Goal: Task Accomplishment & Management: Manage account settings

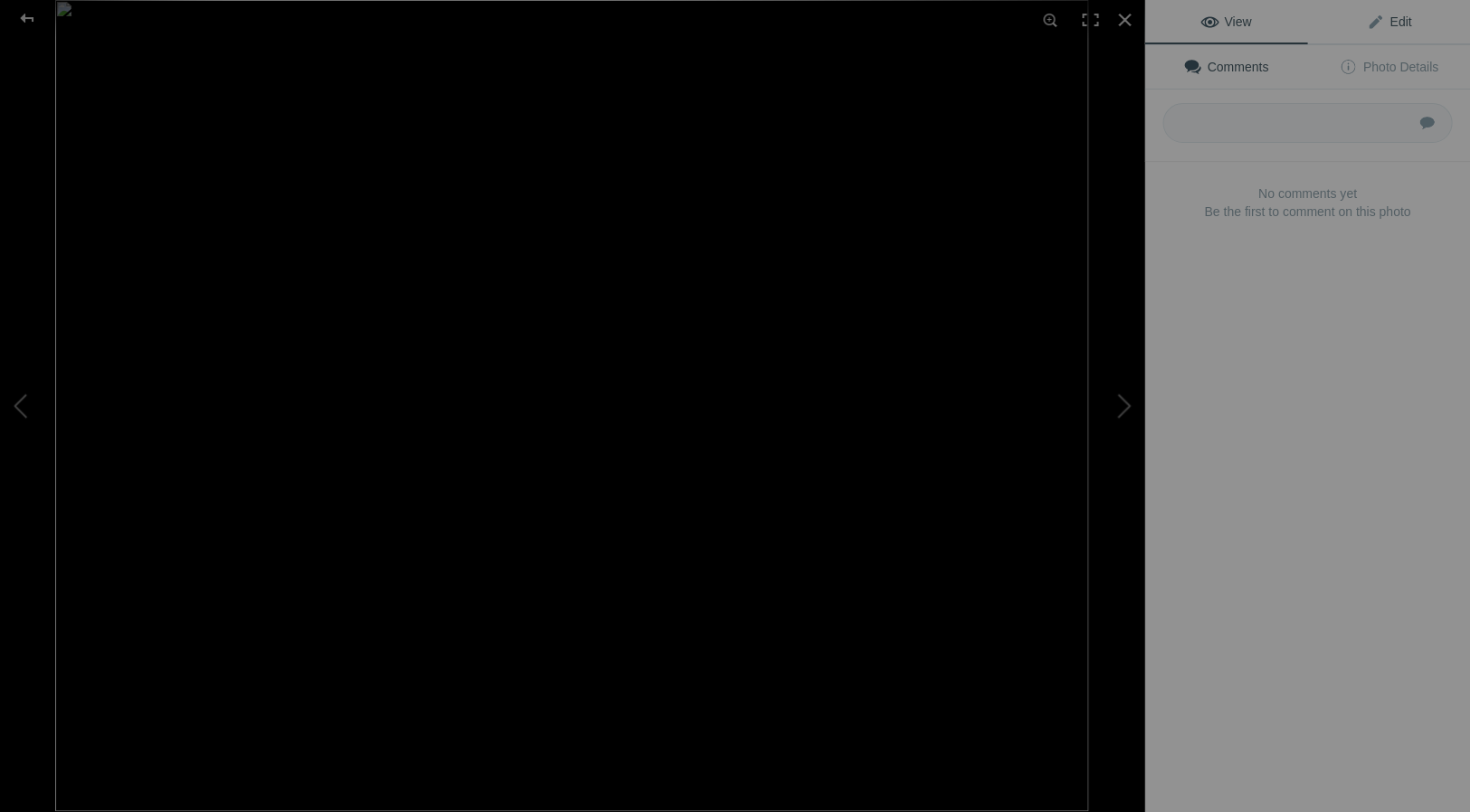
click at [1401, 18] on span "Edit" at bounding box center [1389, 22] width 46 height 15
click at [1402, 22] on span "Edit" at bounding box center [1389, 22] width 46 height 15
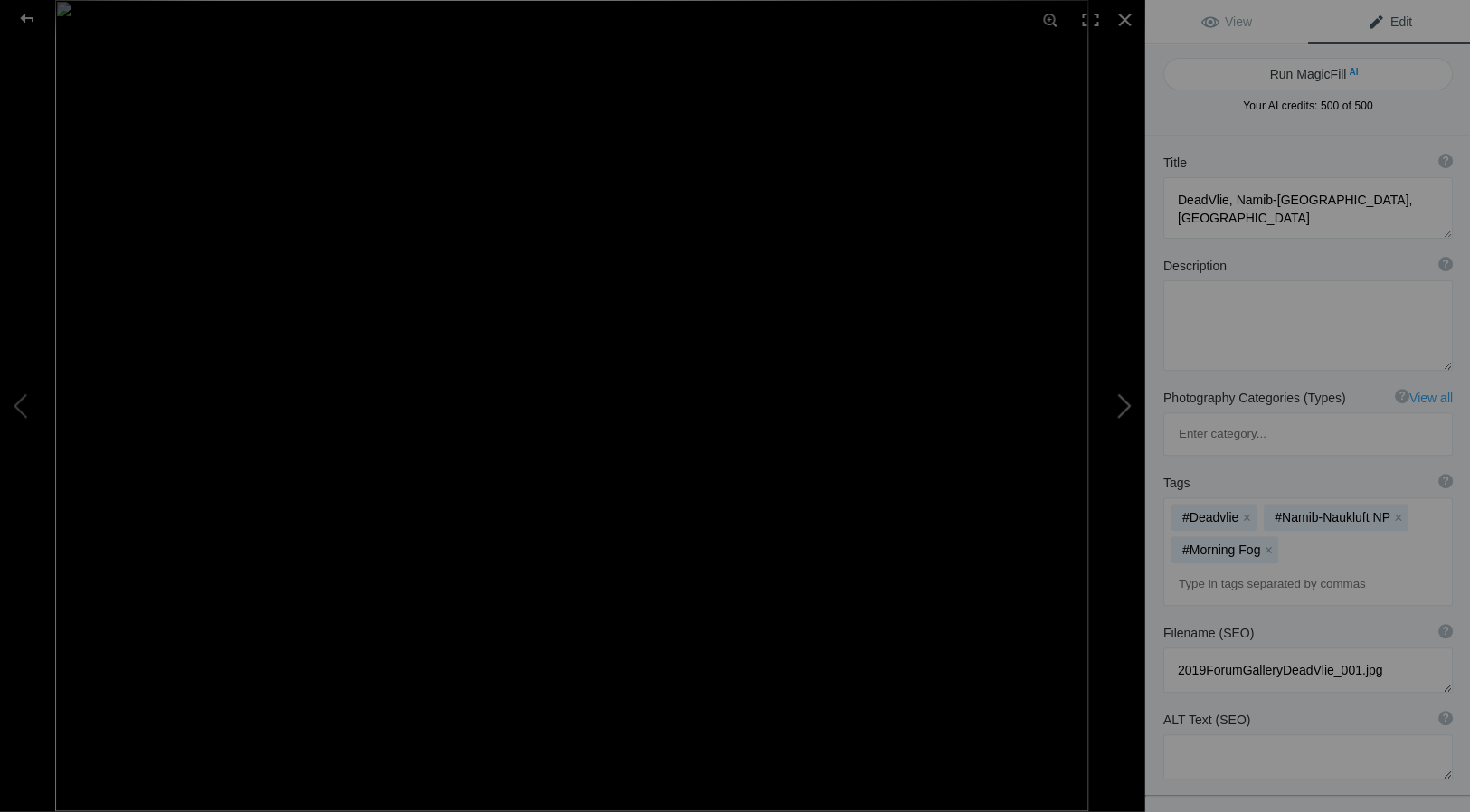
click at [1128, 402] on button at bounding box center [1076, 405] width 136 height 292
type textarea "Free Climbers, Joshua Tree National Park"
type textarea "Free climbers in Joshua Tree National Park"
type textarea "JTNPClimbers.10.5.25.jpg"
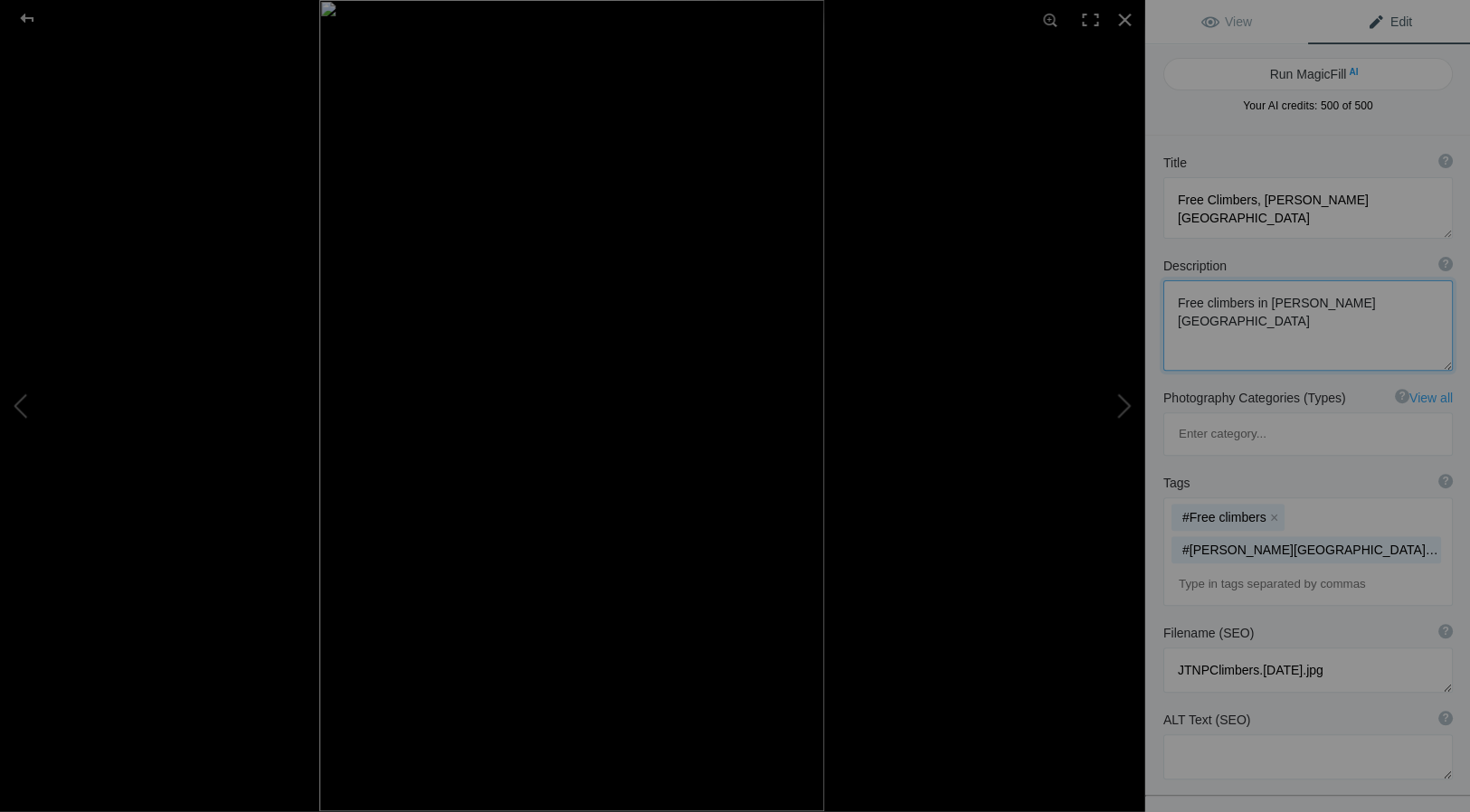
drag, startPoint x: 1407, startPoint y: 301, endPoint x: 1145, endPoint y: 301, distance: 262.0
click at [1150, 300] on div "Description ? By adding more context around images, results can become much mor…" at bounding box center [1307, 313] width 326 height 132
click at [1125, 403] on button at bounding box center [1076, 405] width 136 height 292
type textarea "Street Market, Marakesh, Morroco"
type textarea "MarakeshMarket.10.5.25.jpg"
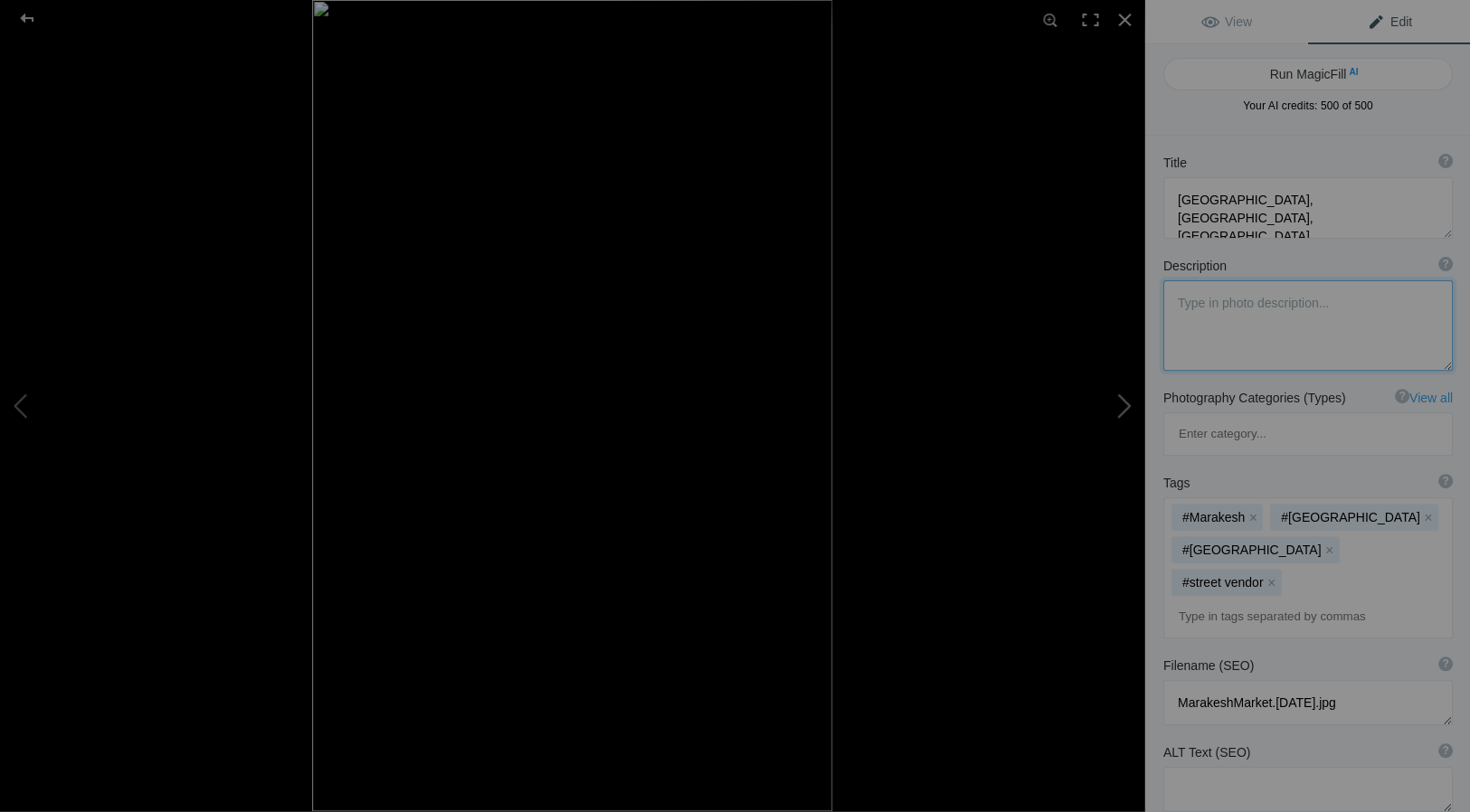
click at [1128, 402] on button at bounding box center [1076, 405] width 136 height 292
type textarea "Walker pauses on the Sundial Bridge, Redding, California"
type textarea "Sundial Bridge and a human."
type textarea "WalkerBridge.10.3.25.jpg"
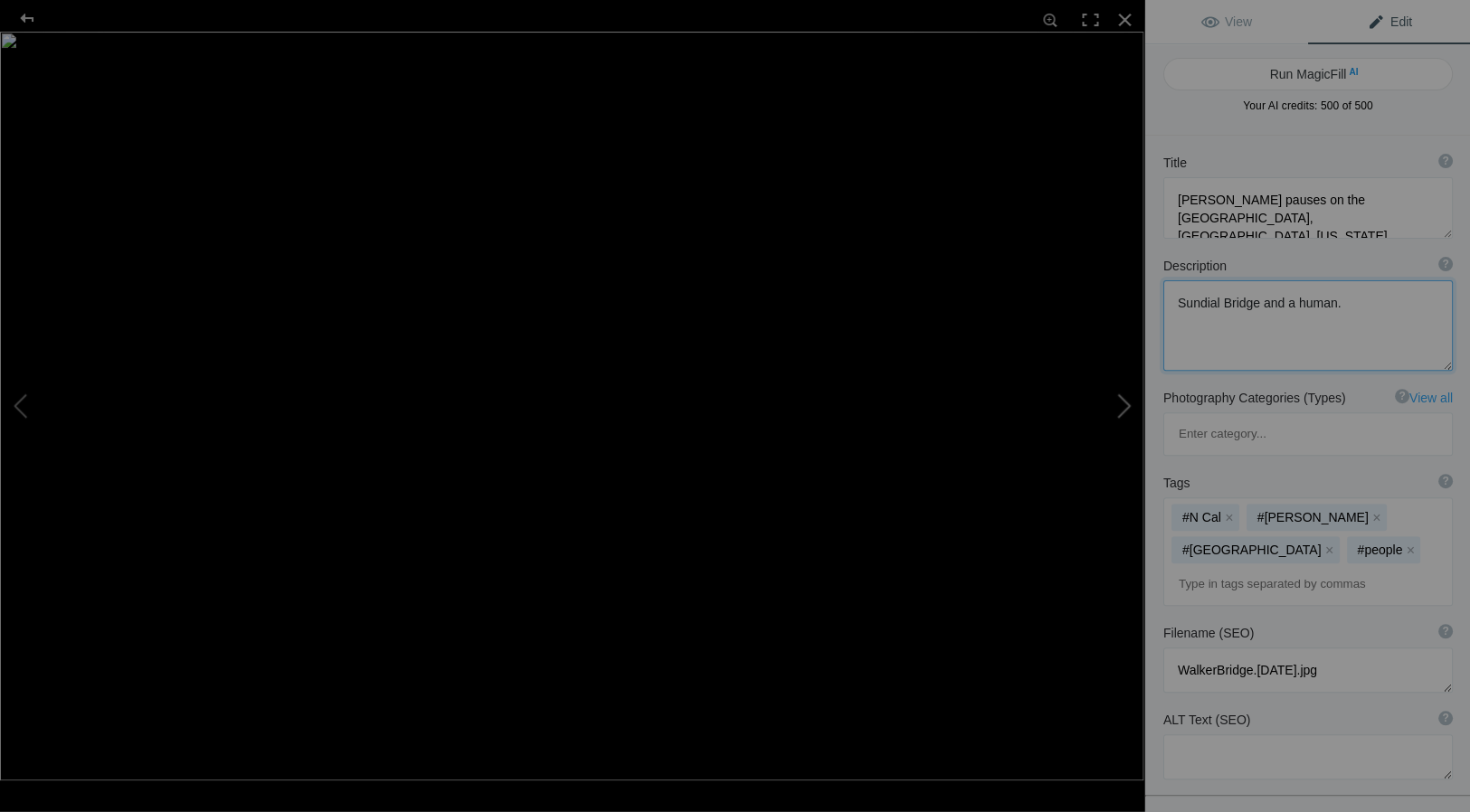
drag, startPoint x: 1333, startPoint y: 303, endPoint x: 1133, endPoint y: 300, distance: 200.0
click at [1137, 301] on div "Walker pauses on the Sundial Bridge, Redding, California View Edit Run MagicFil…" at bounding box center [735, 406] width 1470 height 812
type textarea "S"
click at [1133, 391] on button at bounding box center [1076, 405] width 136 height 292
type textarea "Victoria Lily, Guyana"
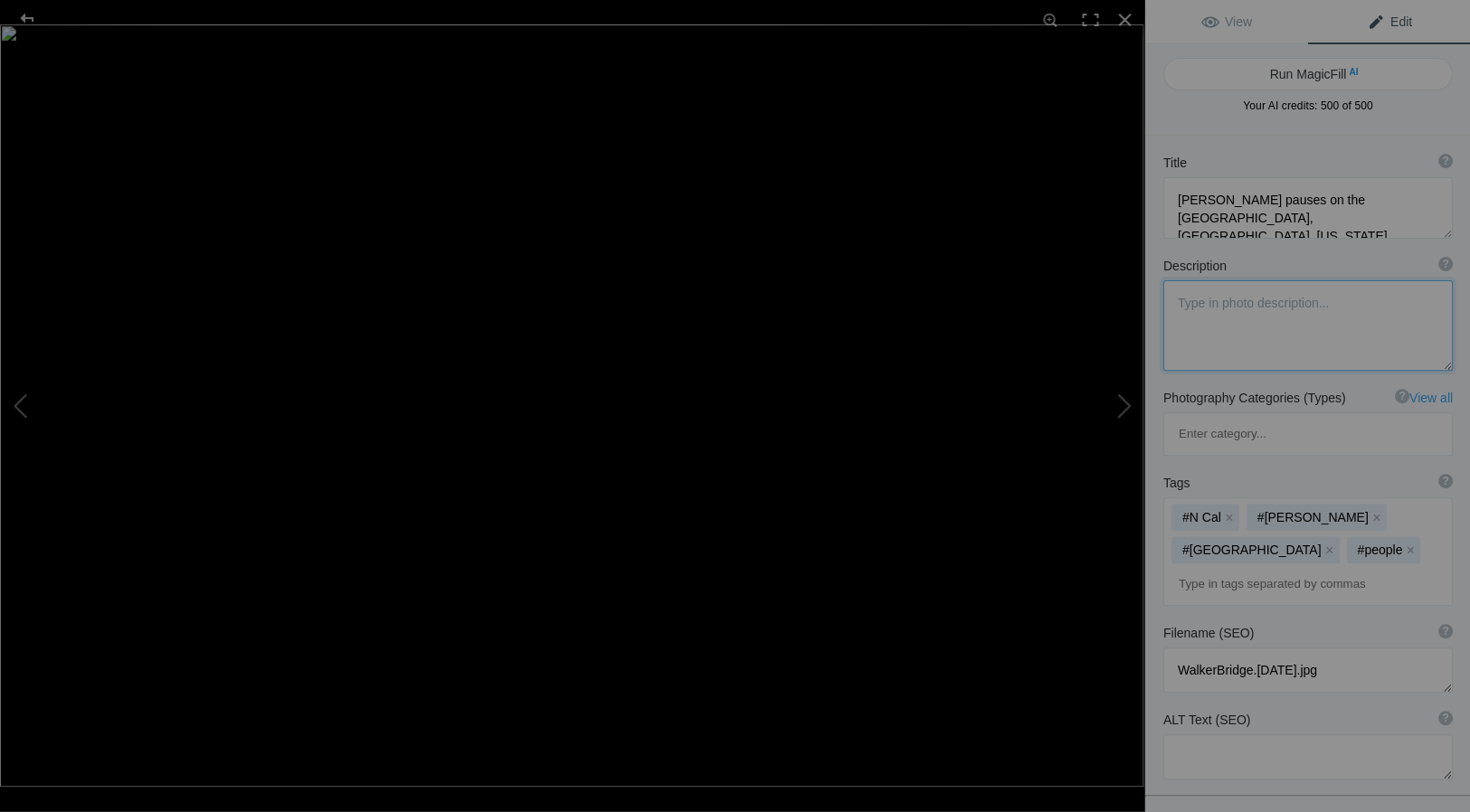
type textarea "Flashlit Victoria Lilly (Victoria amazonica) in Guyana"
type textarea "Costco2021.029.jpg"
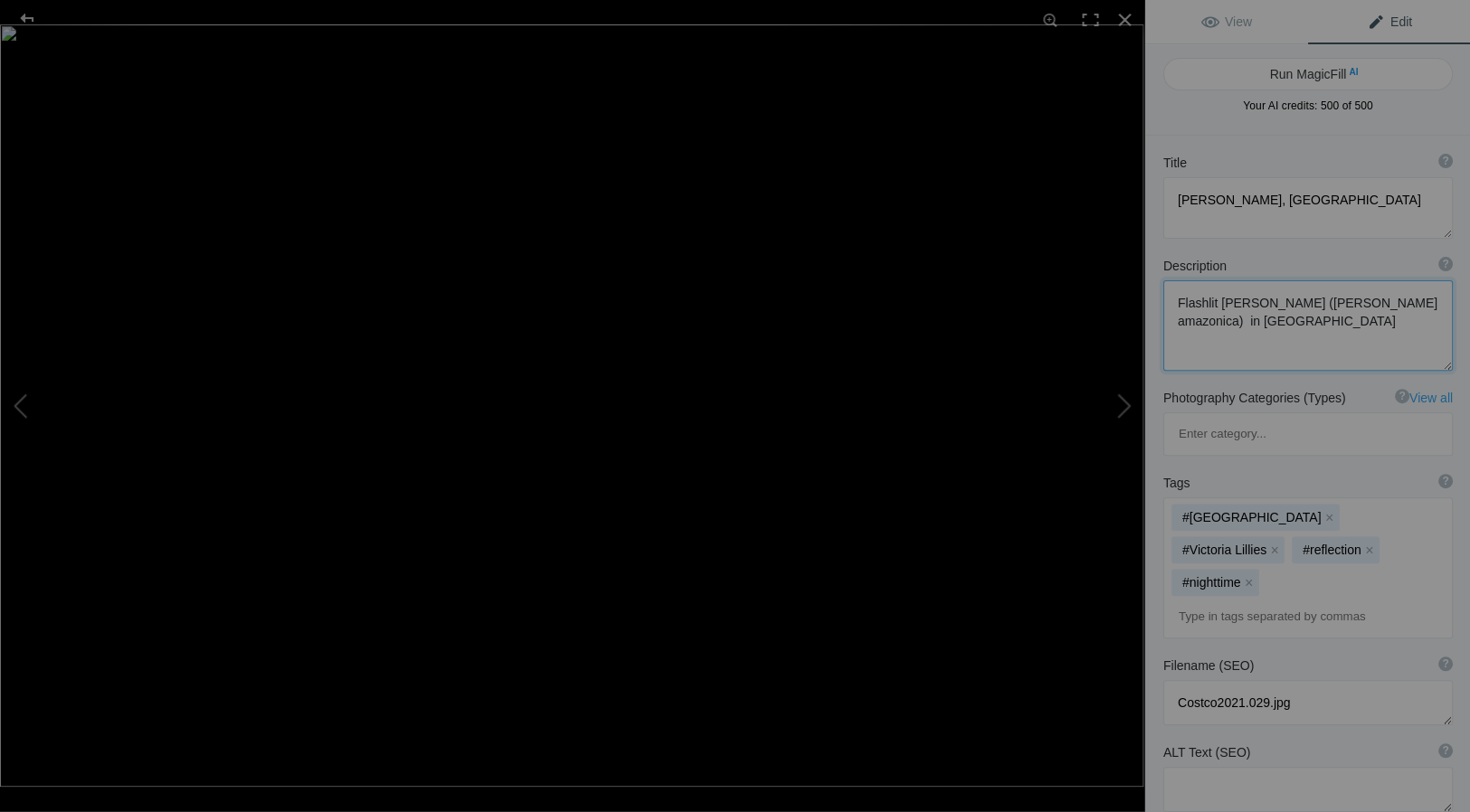
drag, startPoint x: 1173, startPoint y: 300, endPoint x: 1236, endPoint y: 325, distance: 67.8
click at [1240, 325] on textarea at bounding box center [1307, 325] width 290 height 90
click at [1128, 403] on button at bounding box center [1076, 405] width 136 height 292
type textarea "Ricardo Breceda Horses, Anza Borrego Desert State Park, California"
type textarea "BrecedaHorses.9.26.25.jpg"
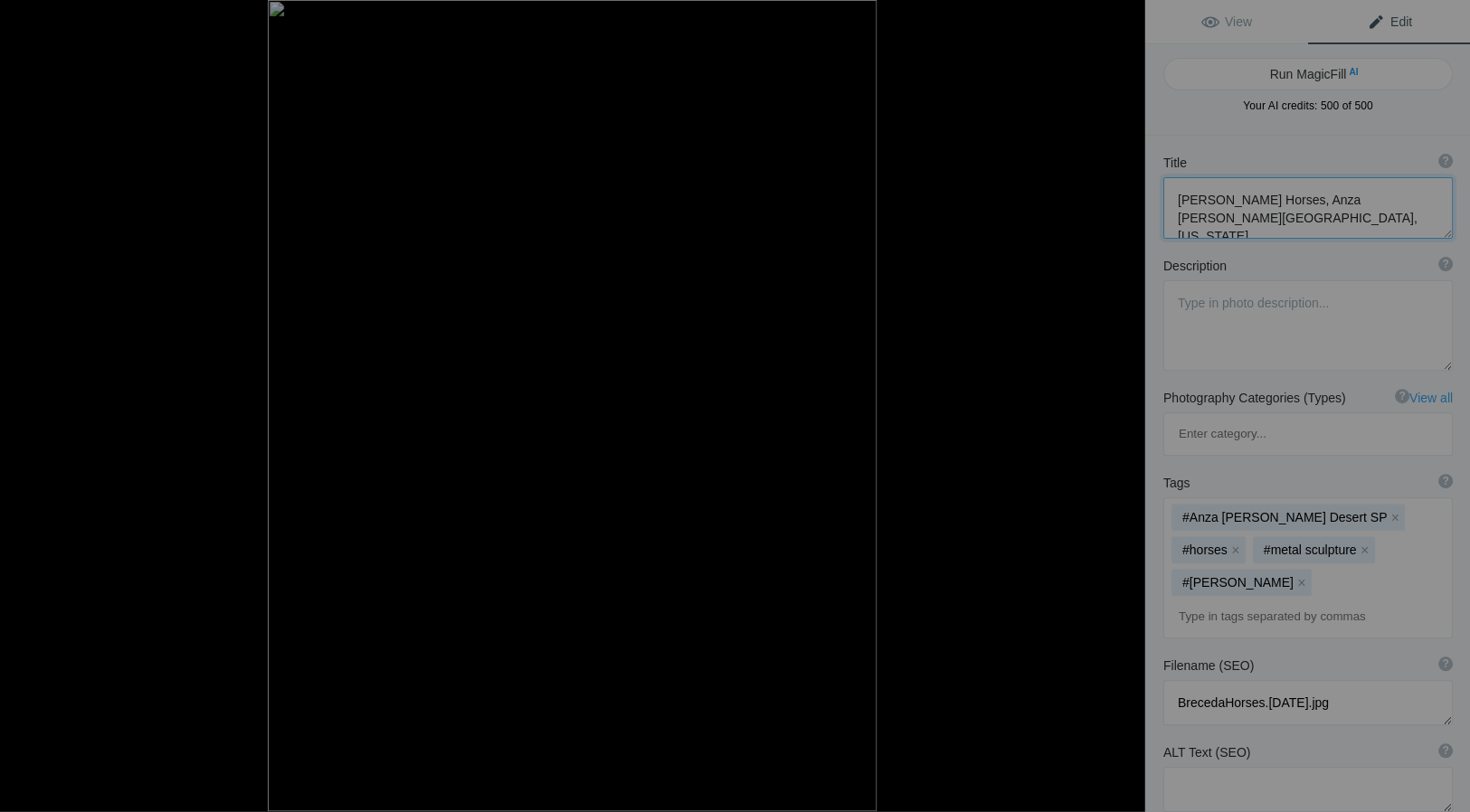
click at [1267, 199] on textarea at bounding box center [1307, 208] width 290 height 62
click at [1128, 403] on button at bounding box center [1076, 405] width 136 height 292
type textarea "Balloon Over Lake Tahoe, California"
type textarea "LTahoeBalloon11x14.jpg"
click at [1128, 401] on button at bounding box center [1076, 405] width 136 height 292
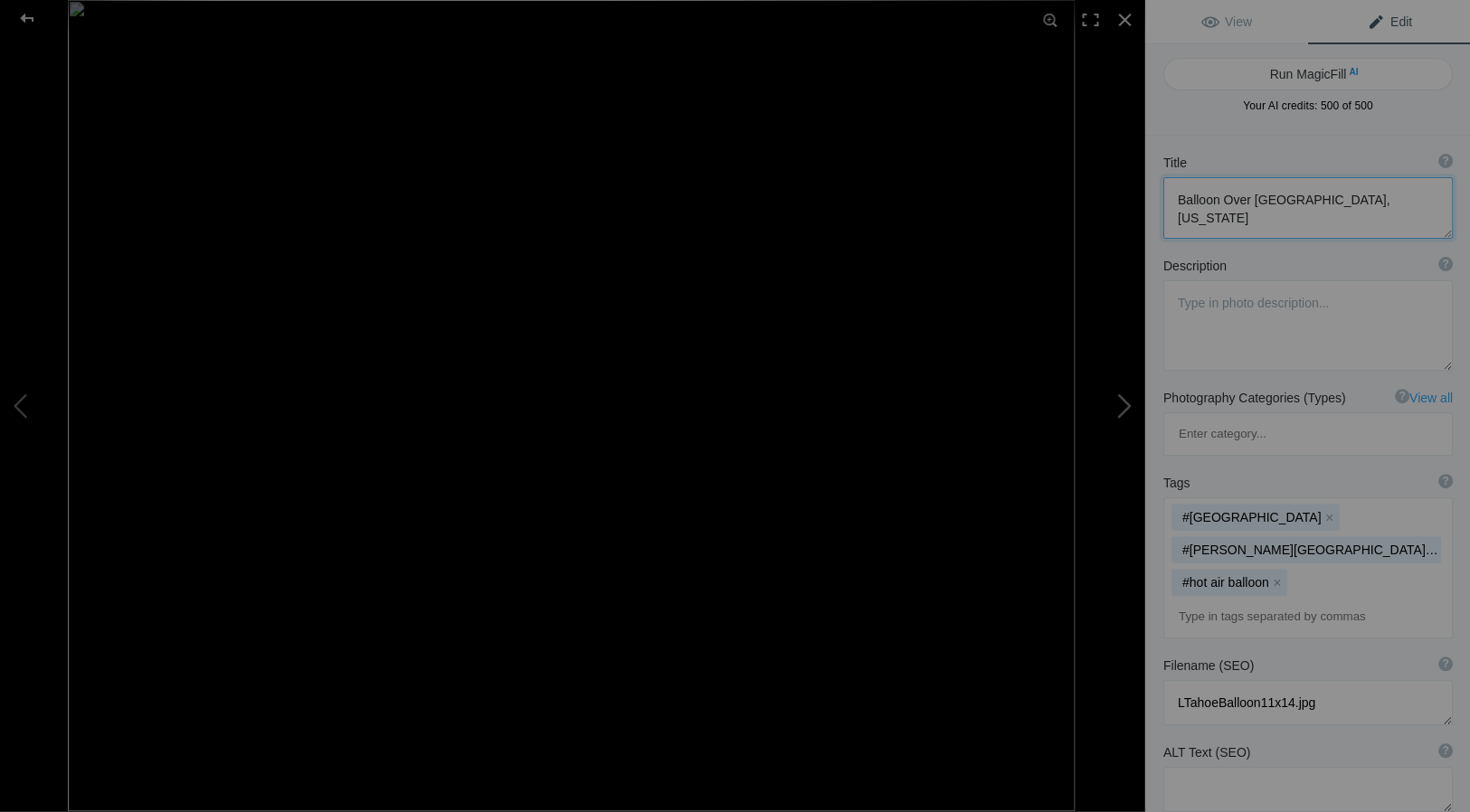
type textarea "Two Types of Horse Power in Havana, Cuba"
type textarea "Taxis in Havana, Cuba - horse drawn carriage and 1952 Chevrolet converible"
type textarea "HorsePowerHavana.9.24.25.jpg"
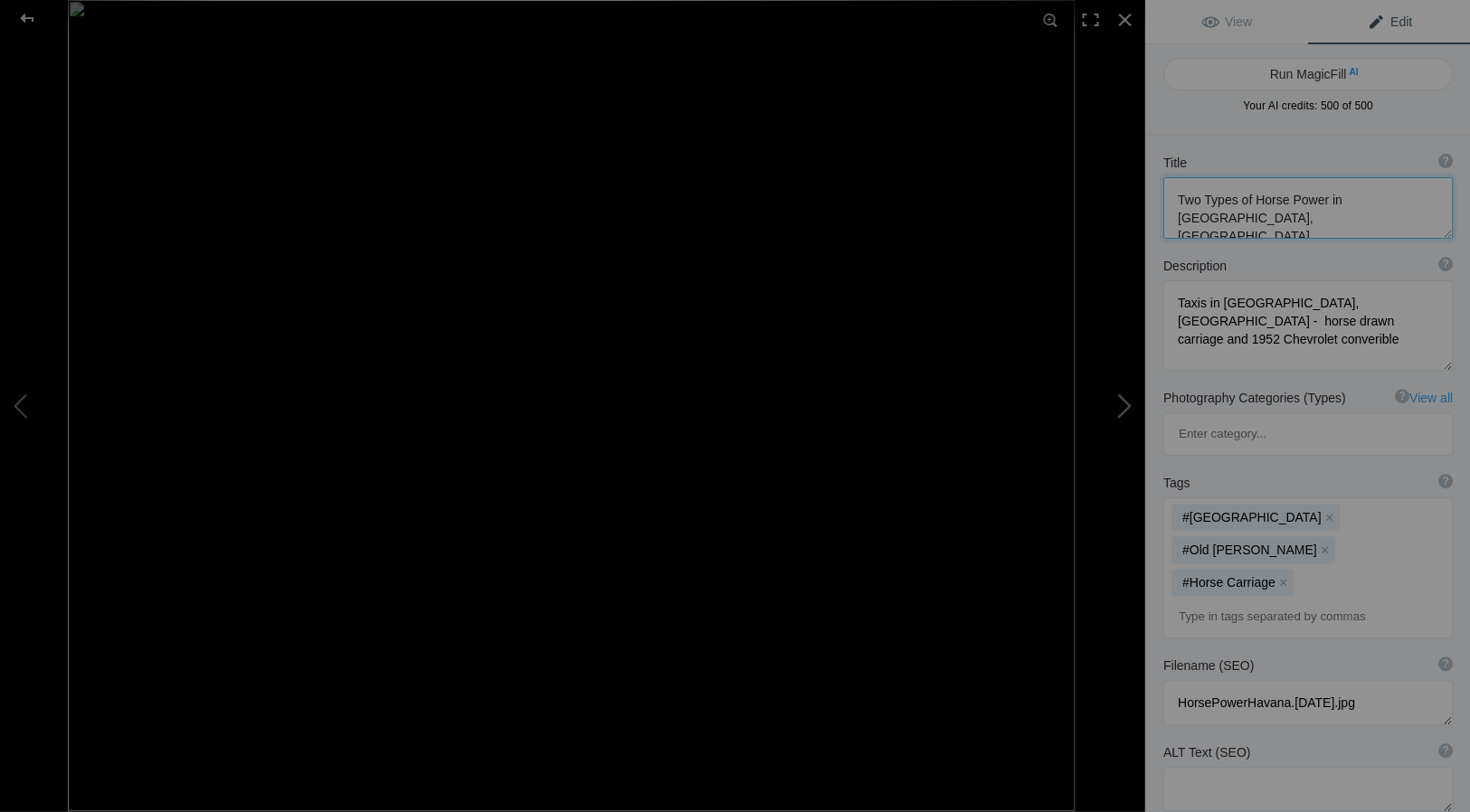
click at [1126, 402] on button at bounding box center [1076, 405] width 136 height 292
type textarea "English Farmhouse and Rape Seed in Bloom"
type textarea "Farm house in a sea of rape seed bloom, Southern England"
type textarea "2019ForumGallery-FarmhouseRape.jpg"
click at [1127, 403] on button at bounding box center [1076, 405] width 136 height 292
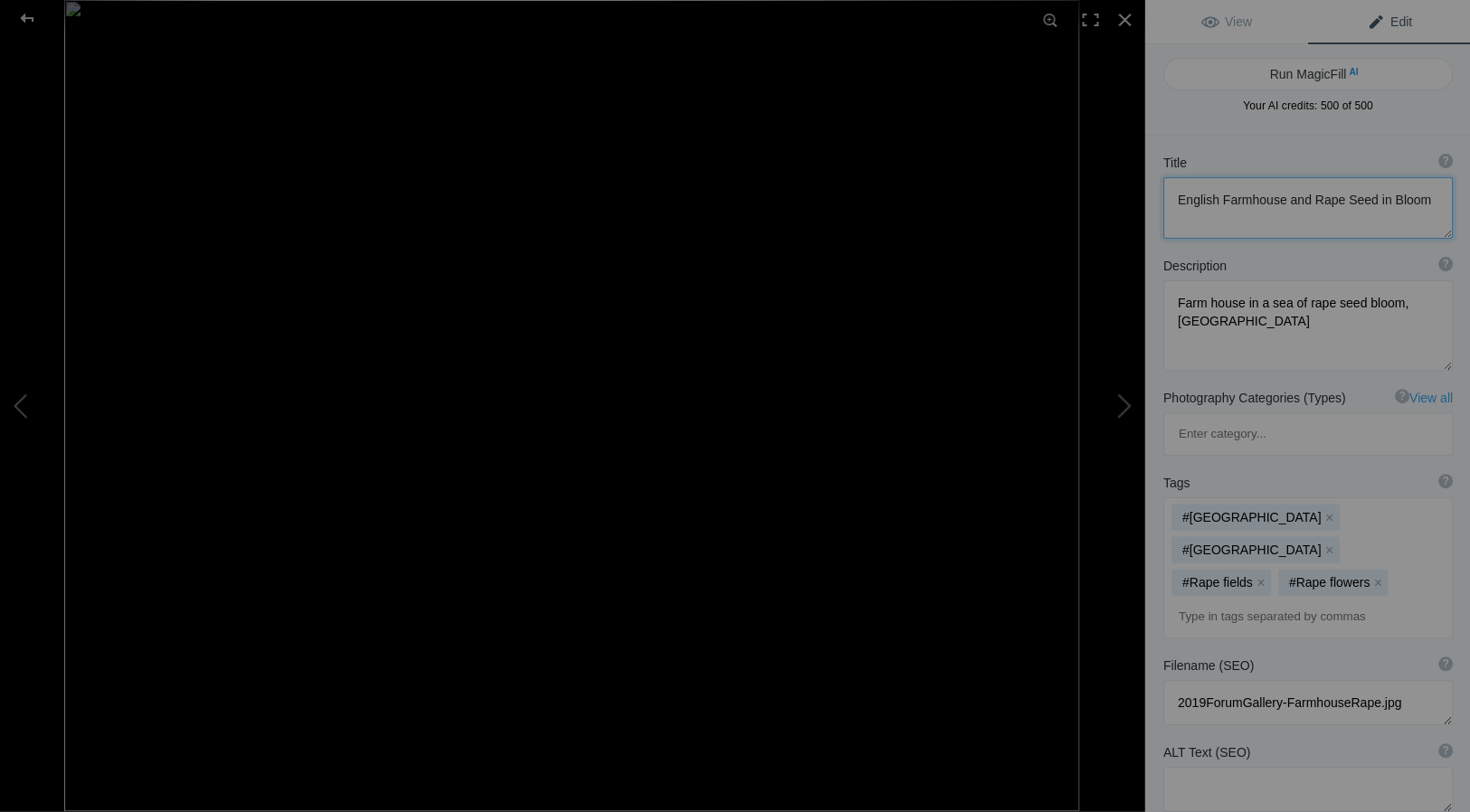
type textarea "Preening Egret on the Pacific Grove Shore, California"
type textarea "Preening_Egret._PacificGrove_.7.28.25.jpg"
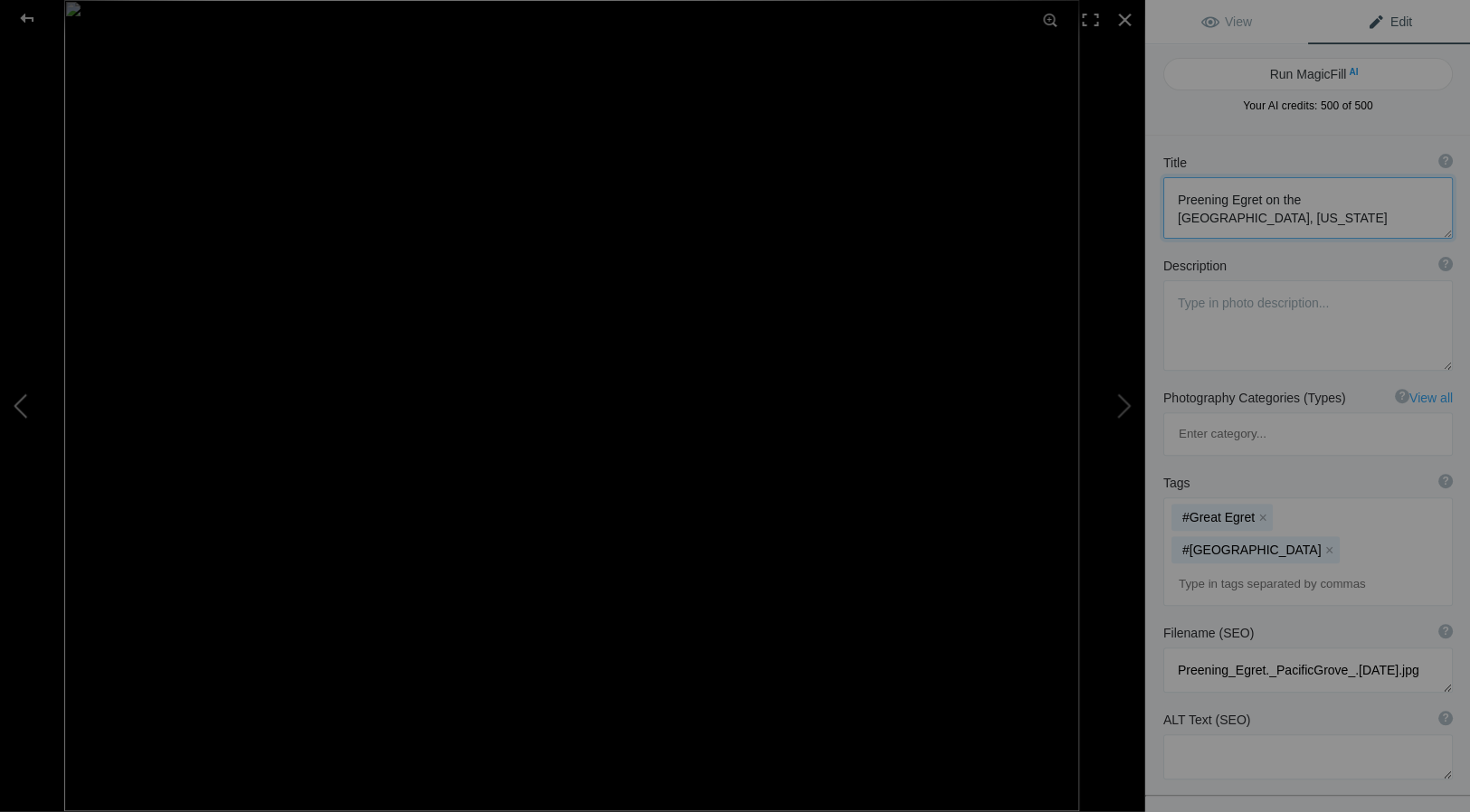
click at [18, 398] on button at bounding box center [67, 405] width 136 height 292
type textarea "English Farmhouse and Rape Seed in Bloom"
type textarea "Farm house in a sea of rape seed bloom, Southern England"
type textarea "2019ForumGallery-FarmhouseRape.jpg"
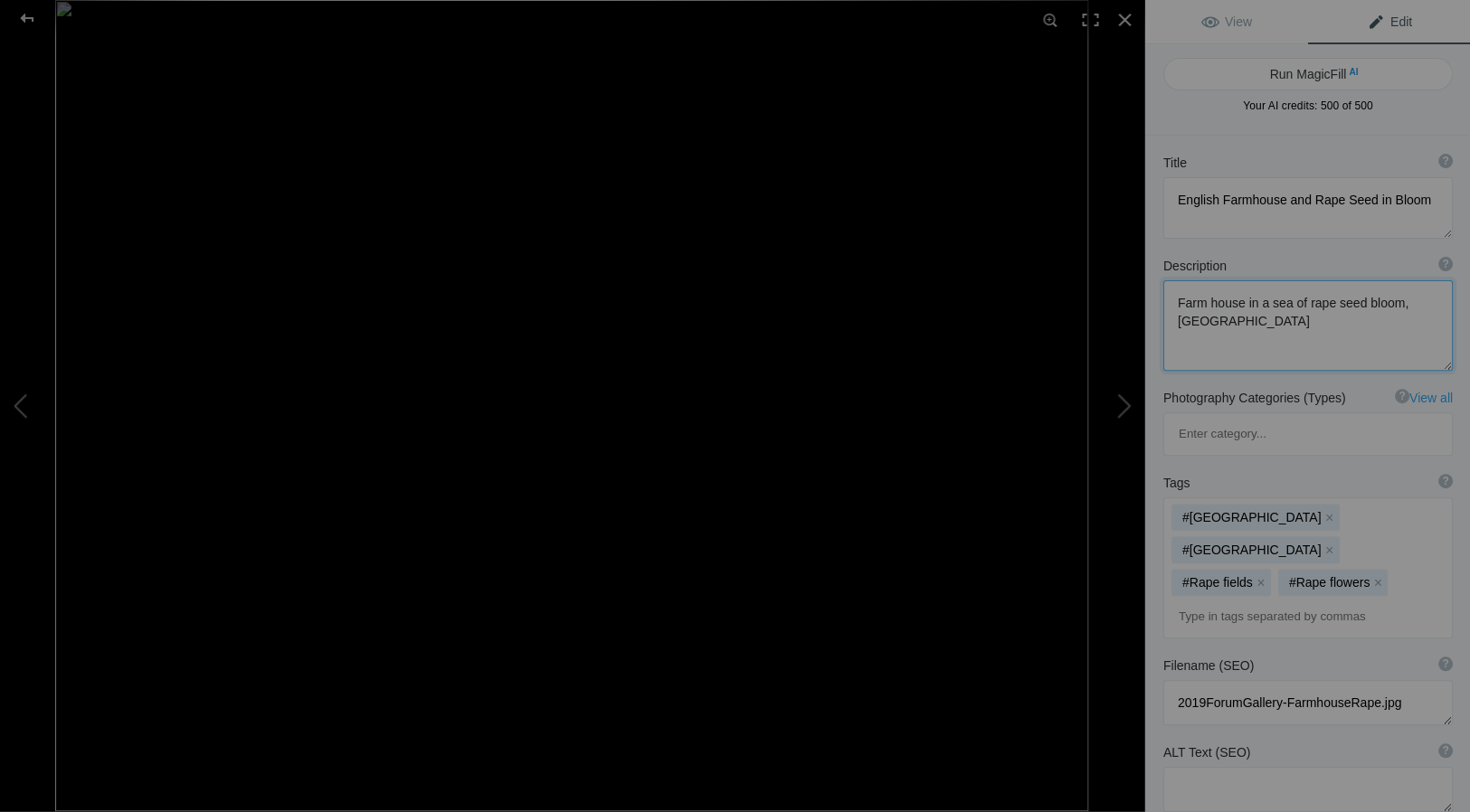
drag, startPoint x: 1175, startPoint y: 301, endPoint x: 1304, endPoint y: 324, distance: 131.0
click at [1304, 324] on textarea at bounding box center [1307, 325] width 290 height 90
click at [1124, 403] on button at bounding box center [1076, 405] width 136 height 292
type textarea "Preening Egret on the Pacific Grove Shore, California"
type textarea "Preening_Egret._PacificGrove_.7.28.25.jpg"
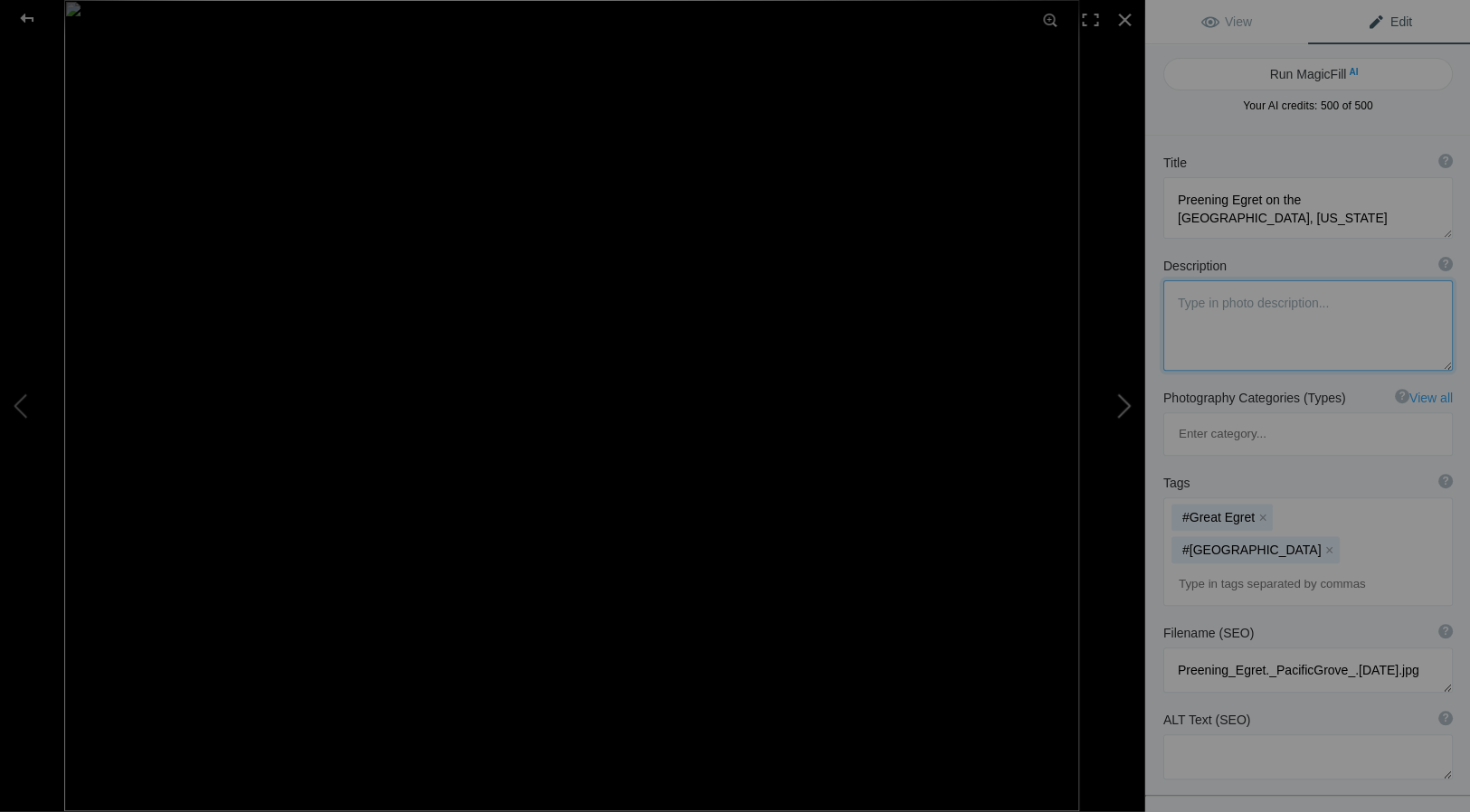
click at [1127, 405] on button at bounding box center [1076, 405] width 136 height 292
type textarea "Rochefelller Chapel on the Campus of the University of Chicago"
type textarea "RochefelllerChapel.9.24.25.jpg"
click at [1127, 406] on button at bounding box center [1076, 405] width 136 height 292
type textarea "Boat on Fisherman'sWharf, Monterey, California"
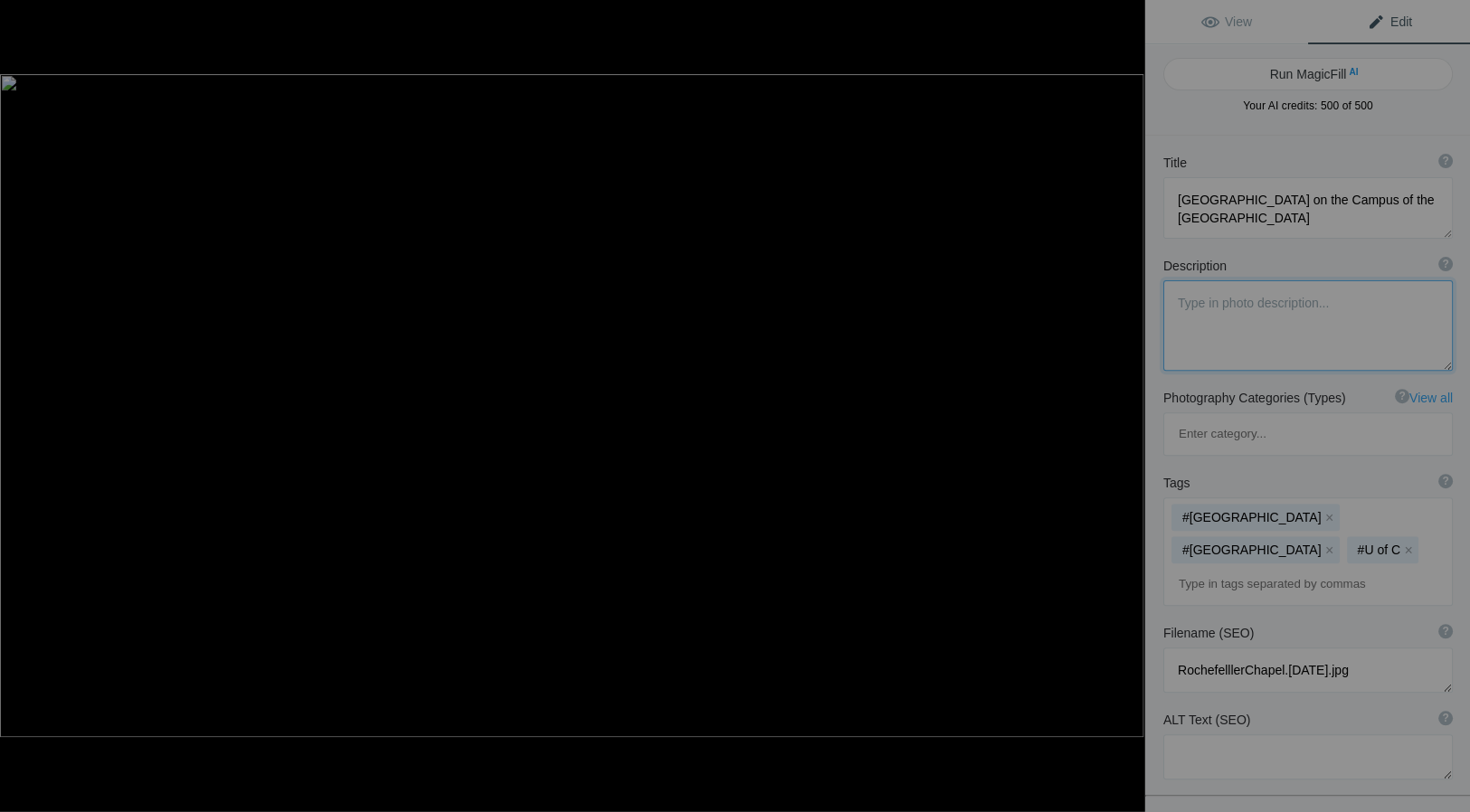
type textarea "Old row boat on Fisherman's Wharf, Monterey"
type textarea "Fisherman_sWharfMonterey.9.24.25.jpg"
click at [1176, 199] on textarea at bounding box center [1307, 208] width 290 height 62
type textarea "Row Boat on Fisherman'sWharf, Monterey, California"
drag, startPoint x: 1416, startPoint y: 302, endPoint x: 1169, endPoint y: 301, distance: 247.0
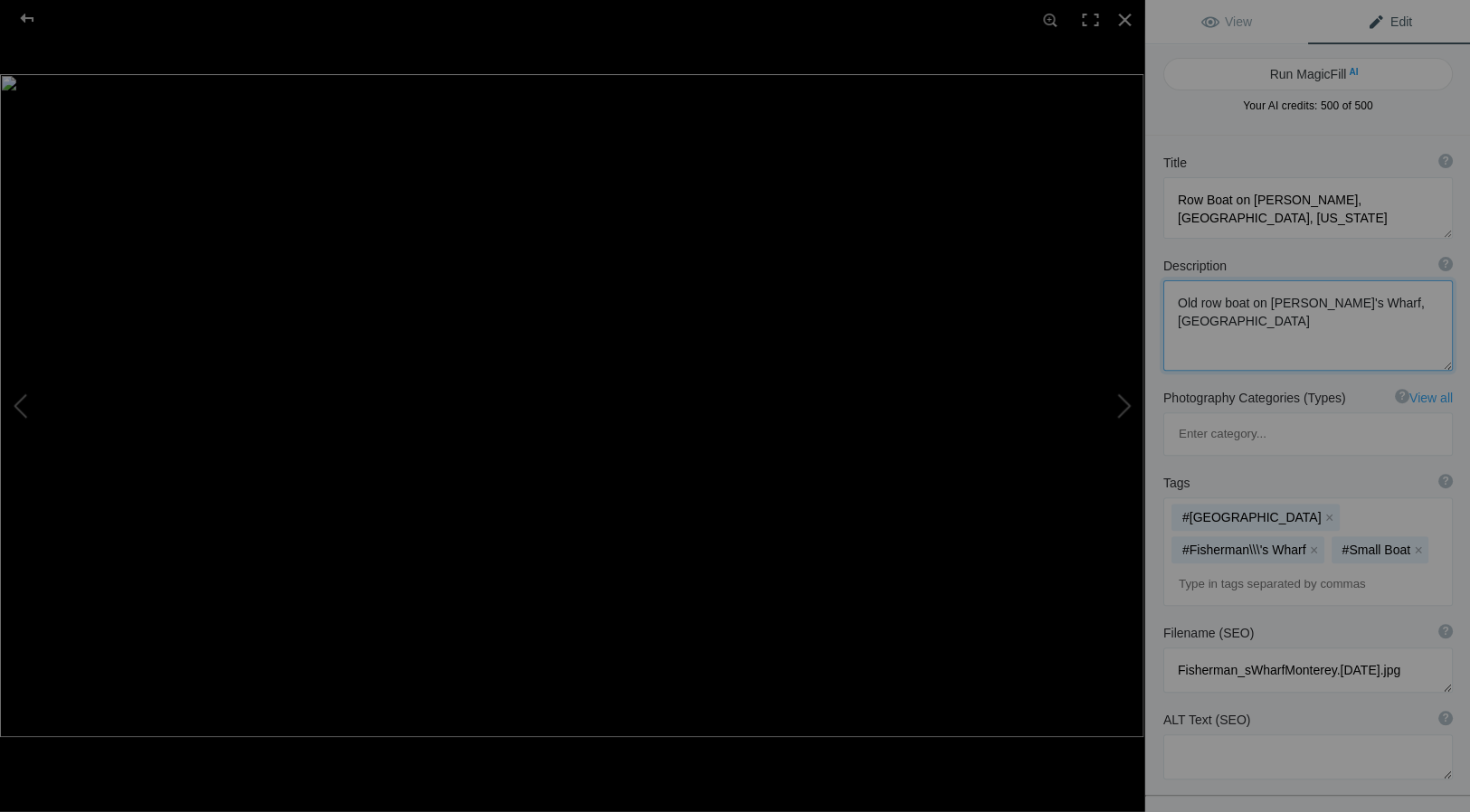
click at [1169, 301] on textarea at bounding box center [1307, 325] width 290 height 90
click at [1127, 399] on button at bounding box center [1076, 405] width 136 height 292
type textarea "Dancers in La Paz, Mexico"
type textarea "Young dancers in La Paz, Mexico"
type textarea "LaPazMXDancers.9.25.25-2.jpg"
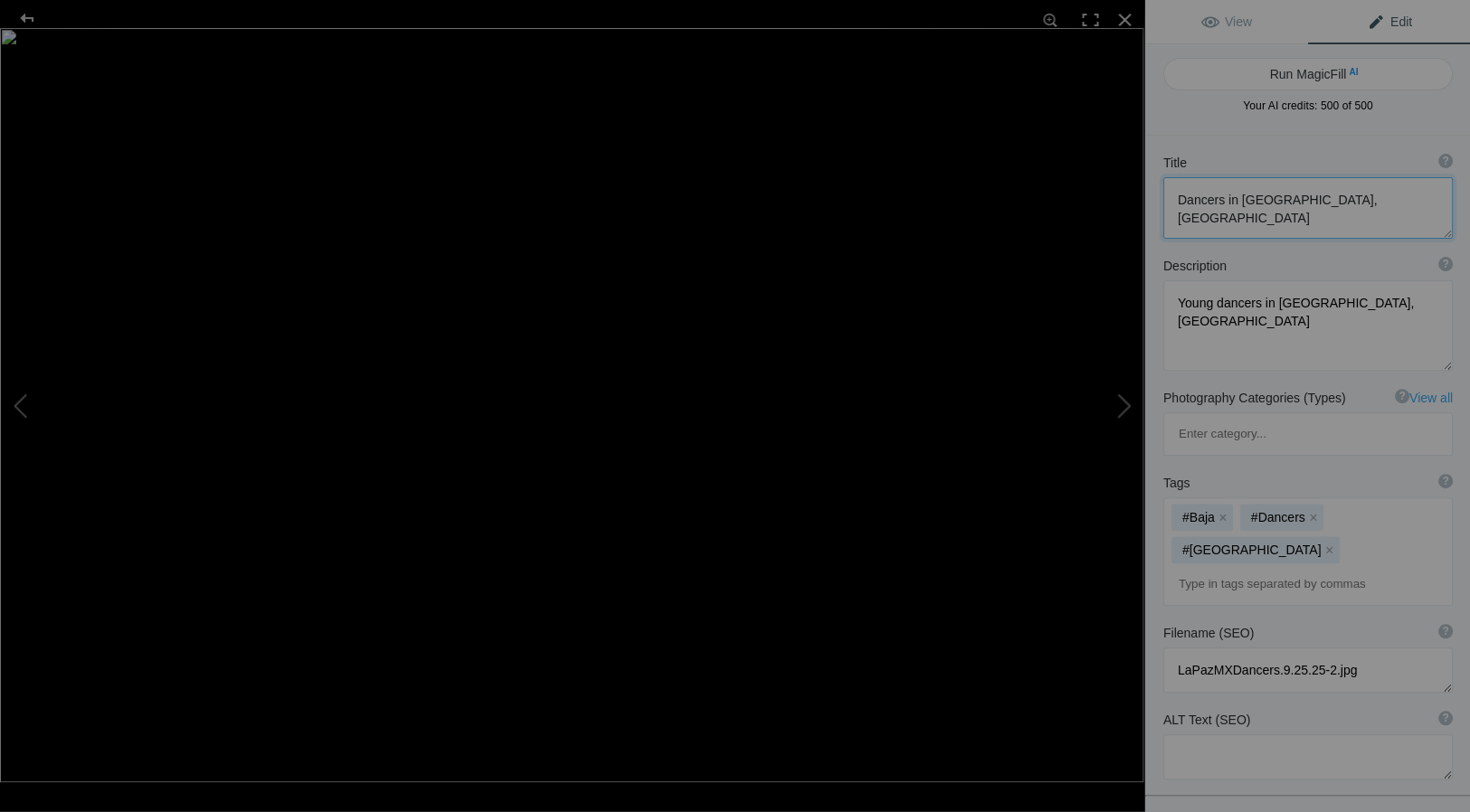
drag, startPoint x: 1174, startPoint y: 199, endPoint x: 1185, endPoint y: 204, distance: 12.1
click at [1175, 199] on textarea at bounding box center [1307, 208] width 290 height 62
type textarea "Young Dancers in La Paz, Mexico"
drag, startPoint x: 1357, startPoint y: 293, endPoint x: 1152, endPoint y: 299, distance: 205.1
click at [1152, 299] on div "Description ? By adding more context around images, results can become much mor…" at bounding box center [1307, 306] width 326 height 132
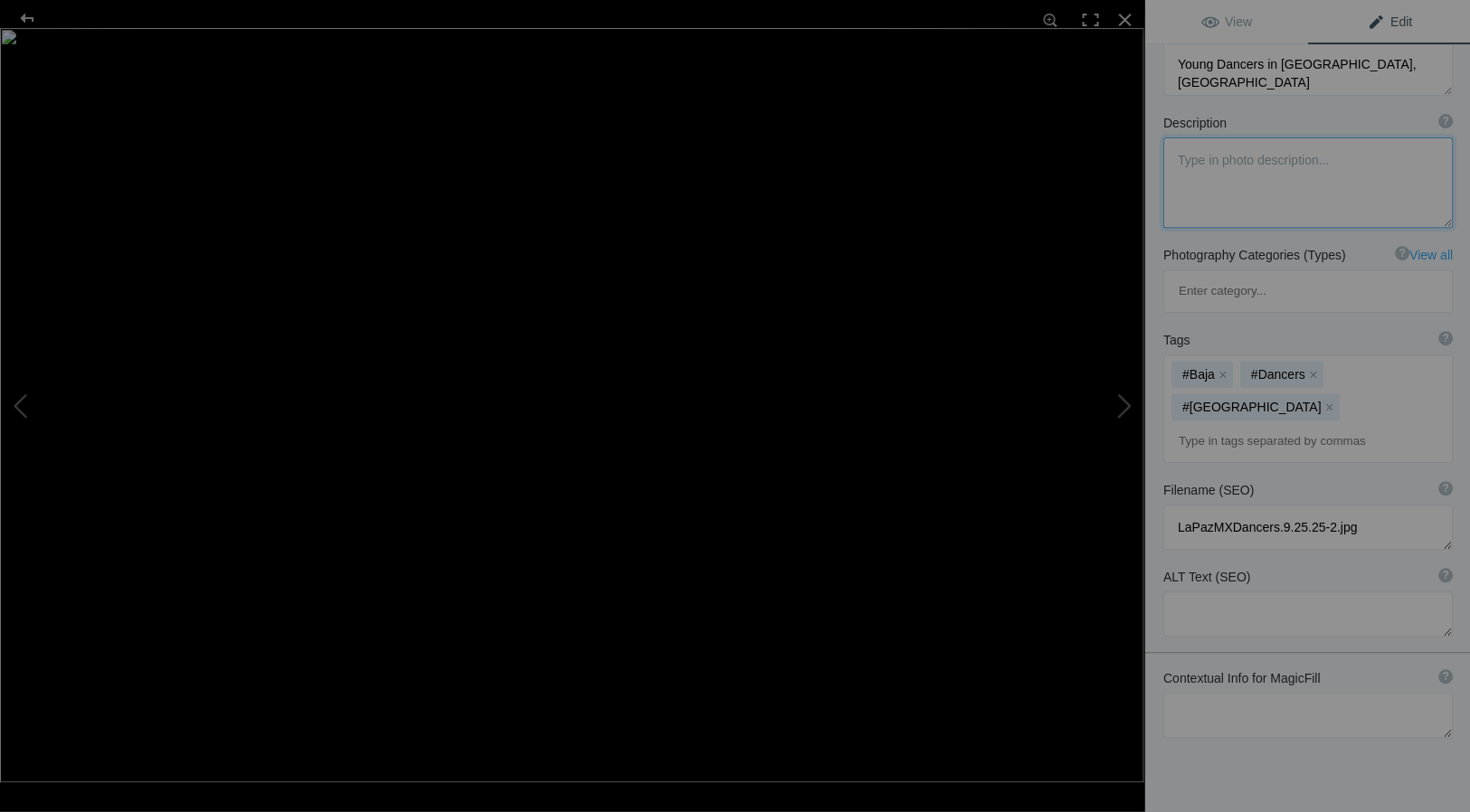
scroll to position [135, 0]
click at [1128, 404] on button at bounding box center [1076, 405] width 136 height 292
type textarea "Dunes, Namib-Naukluft National Park, Namibia"
type textarea "2019ForumGallery-Dunes_002.jpg"
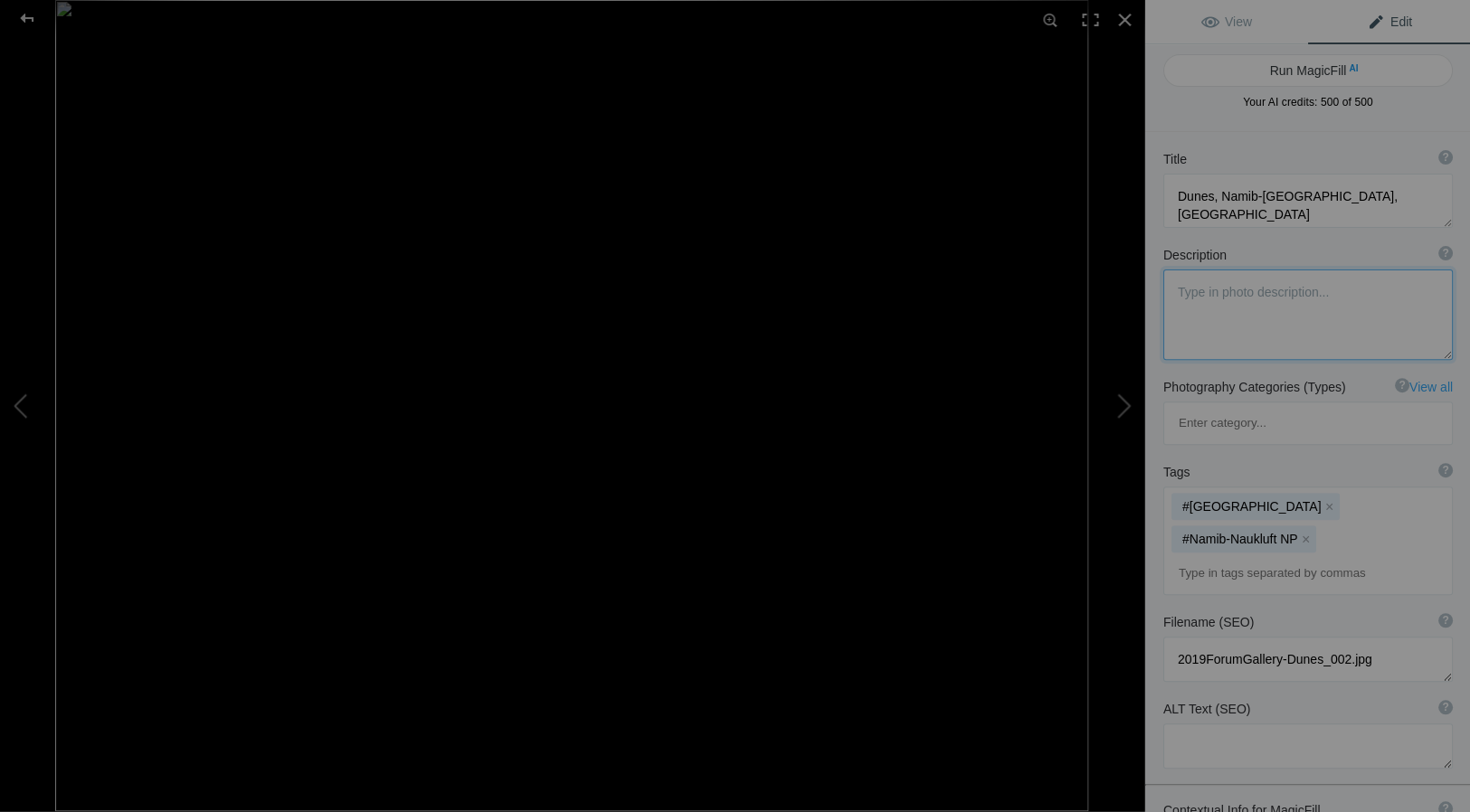
scroll to position [2, 0]
click at [1127, 401] on button at bounding box center [1076, 405] width 136 height 292
type textarea "Cape Otway Lighthouse, Victoria, Australia"
type textarea "Pic-_CapeOtwayLighthouse_03.jpg"
click at [1124, 405] on button at bounding box center [1076, 405] width 136 height 292
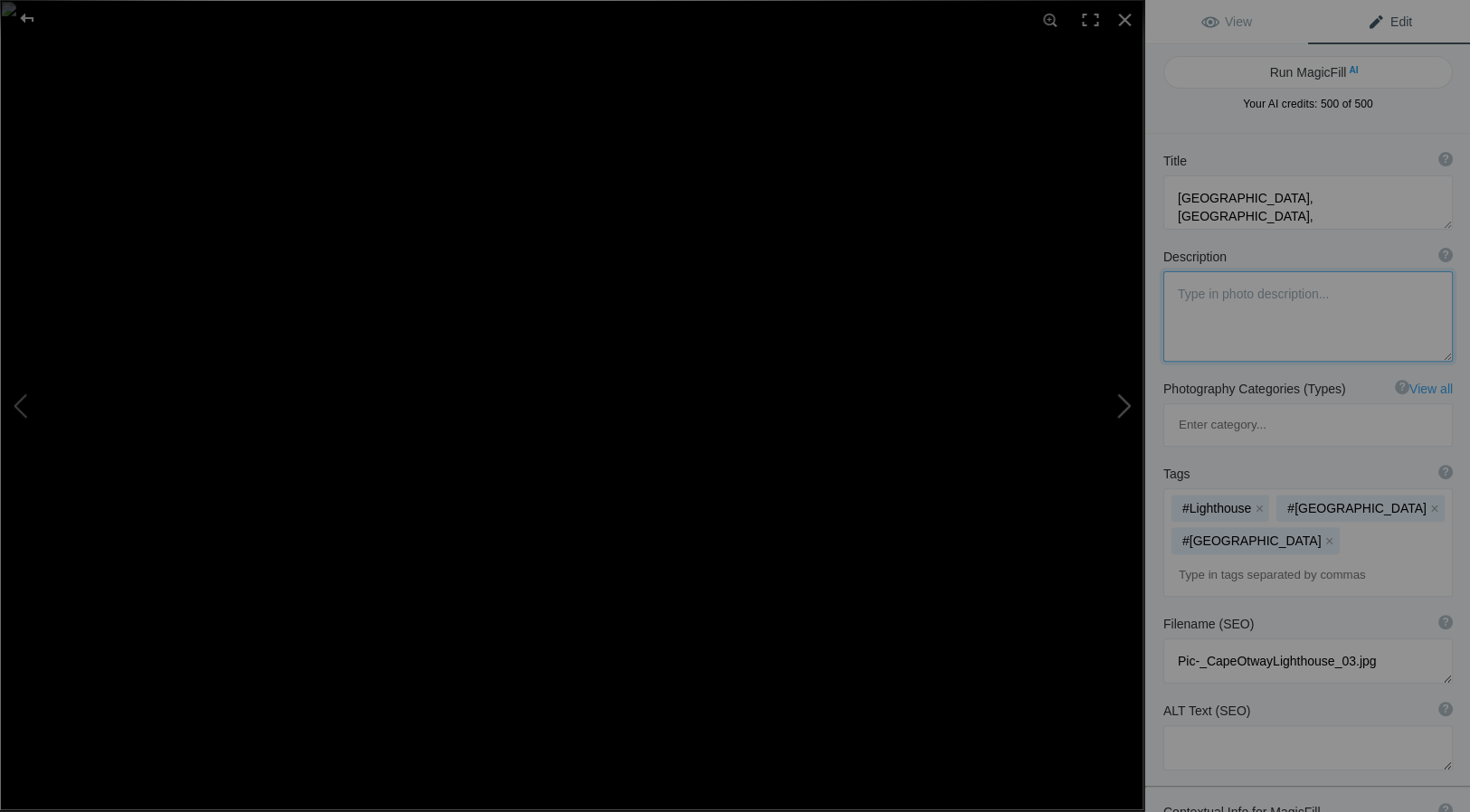
type textarea "Grace Cathedral, San Francisco"
type textarea "GraceCathedral.8.22.25.jpg"
click at [1128, 402] on button at bounding box center [1076, 405] width 136 height 292
type textarea "Golden Gate Bridge and San Francisco at Night"
type textarea "BridgeSF@Night.8.21.25.jpg"
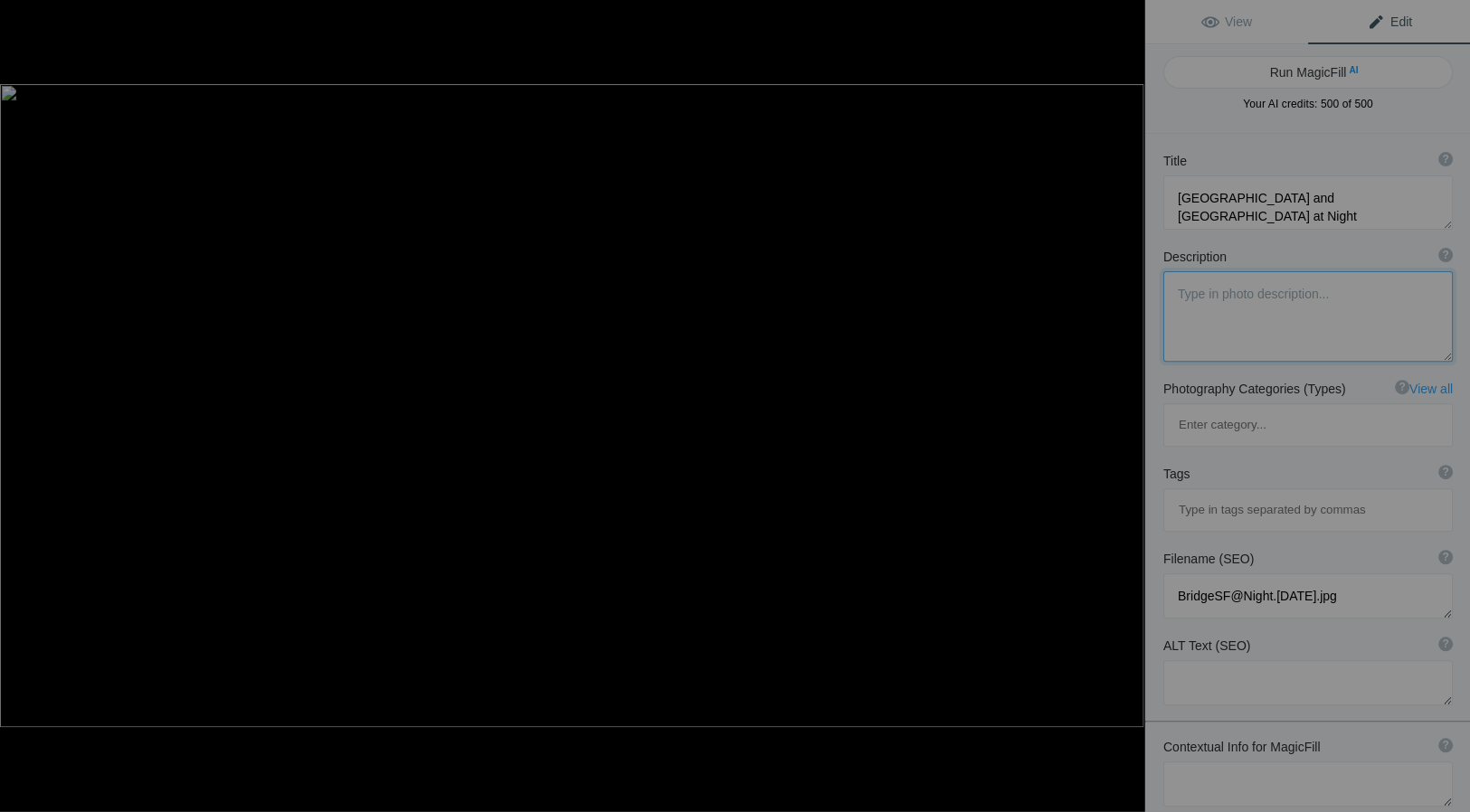
click at [1128, 403] on button at bounding box center [1076, 405] width 136 height 292
type textarea "The Painted Ladies of Alamo Square, San Francisco"
type textarea "2019ForumGallery_1007.jpg"
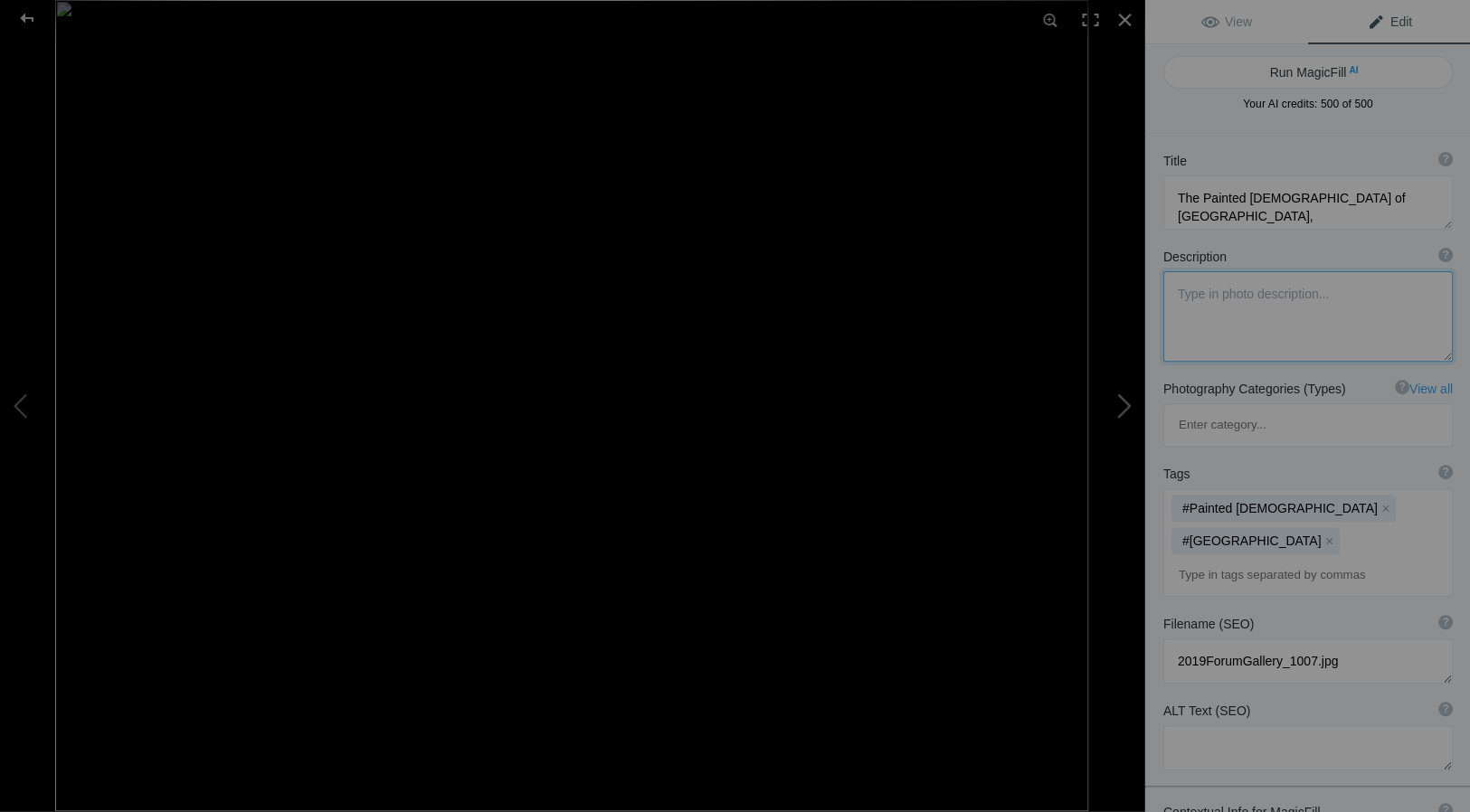
click at [1128, 403] on button at bounding box center [1076, 405] width 136 height 292
type textarea "San Jose, California City Hall Tower"
type textarea "2019ForumGallery-SJCityHall_001.jpg"
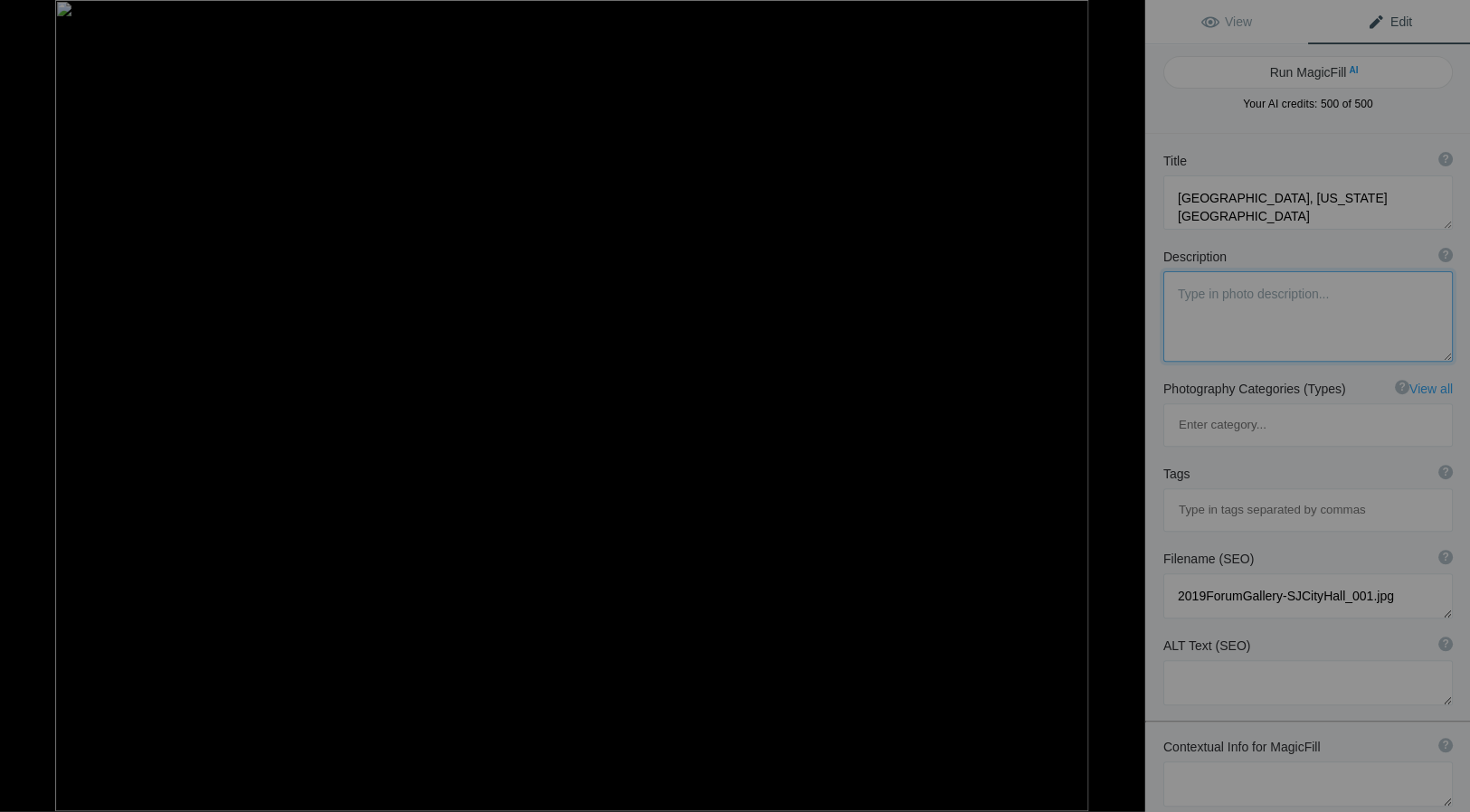
click at [1128, 403] on button at bounding box center [1076, 405] width 136 height 292
type textarea "Vineyard in Autumn, Alexander Valley, California"
type textarea "Anderson Valley grape vines in October"
type textarea "AlexanderValley.9.24.25.jpg"
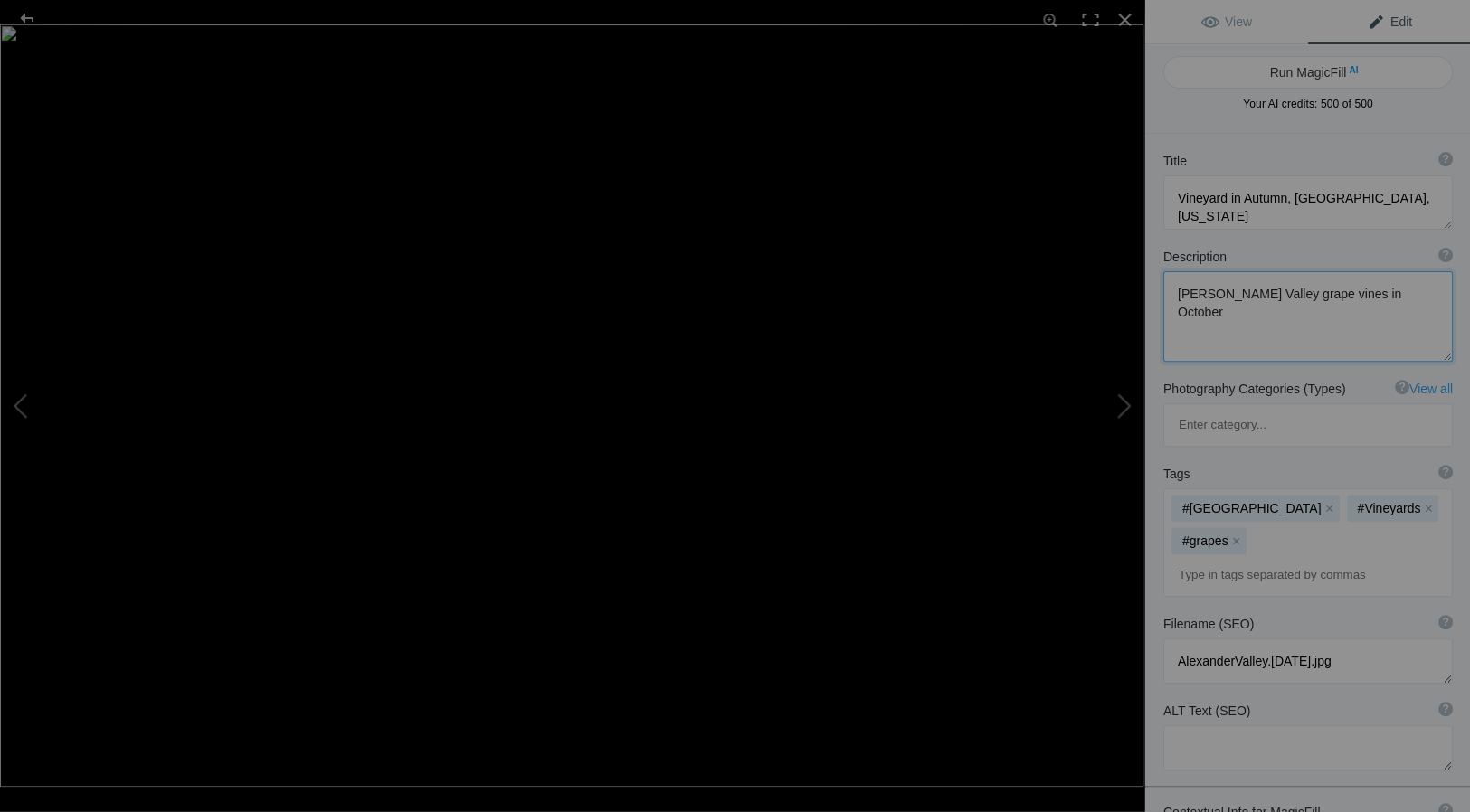
drag, startPoint x: 1393, startPoint y: 292, endPoint x: 1153, endPoint y: 298, distance: 240.1
click at [1153, 298] on div "Description ? By adding more context around images, results can become much mor…" at bounding box center [1307, 304] width 326 height 132
click at [1126, 402] on button at bounding box center [1076, 405] width 136 height 292
type textarea "DeadVlie, Namib-Naukluft National Park, Namibia"
type textarea "2019ForumGalleryDeadVlie_001.jpg"
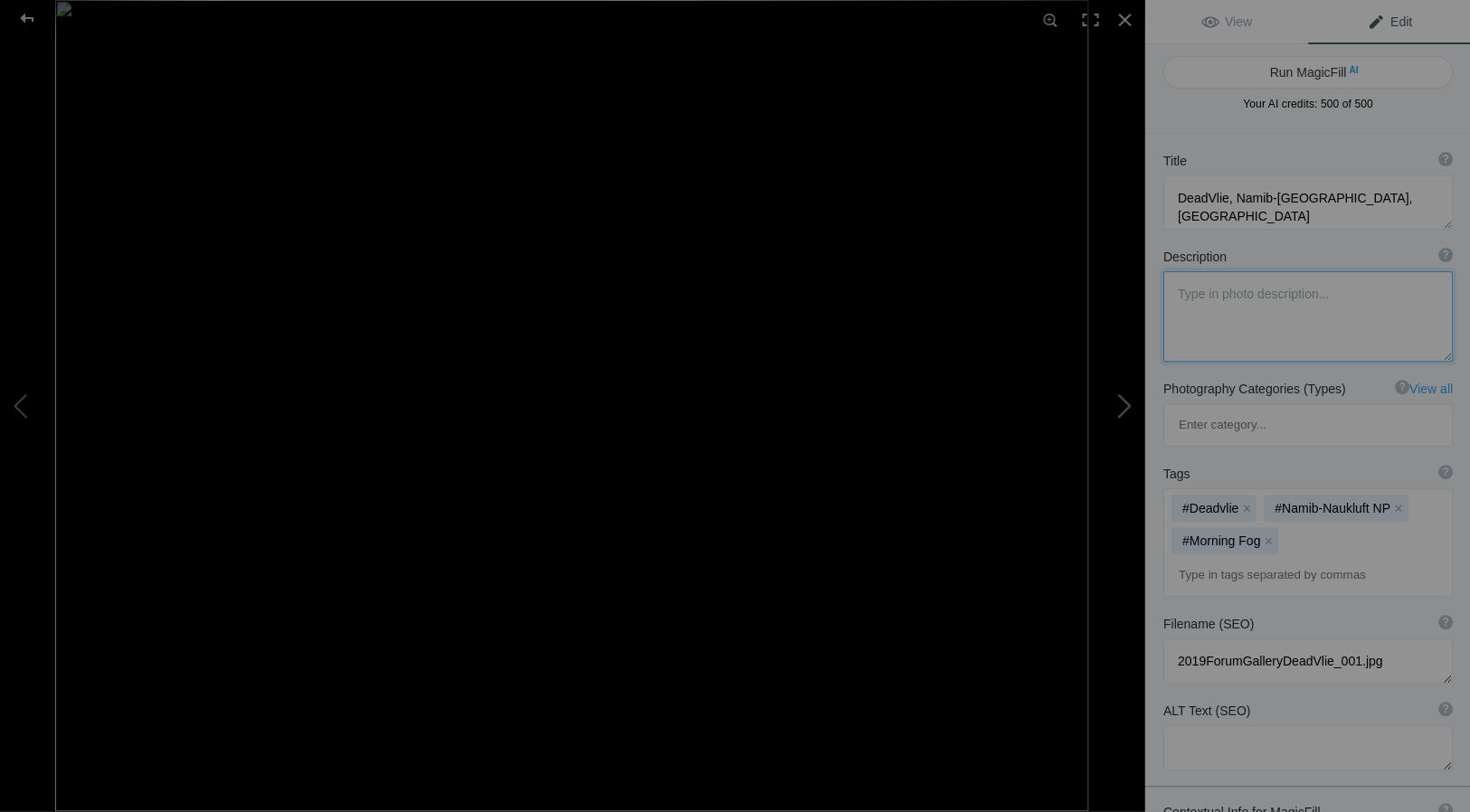
click at [1125, 403] on button at bounding box center [1076, 405] width 136 height 292
type textarea "Free Climbers, Joshua Tree National Park"
type textarea "Free climbers in Joshua Tree National Park"
type textarea "JTNPClimbers.10.5.25.jpg"
click at [1124, 18] on div at bounding box center [1125, 20] width 40 height 40
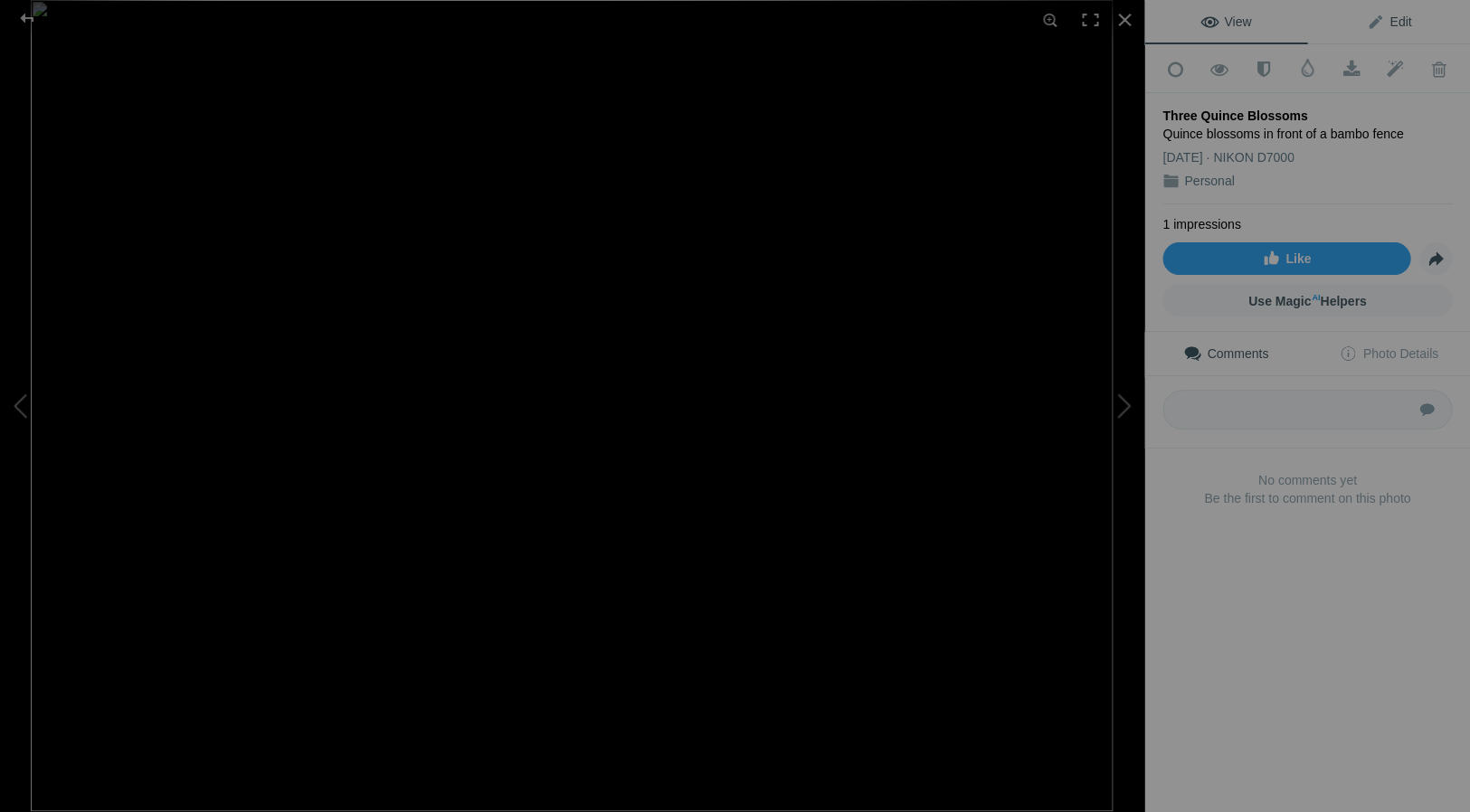
click at [1404, 21] on span "Edit" at bounding box center [1389, 22] width 46 height 15
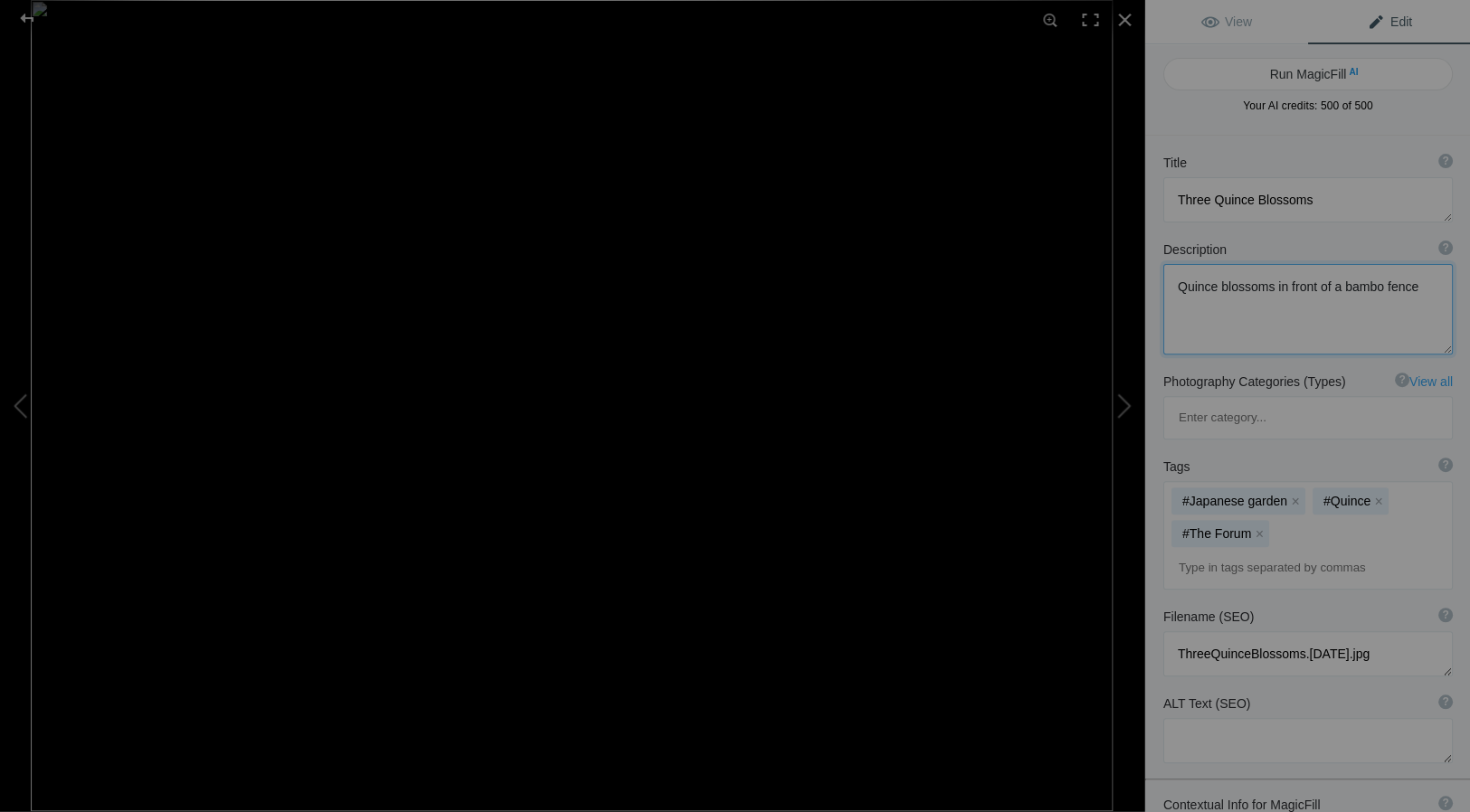
drag, startPoint x: 1409, startPoint y: 285, endPoint x: 1163, endPoint y: 278, distance: 246.1
click at [1163, 278] on textarea at bounding box center [1307, 309] width 290 height 90
click at [1315, 201] on textarea at bounding box center [1307, 200] width 290 height 46
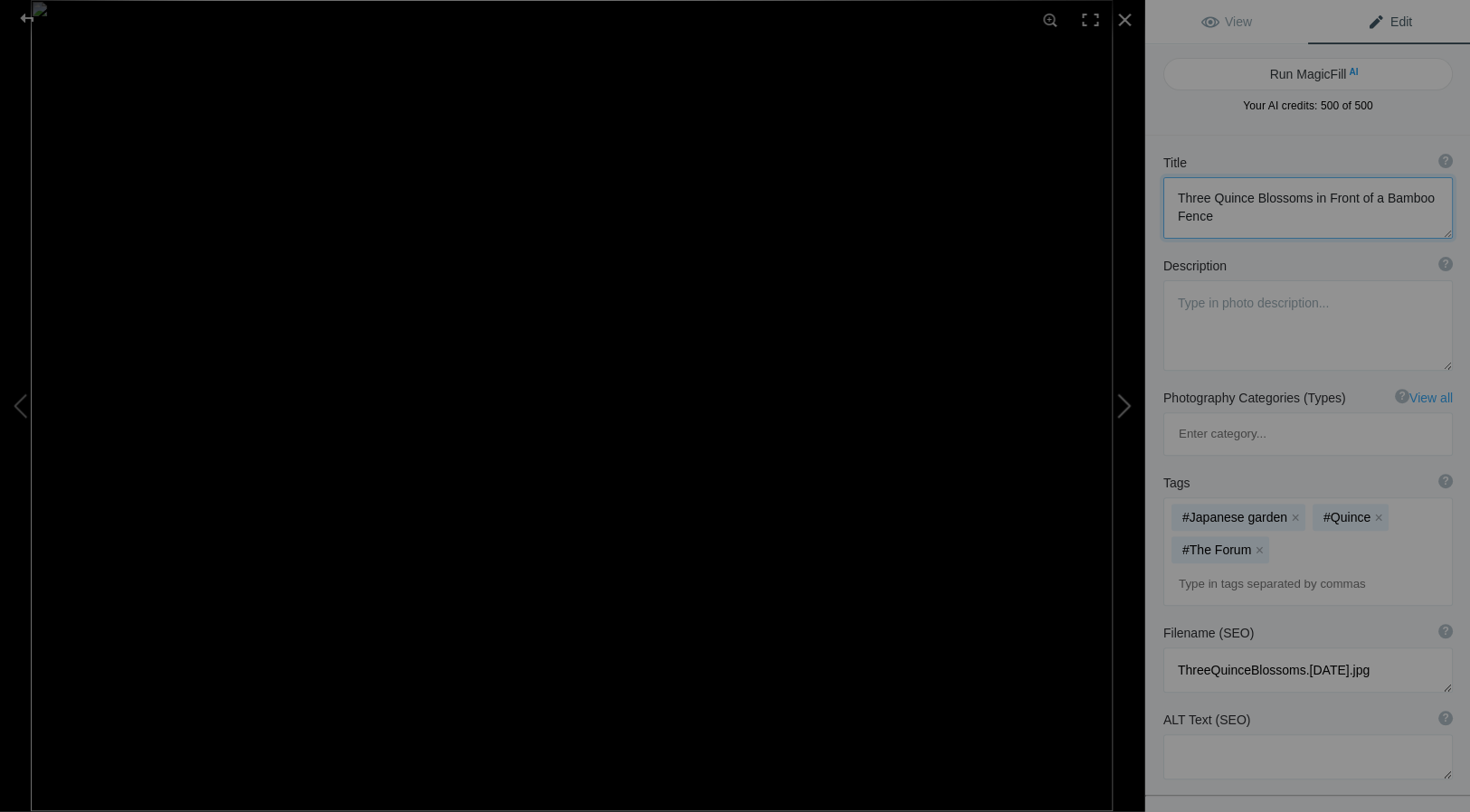
click at [1128, 403] on button at bounding box center [1076, 405] width 136 height 292
type textarea "Sunflower and Honeybee"
type textarea "SunflowerBee.10.6.25.jpg"
click at [1127, 403] on button at bounding box center [1076, 405] width 136 height 292
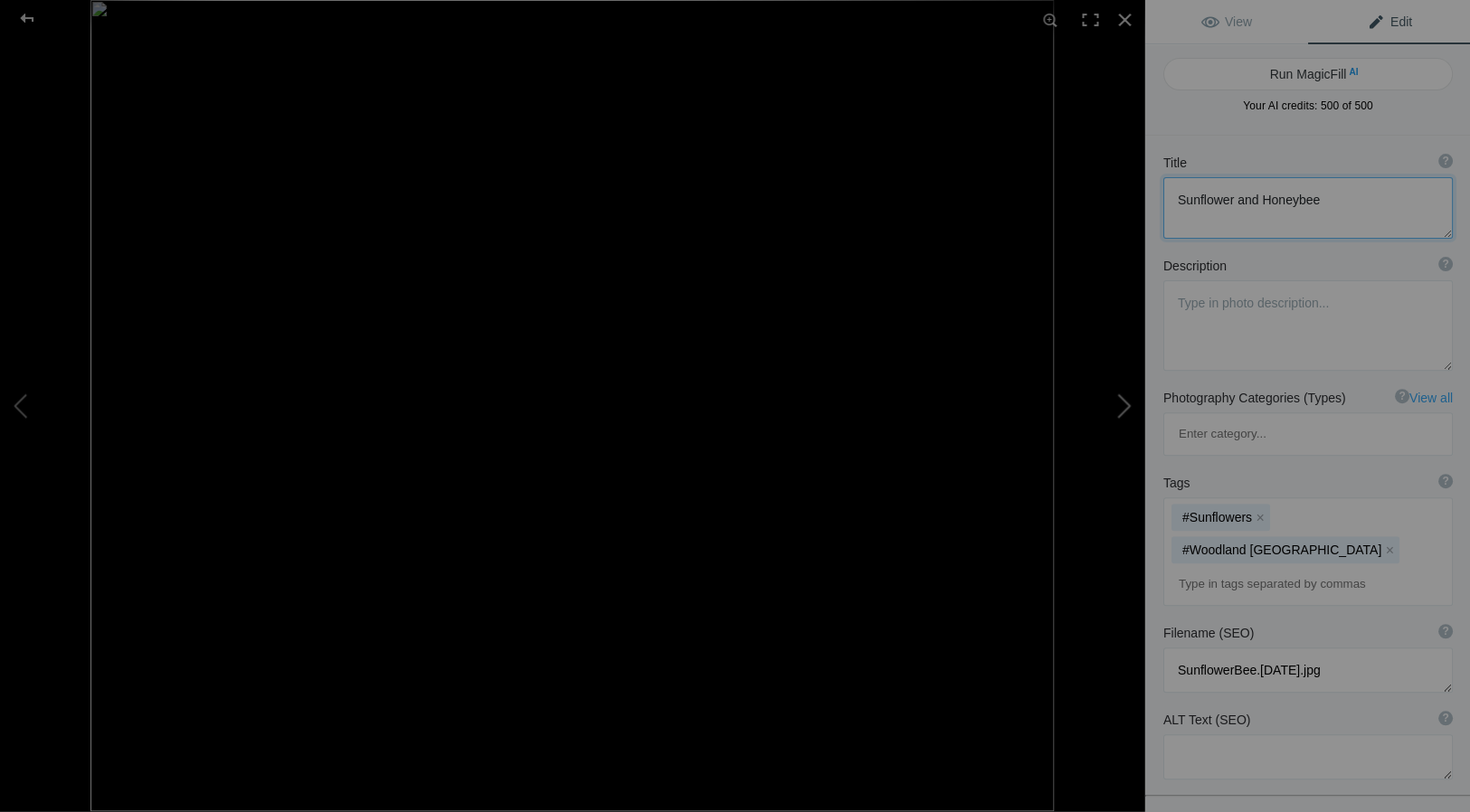
type textarea "Laysan Albatross over the Water, Midway Atoll National Wildlife Refuge"
type textarea "LaysanOverWater.8.28.25.jpg"
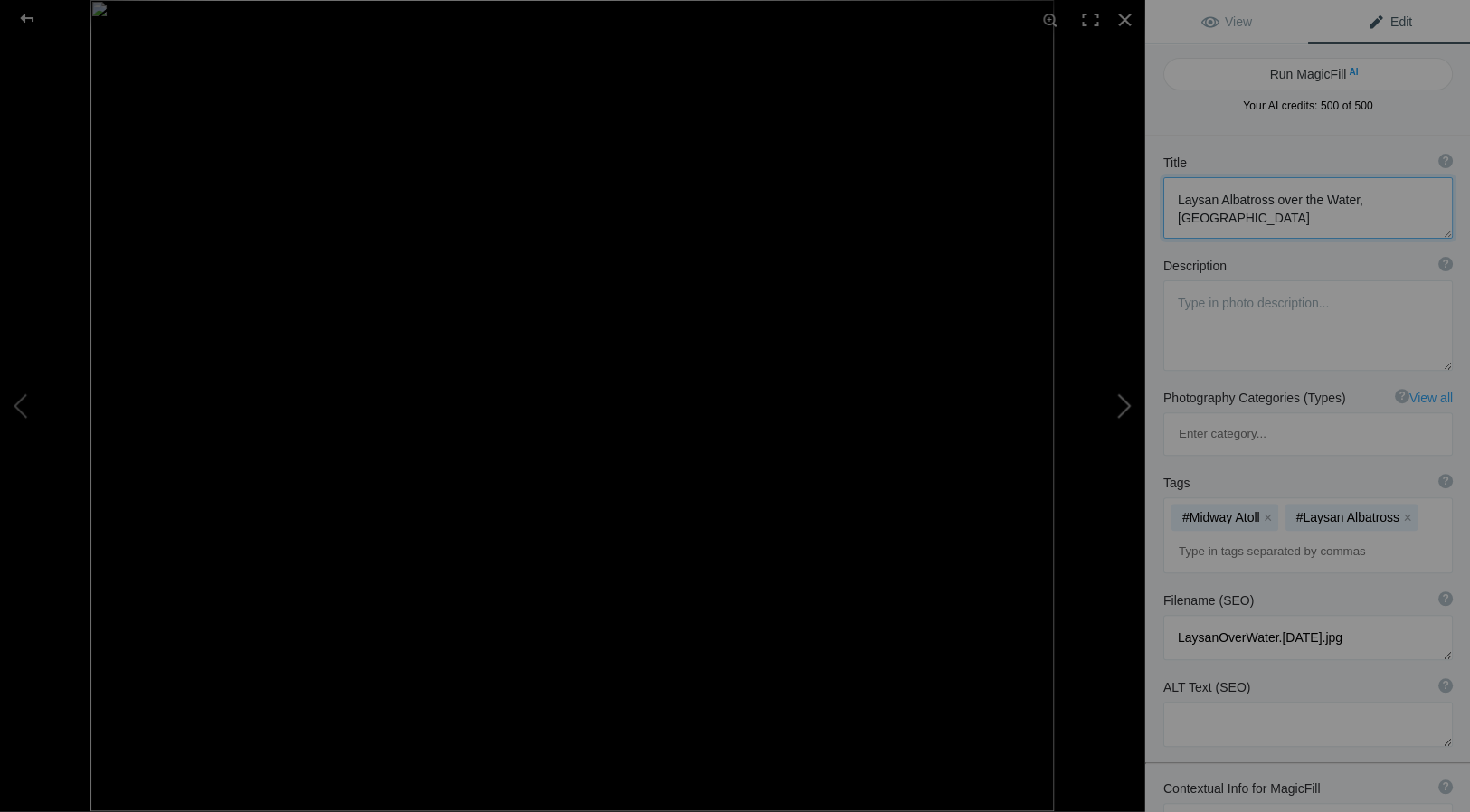
click at [1126, 403] on button at bounding box center [1076, 405] width 136 height 292
type textarea "1960s era Ferrari 330 by Pinan Farina, Pacific Grove, California"
type textarea "Ferrari330.10.1.25.jpg"
type textarea "1960s era Ferrari"
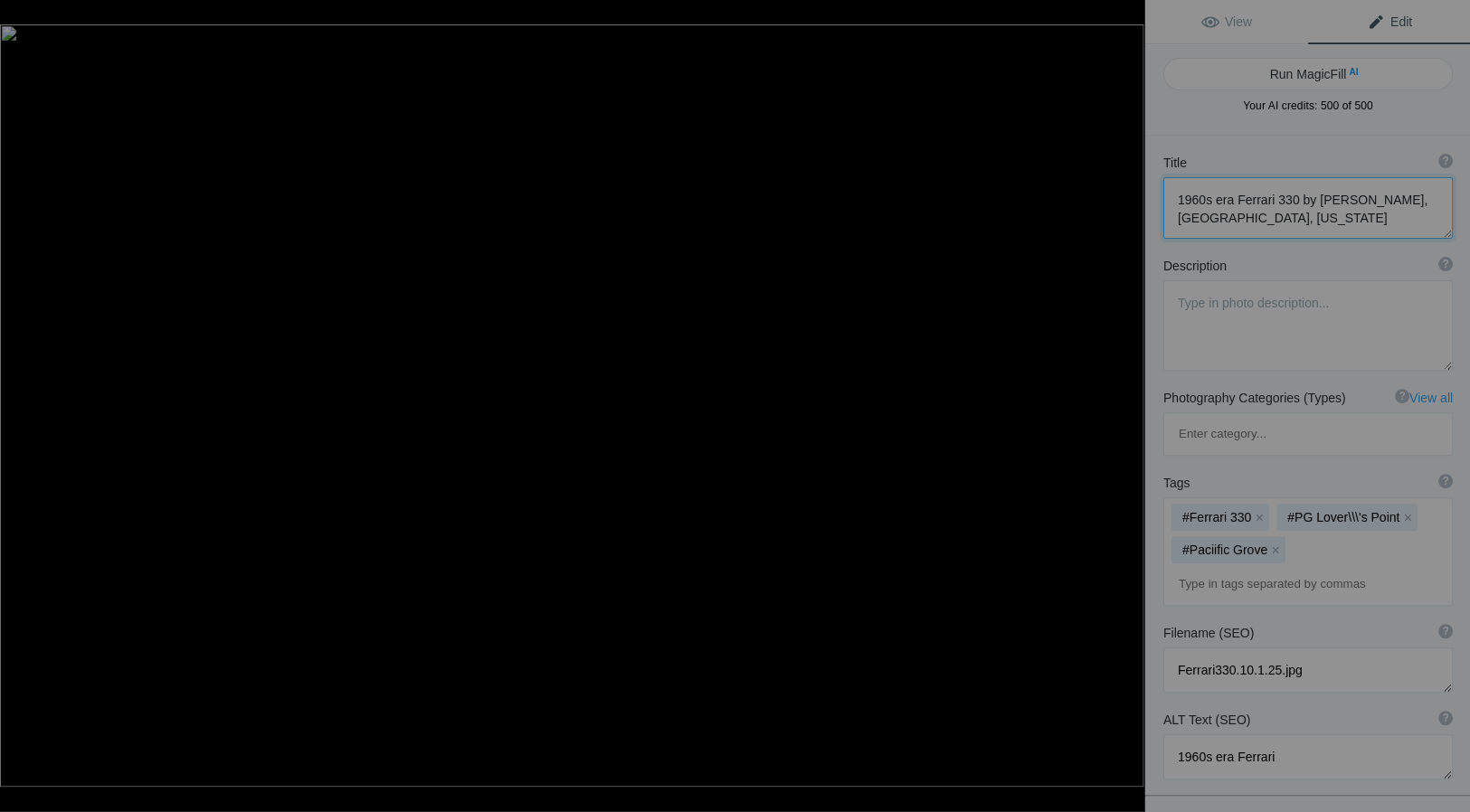
click at [1126, 403] on button at bounding box center [1076, 405] width 136 height 292
type textarea "Adult Male Mountain Gorilla, Volcanoes National Park, Rwanda"
type textarea "MtnGorilla.8.18.25-2.jpg"
type textarea "Silverback"
click at [1126, 403] on button at bounding box center [1076, 405] width 136 height 292
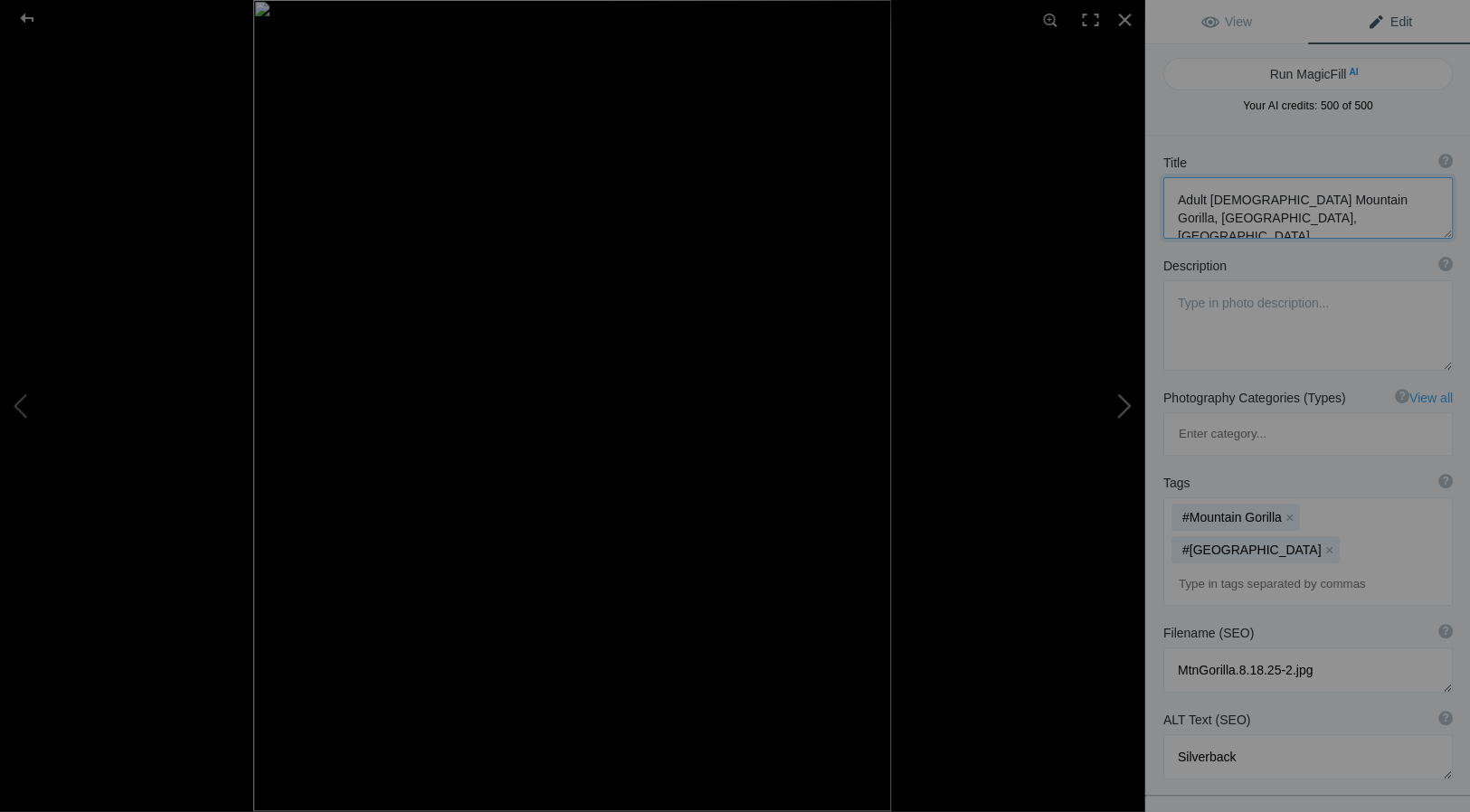
type textarea "President Obama steps off Air Force 1, Oakland California"
type textarea "2019ForumGalleryPresObama_002.jpg"
click at [1126, 403] on button at bounding box center [1076, 405] width 136 height 292
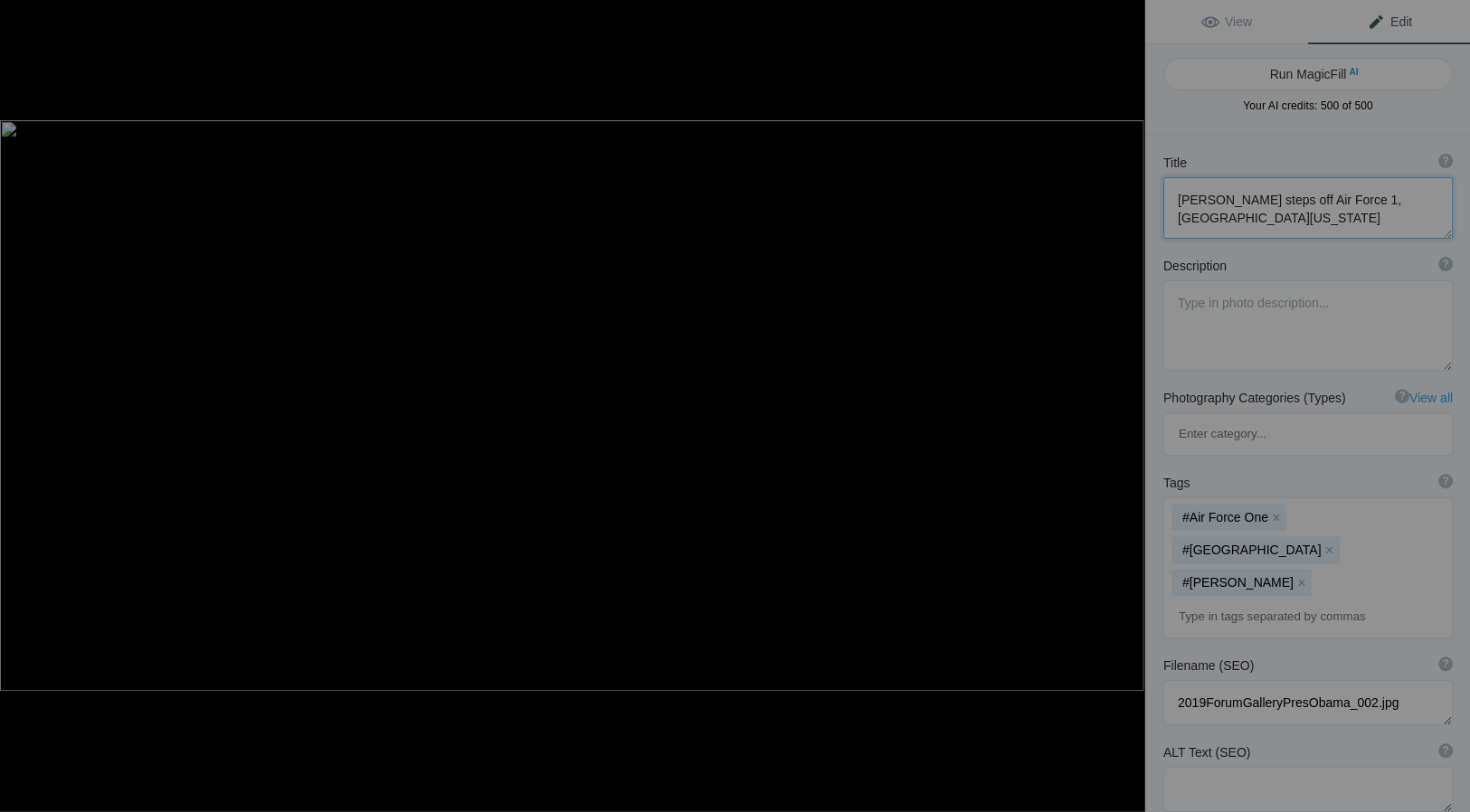
type textarea "AirForce 1 at the Oakland, California Airport"
type textarea "AirForce1.Oakland.7,23.12.jpg"
drag, startPoint x: 1191, startPoint y: 199, endPoint x: 1194, endPoint y: 211, distance: 12.4
click at [1191, 199] on textarea at bounding box center [1307, 208] width 290 height 62
click at [18, 399] on button at bounding box center [67, 405] width 136 height 292
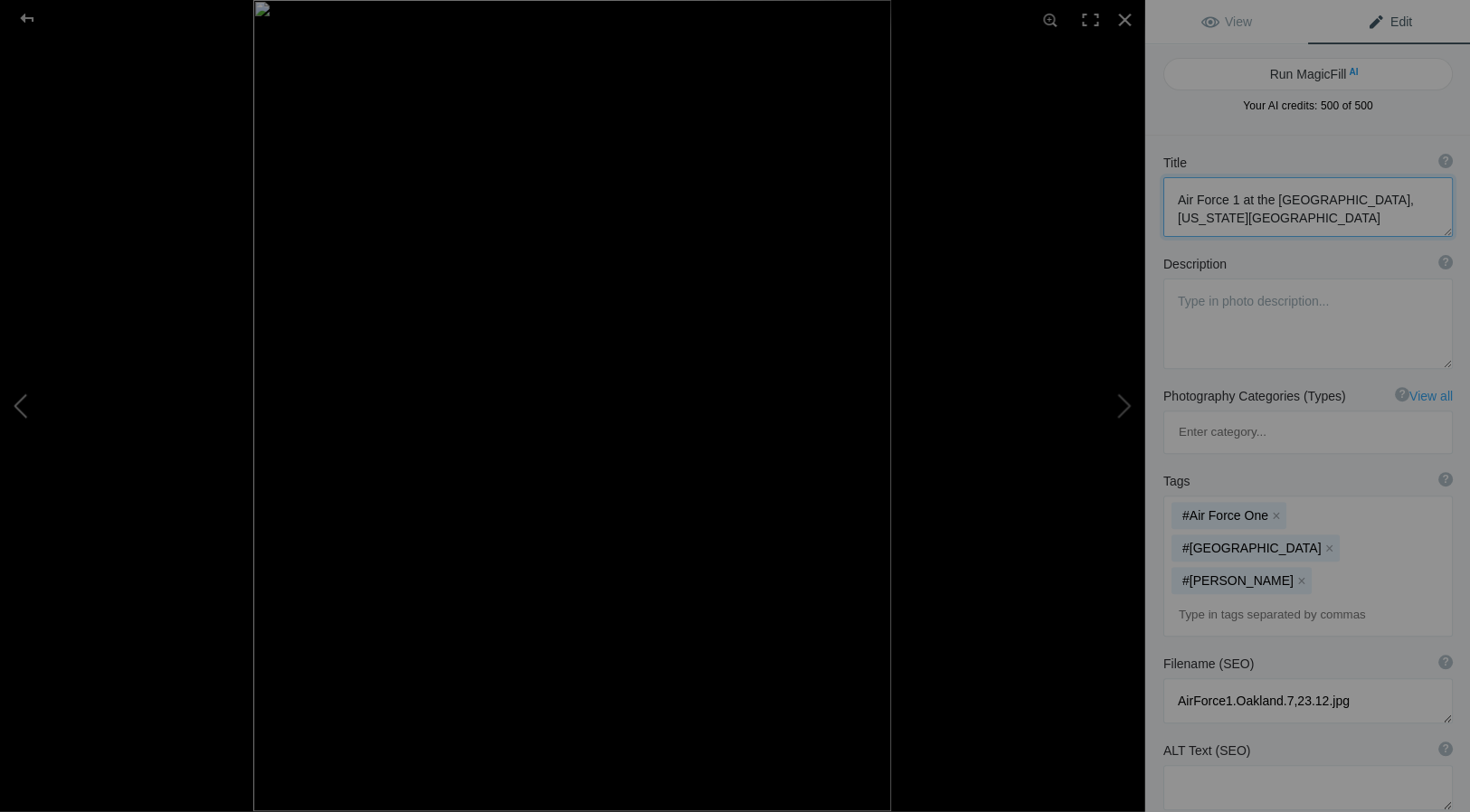
type textarea "President Obama steps off Air Force 1, Oakland California"
type textarea "2019ForumGalleryPresObama_002.jpg"
click at [1126, 403] on button at bounding box center [1076, 405] width 136 height 292
type textarea "Air Force 1 at the Oakland, California Airport"
type textarea "AirForce1.Oakland.7,23.12.jpg"
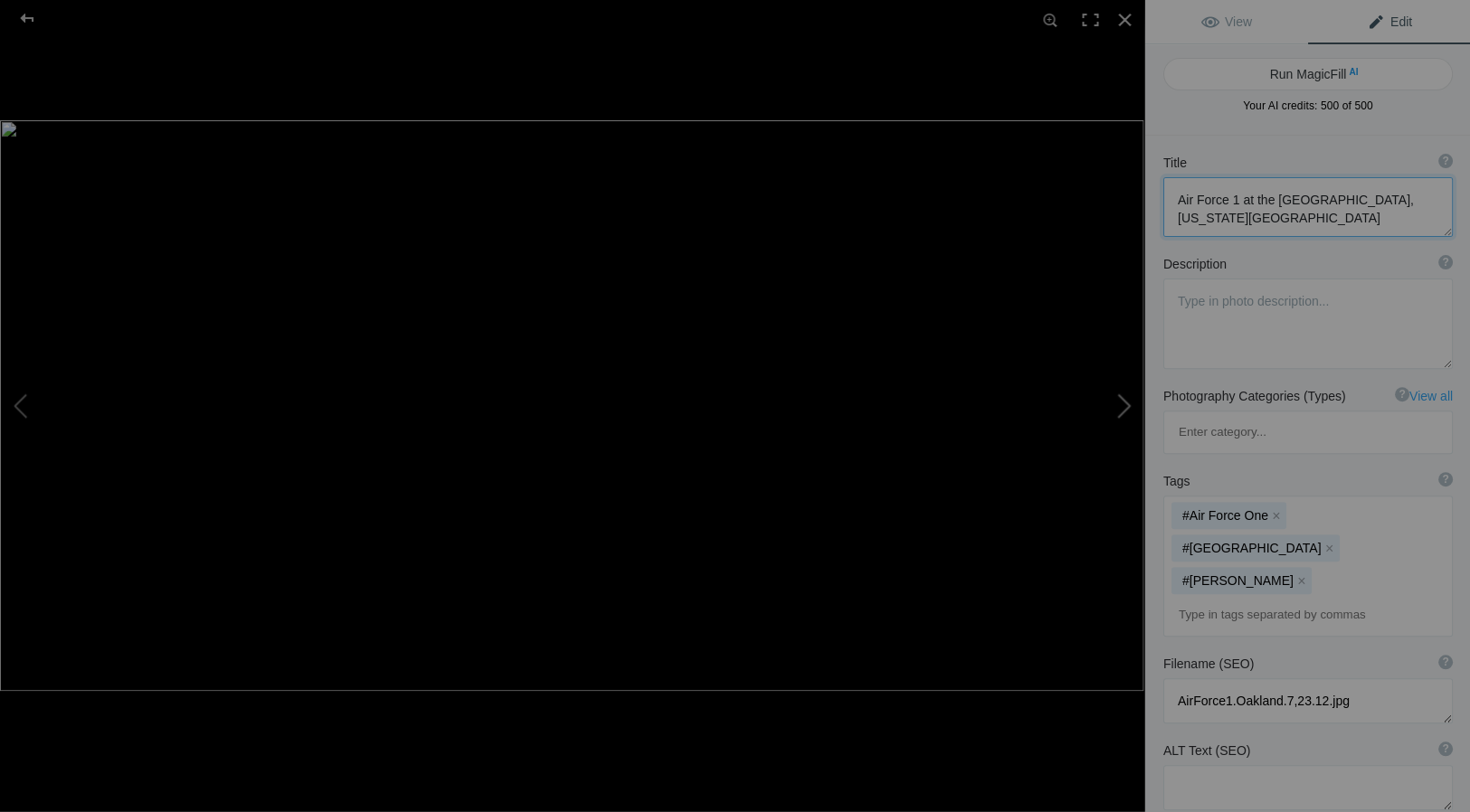
click at [1128, 405] on button at bounding box center [1076, 405] width 136 height 292
type textarea "Cloud at Sunset, Eastern Sierra, California"
type textarea "Cloud_at_Sunset.jpg"
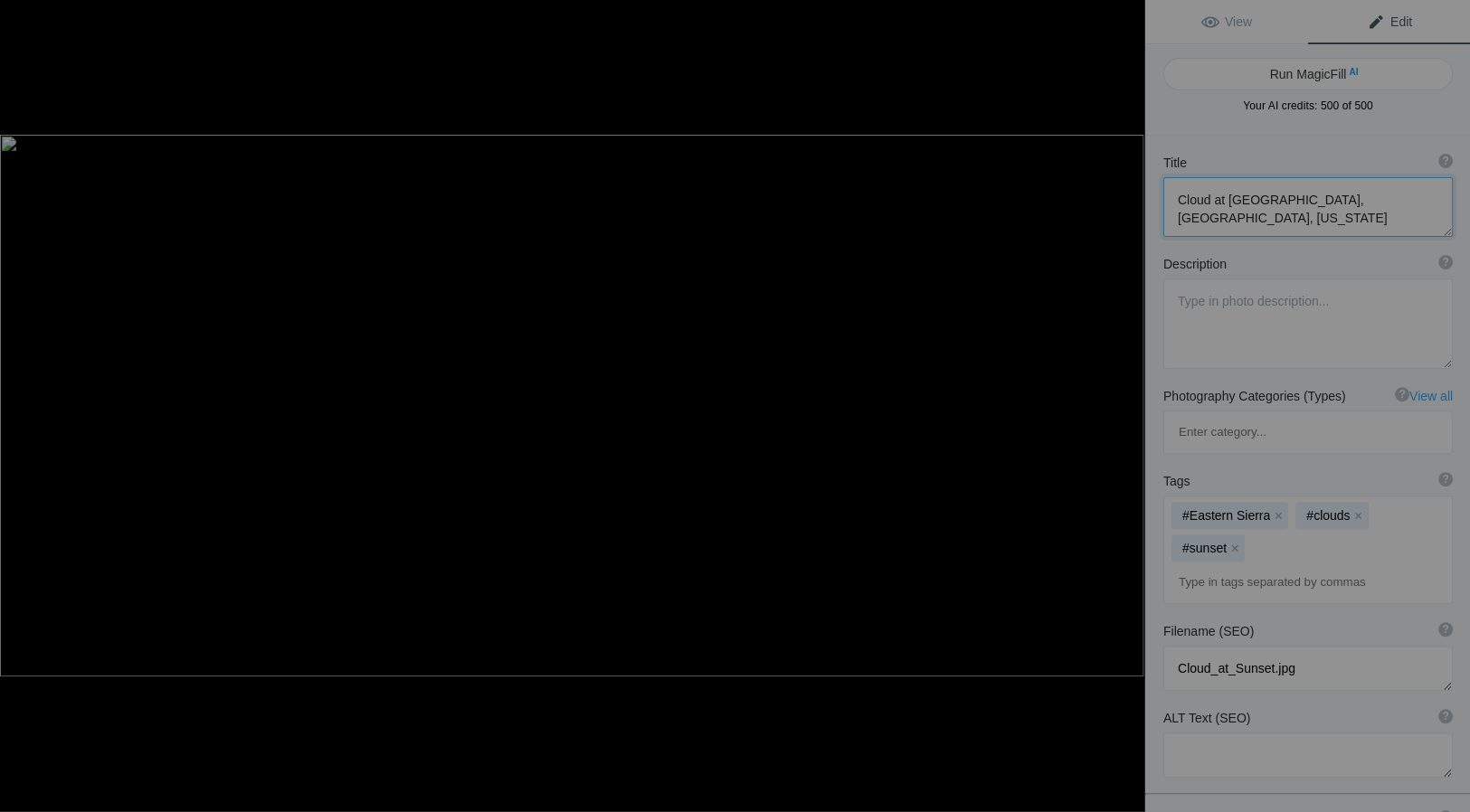
click at [1125, 406] on button at bounding box center [1076, 405] width 136 height 292
type textarea "Chihuly Glass, DeYoung Museum, San Francisco"
type textarea "ChihulliGlass_4.jpg"
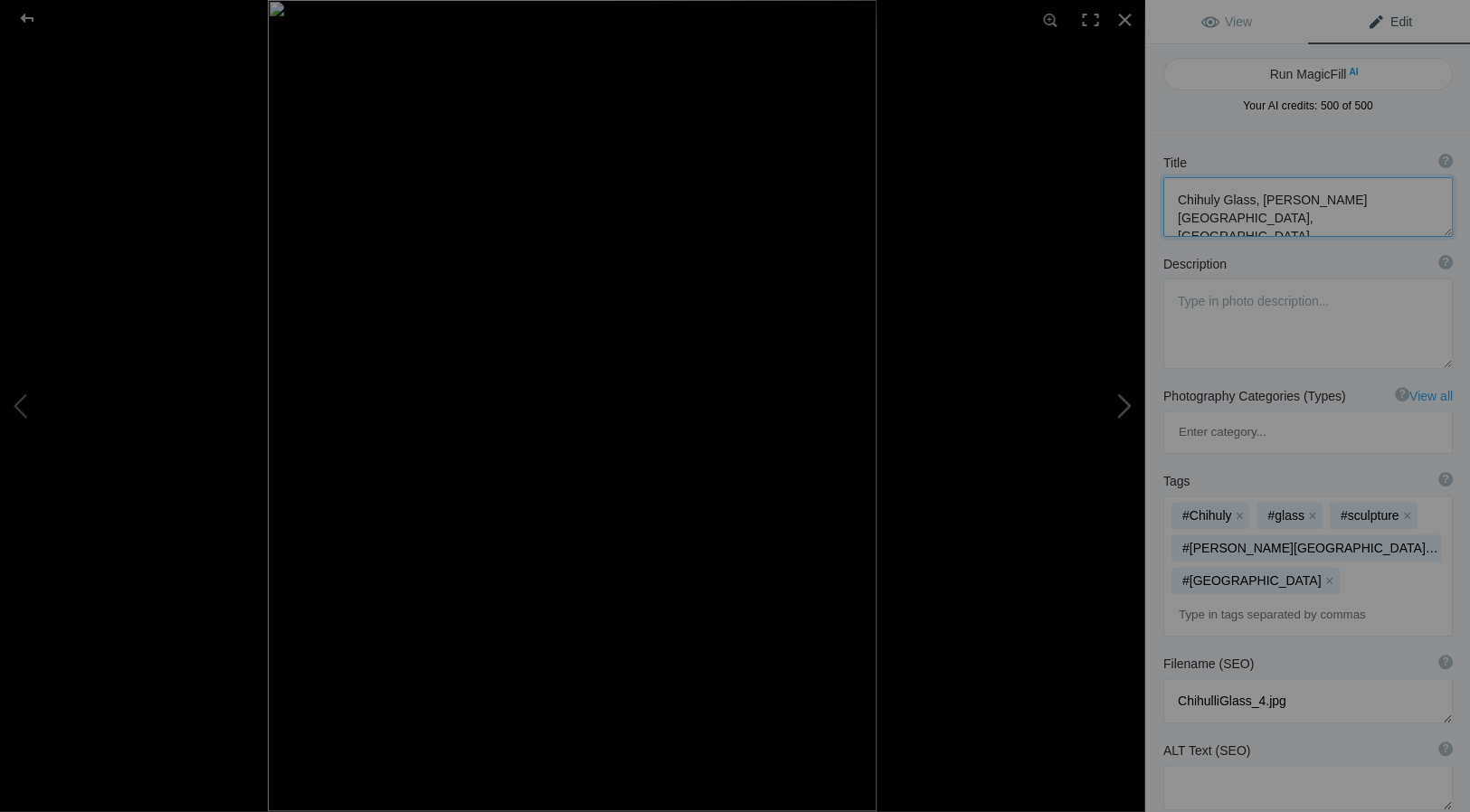
click at [1126, 405] on button at bounding box center [1076, 405] width 136 height 292
type textarea "Monarch on Milkweed, Cupertino, California"
type textarea "Monarch_on_V64_Milkweed_-4.jpg"
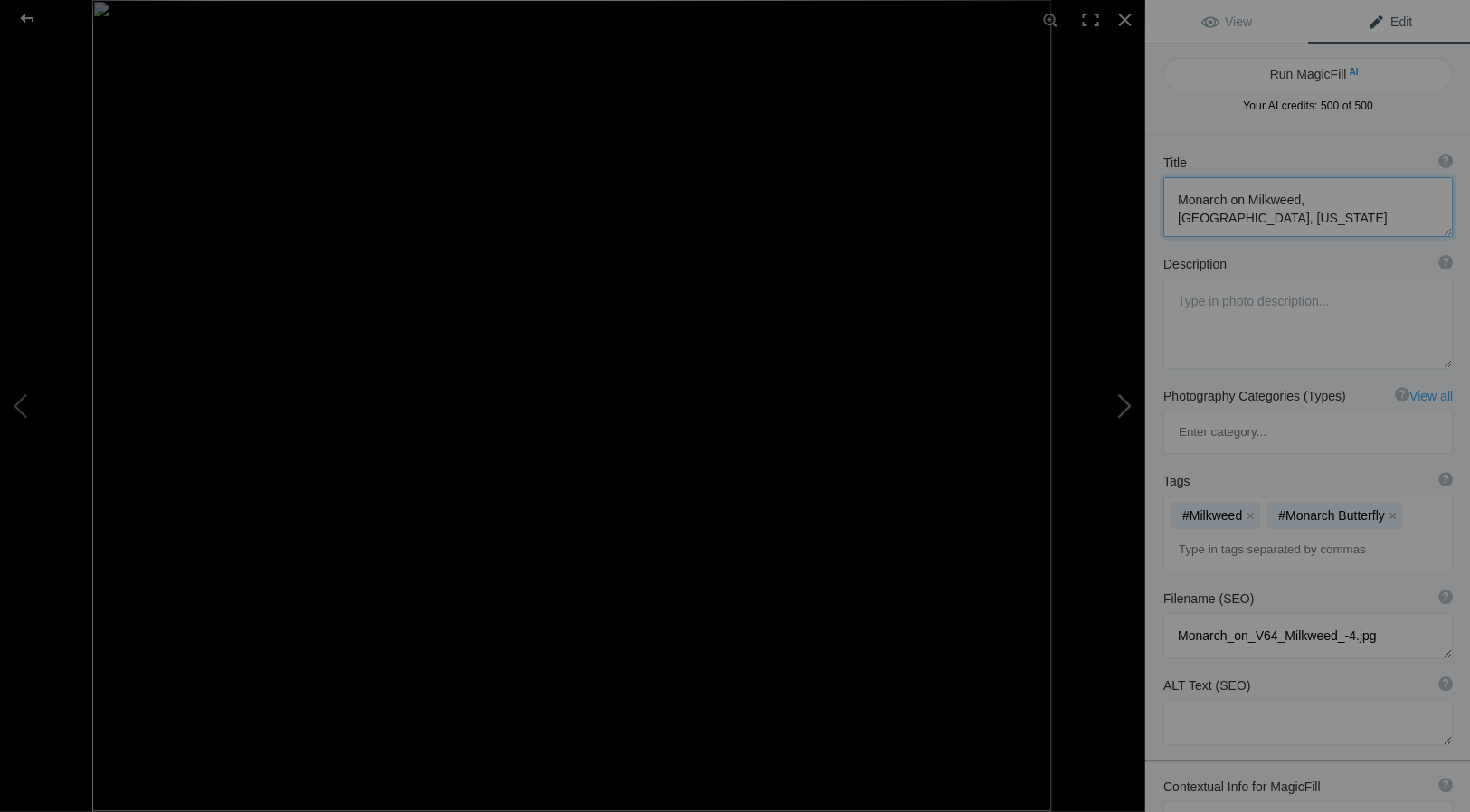
click at [1126, 405] on button at bounding box center [1076, 405] width 136 height 292
type textarea "Wintering Monarch Butterflies in Pcific Grove, California"
type textarea "Monarchs.7.28.25.jpg"
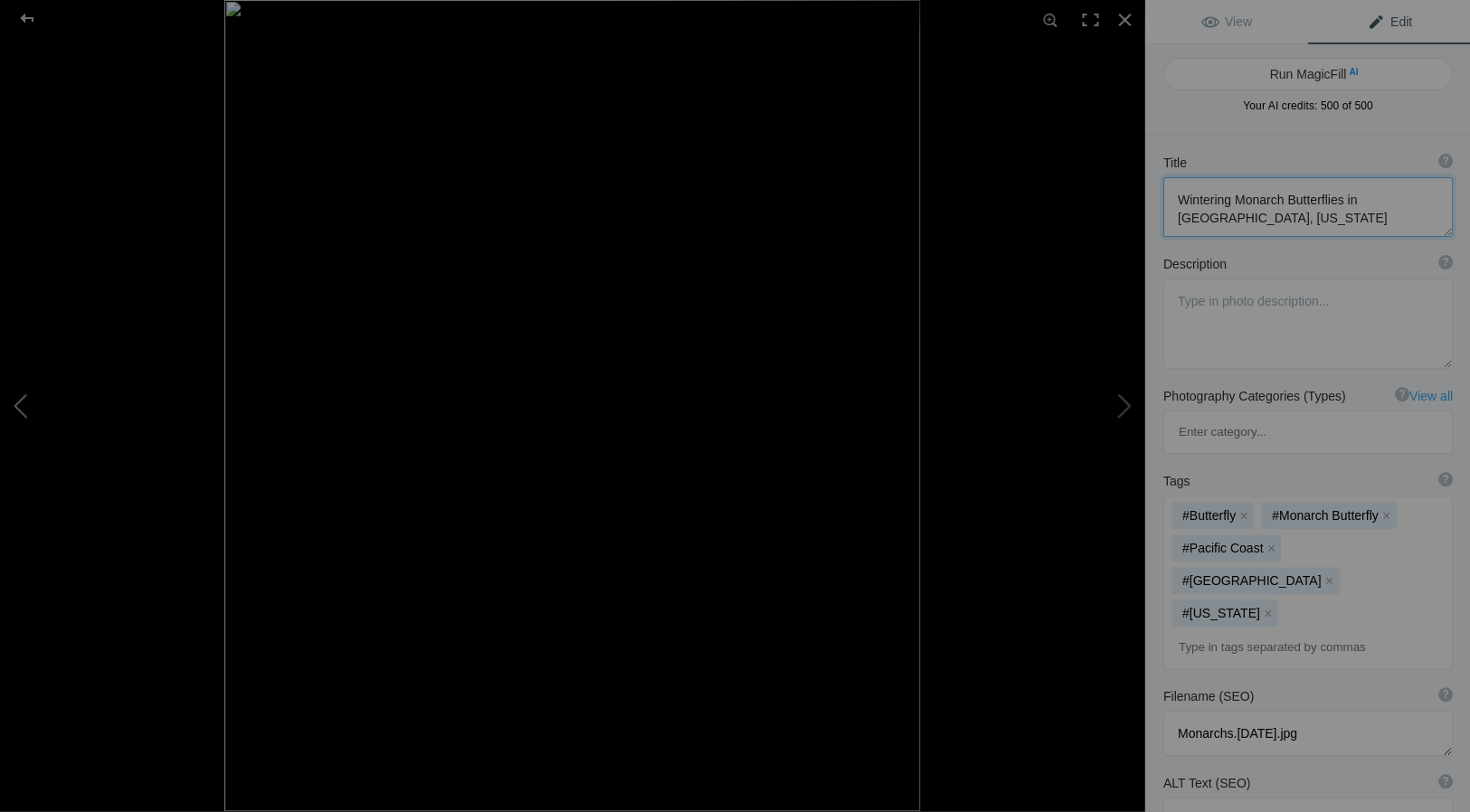
click at [22, 395] on button at bounding box center [67, 405] width 136 height 292
type textarea "Monarch on Milkweed, Cupertino, California"
type textarea "Monarch_on_V64_Milkweed_-4.jpg"
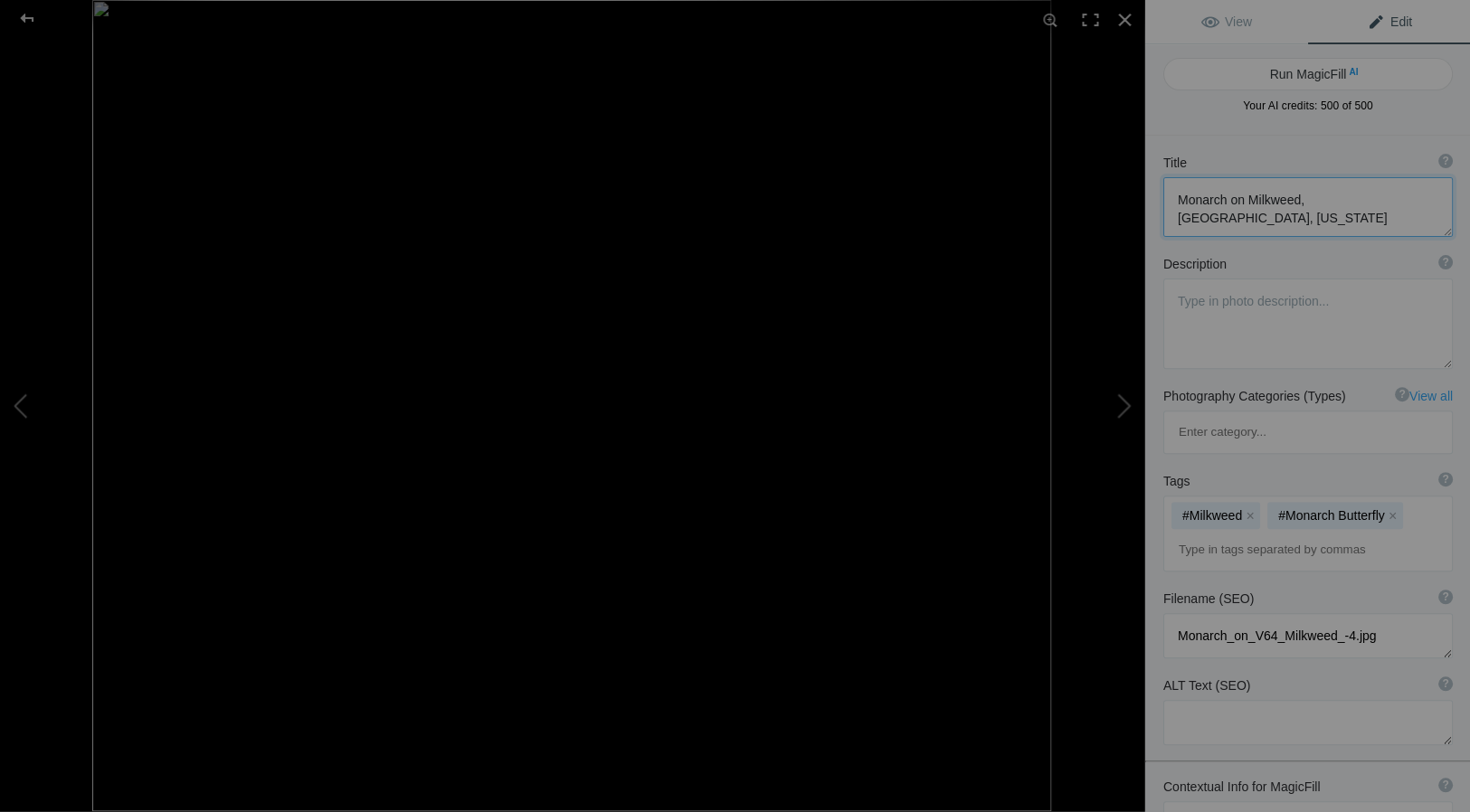
drag, startPoint x: 1229, startPoint y: 199, endPoint x: 1247, endPoint y: 199, distance: 18.0
click at [1229, 199] on textarea at bounding box center [1307, 208] width 290 height 60
click at [1128, 400] on button at bounding box center [1076, 405] width 136 height 292
type textarea "Wintering Monarch Butterflies in Pcific Grove, California"
type textarea "Monarchs.7.28.25.jpg"
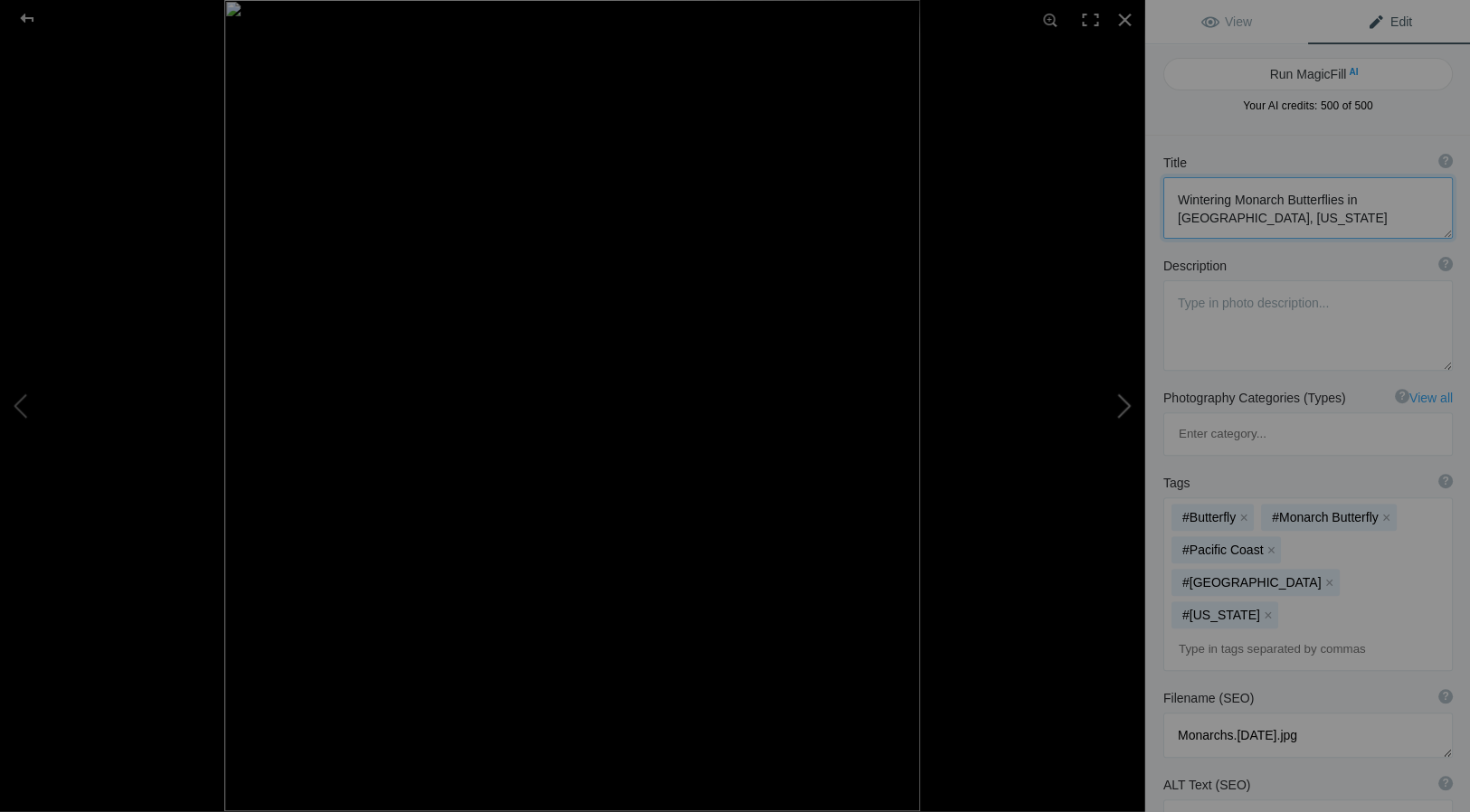
click at [1127, 403] on button at bounding box center [1076, 405] width 136 height 292
type textarea "Deer Hollow Farm Rooster, Los Altos, California"
type textarea "Deer Hollow Farm Rooster"
type textarea "2019ForumGallery-Rooster_001.jpg"
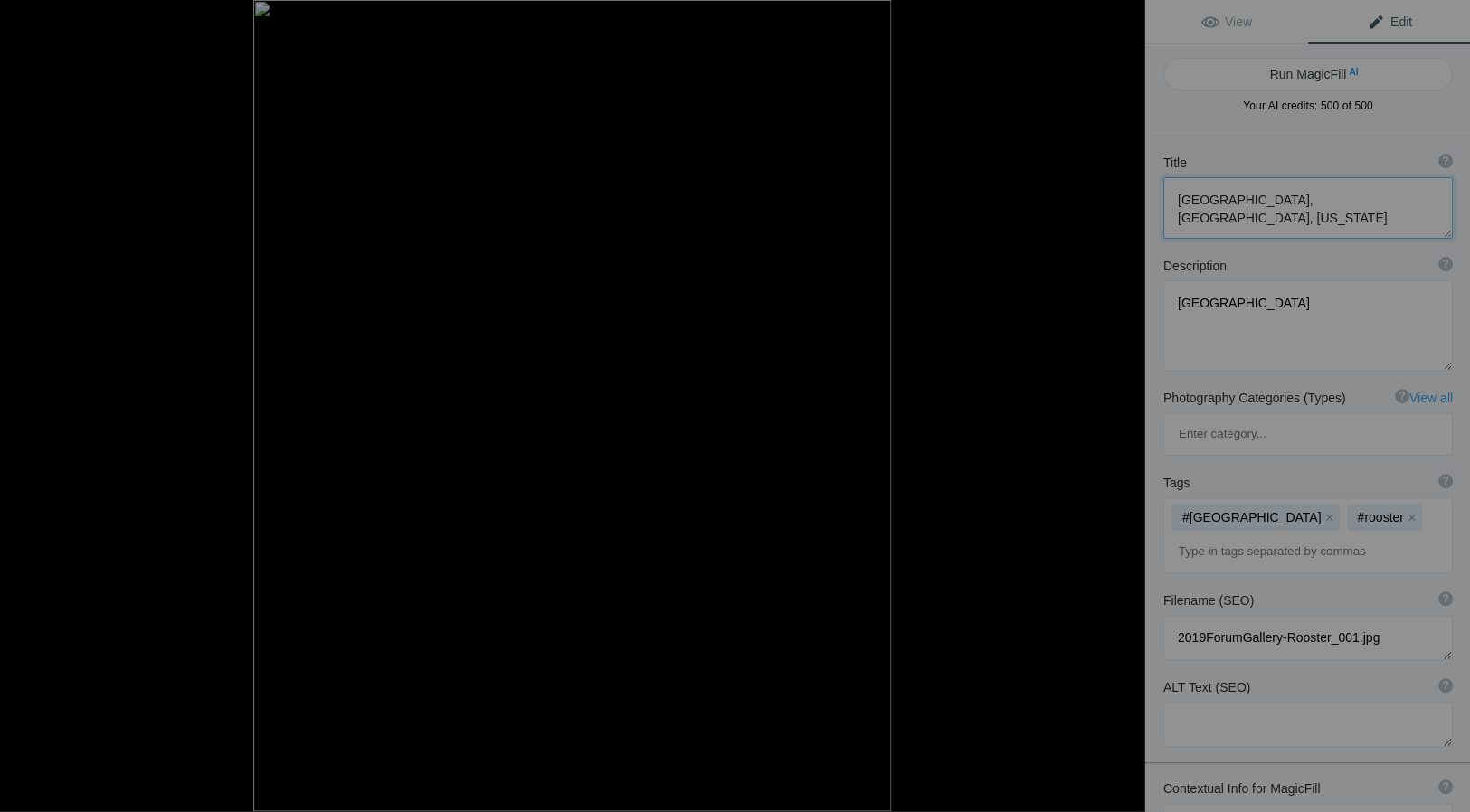
click at [1124, 403] on button at bounding box center [1076, 405] width 136 height 292
type textarea "Kona Kat, Hawaii"
type textarea "KonaKat11x14.jpg"
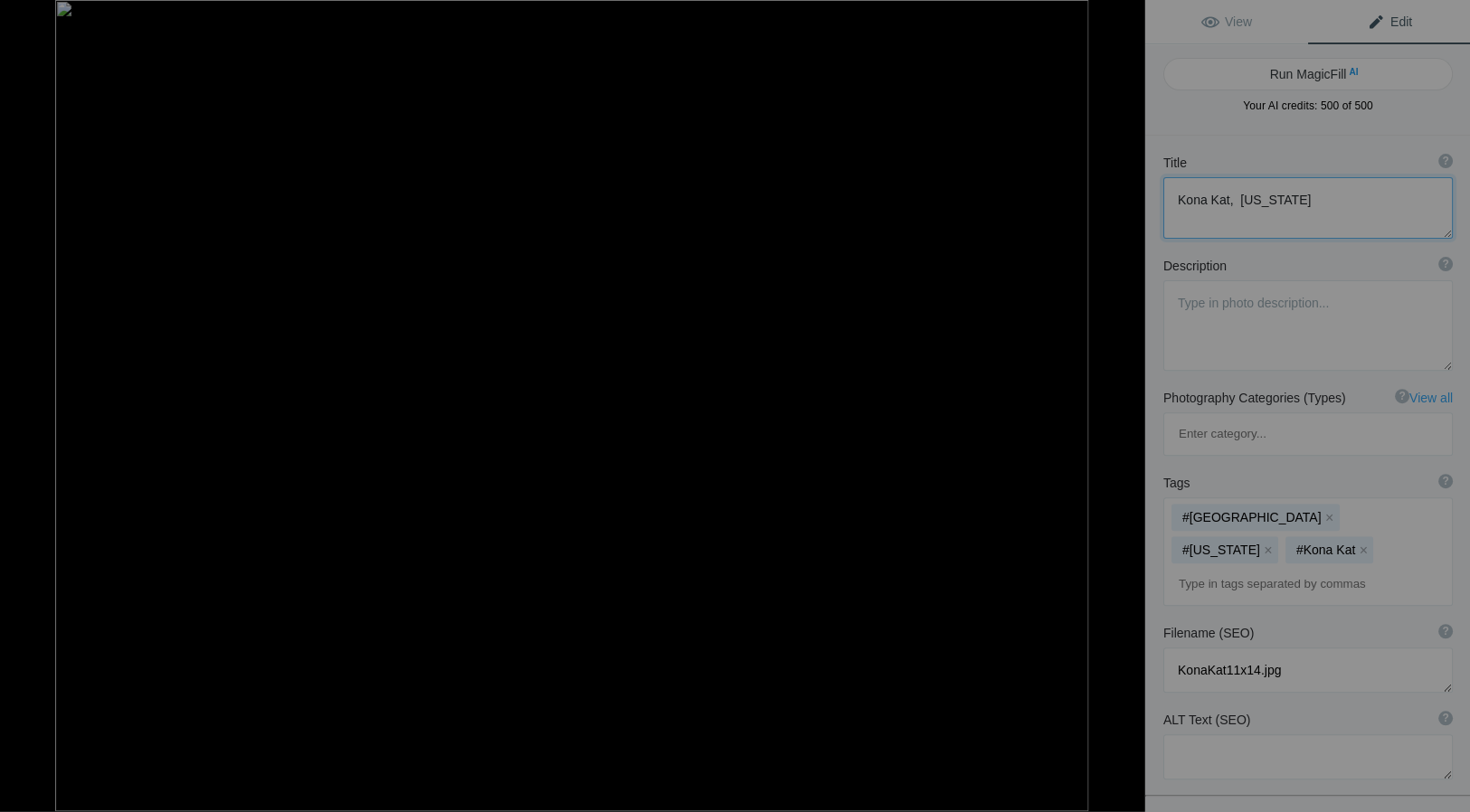
click at [1124, 403] on button at bounding box center [1076, 405] width 136 height 292
type textarea "Little pig-tailed Girl at Lover's Point Beach, Pacific Grove, California"
type textarea "HCCGallery-LittleGirlPGBeach_001.jpg"
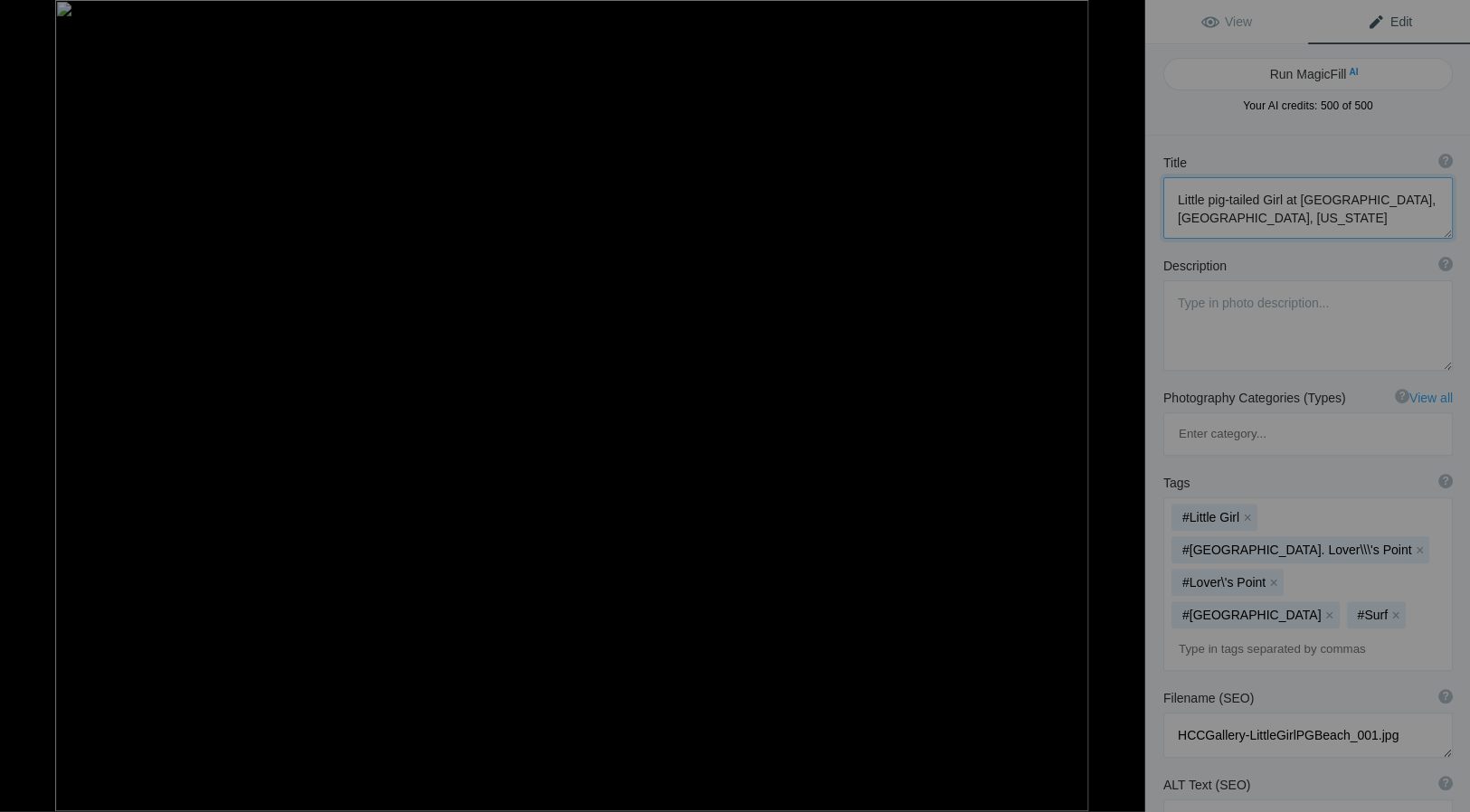
click at [1124, 403] on button at bounding box center [1076, 405] width 136 height 292
type textarea "Boy and Birds on the Beach, Pajaro Dunes, California"
type textarea "BoyBirds.7.31.25.jpg"
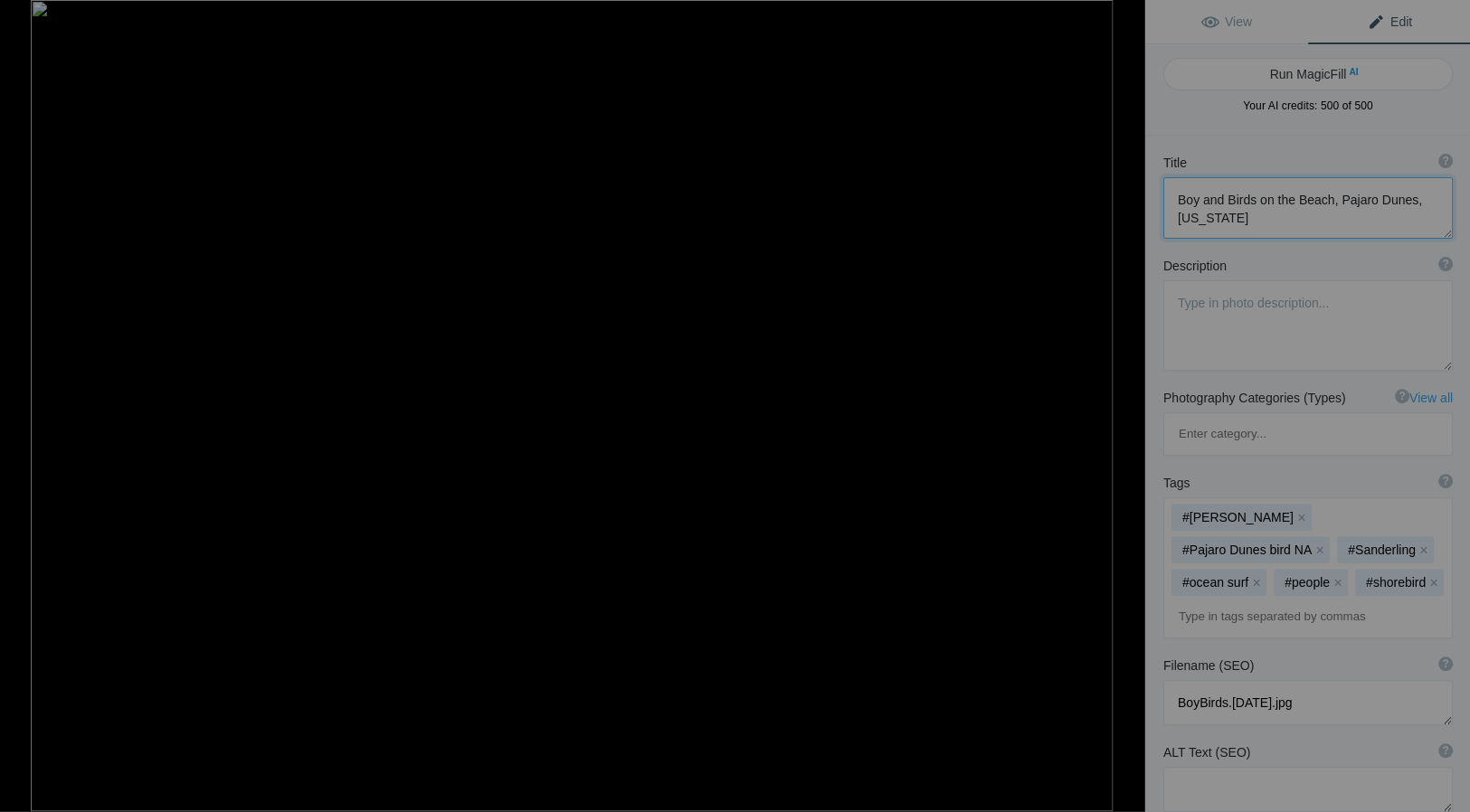
click at [1124, 403] on button at bounding box center [1076, 405] width 136 height 292
type textarea "Beached Jellyfish, Pajaro Dunes, California"
type textarea "BeachedJellyfish11x14.jpg"
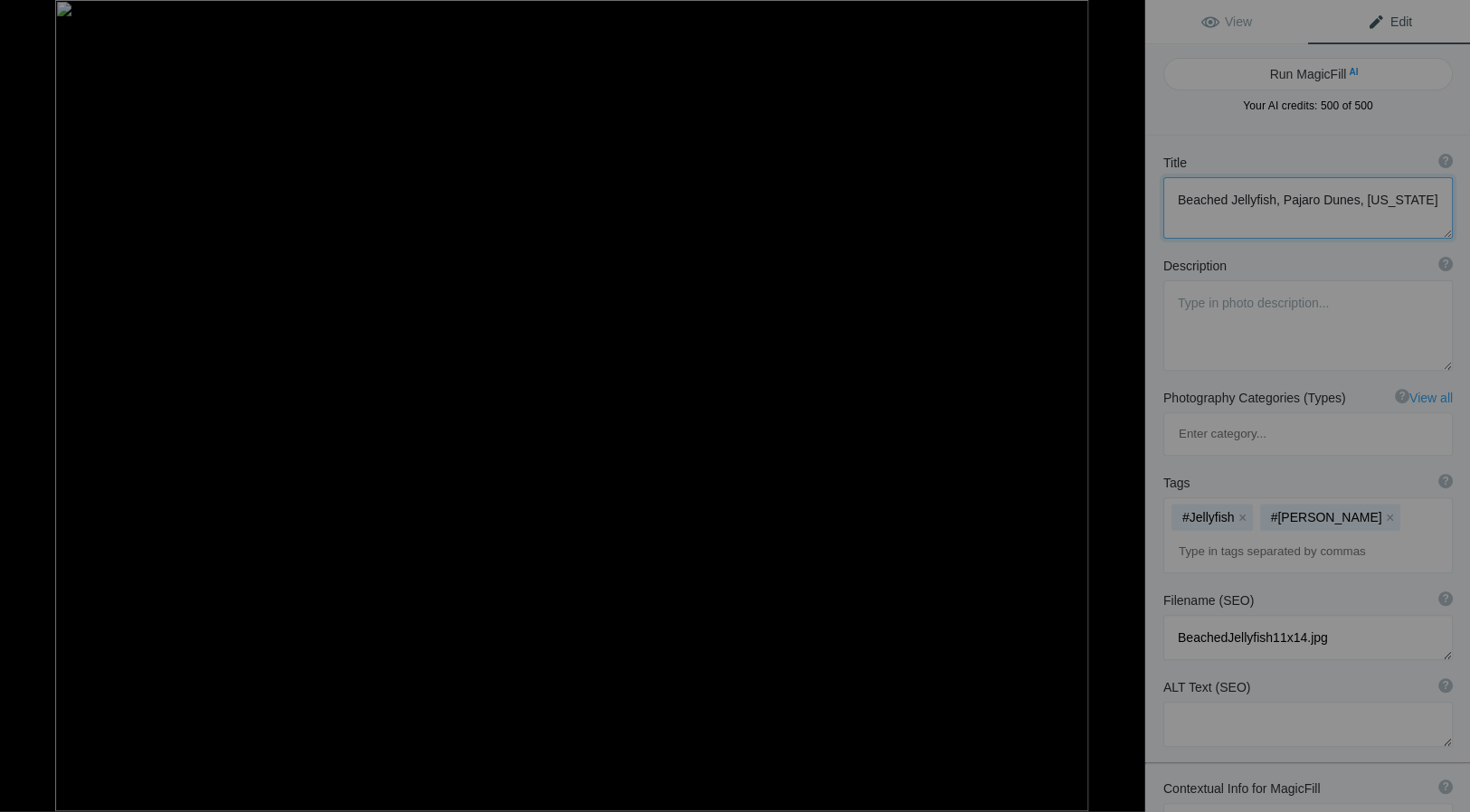
click at [1124, 403] on button at bounding box center [1076, 405] width 136 height 292
type textarea "Jellies, Monterey Bay Aquarium, California"
type textarea "AquariumJellies11x14.jpg"
click at [19, 398] on button at bounding box center [67, 405] width 136 height 292
type textarea "Beached Jellyfish, Pajaro Dunes, California"
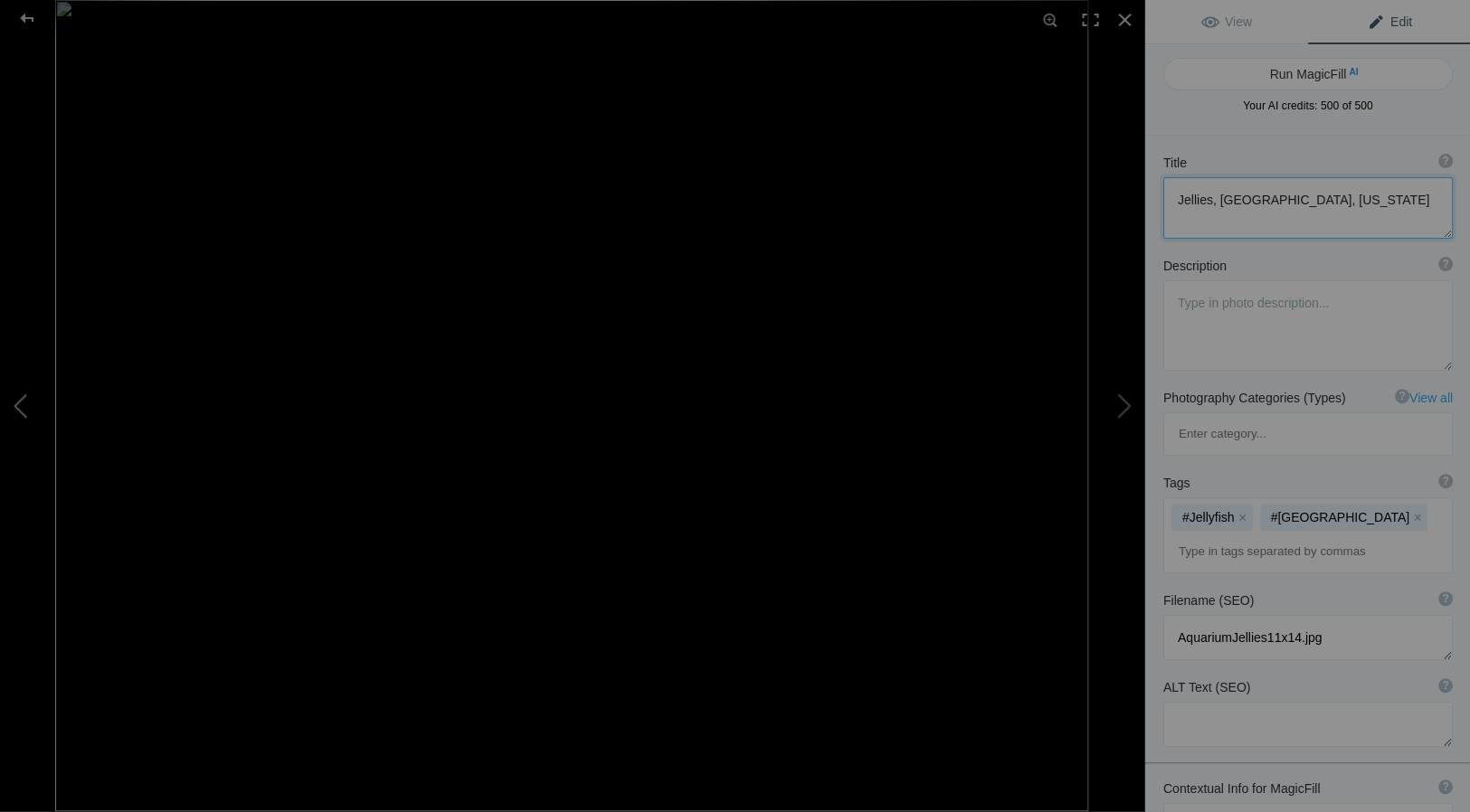
type textarea "BeachedJellyfish11x14.jpg"
click at [1128, 400] on button at bounding box center [1076, 405] width 136 height 292
type textarea "Jellies, Monterey Bay Aquarium, California"
type textarea "AquariumJellies11x14.jpg"
click at [1209, 199] on textarea at bounding box center [1307, 208] width 290 height 62
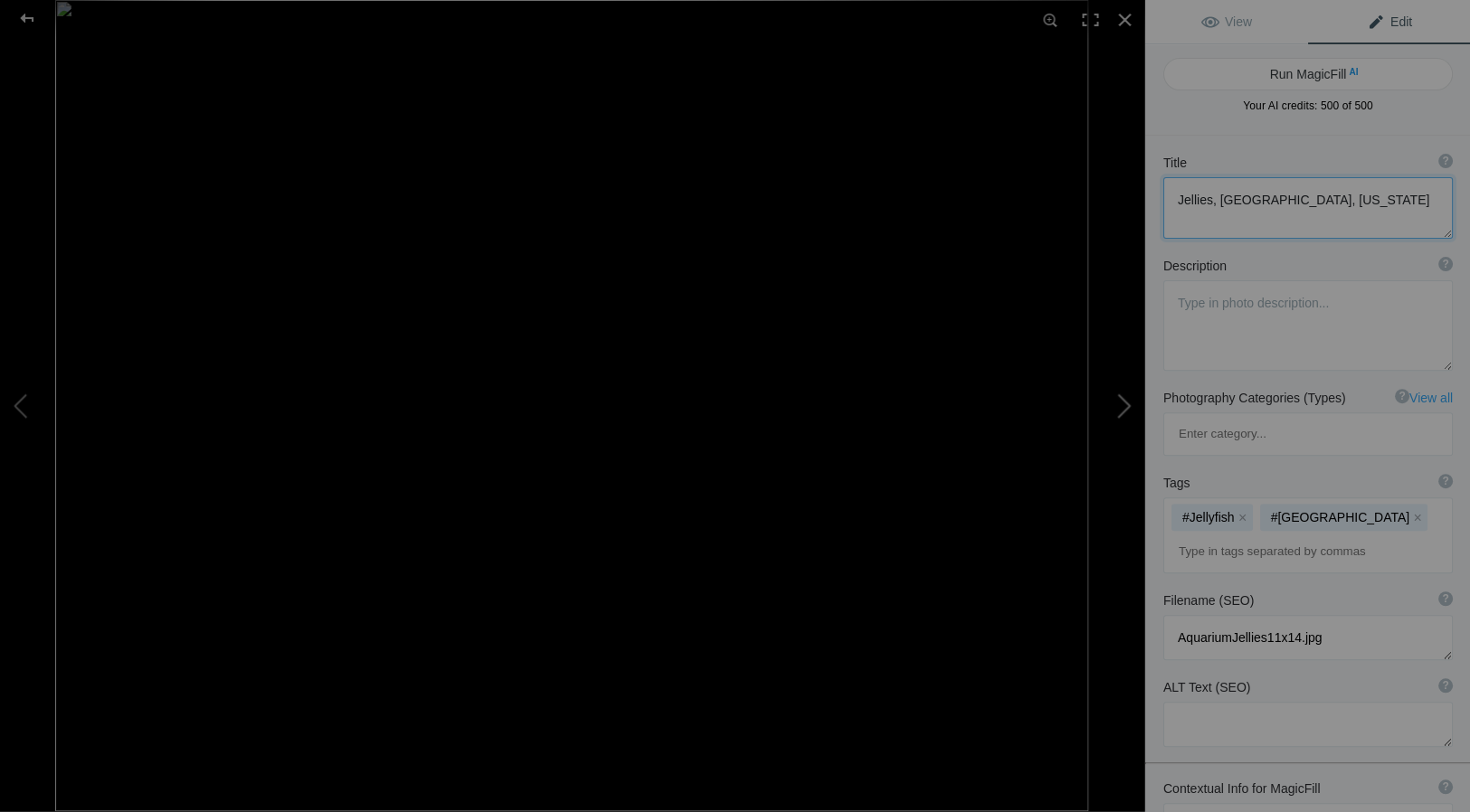
click at [1123, 409] on button at bounding box center [1076, 405] width 136 height 292
type textarea "Space Shuttle Endevour flies to its permanent home in Long Beach, California"
type textarea "2019ForumGalleryEndevour_002.jpg"
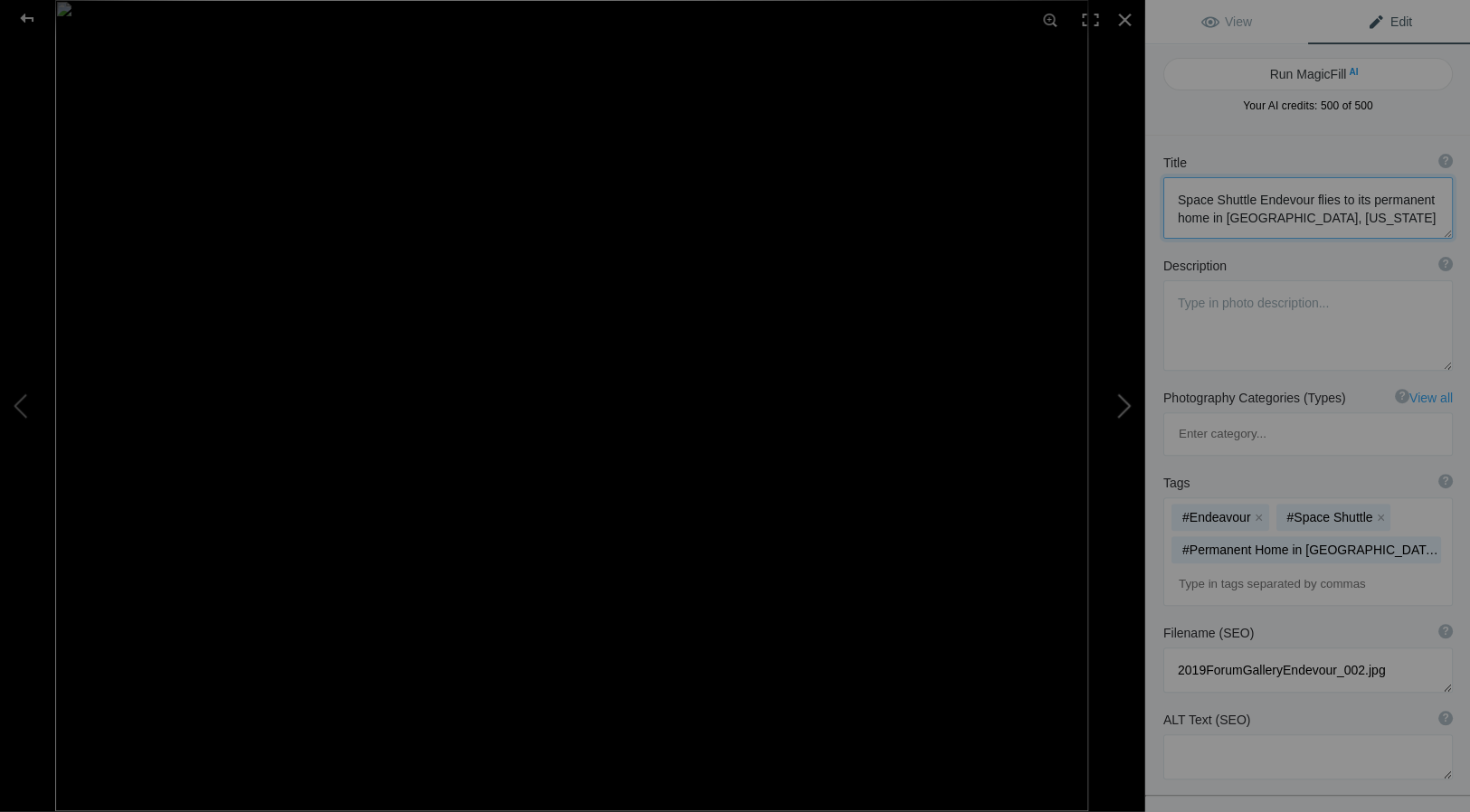
click at [1128, 402] on button at bounding box center [1076, 405] width 136 height 292
type textarea "Three Quince Blossoms in Front of a Bamboo Fence"
type textarea "Quince blossoms in front of a bambo fence"
type textarea "ThreeQuinceBlossoms.10.6.25.jpg"
click at [1124, 405] on button at bounding box center [1076, 405] width 136 height 292
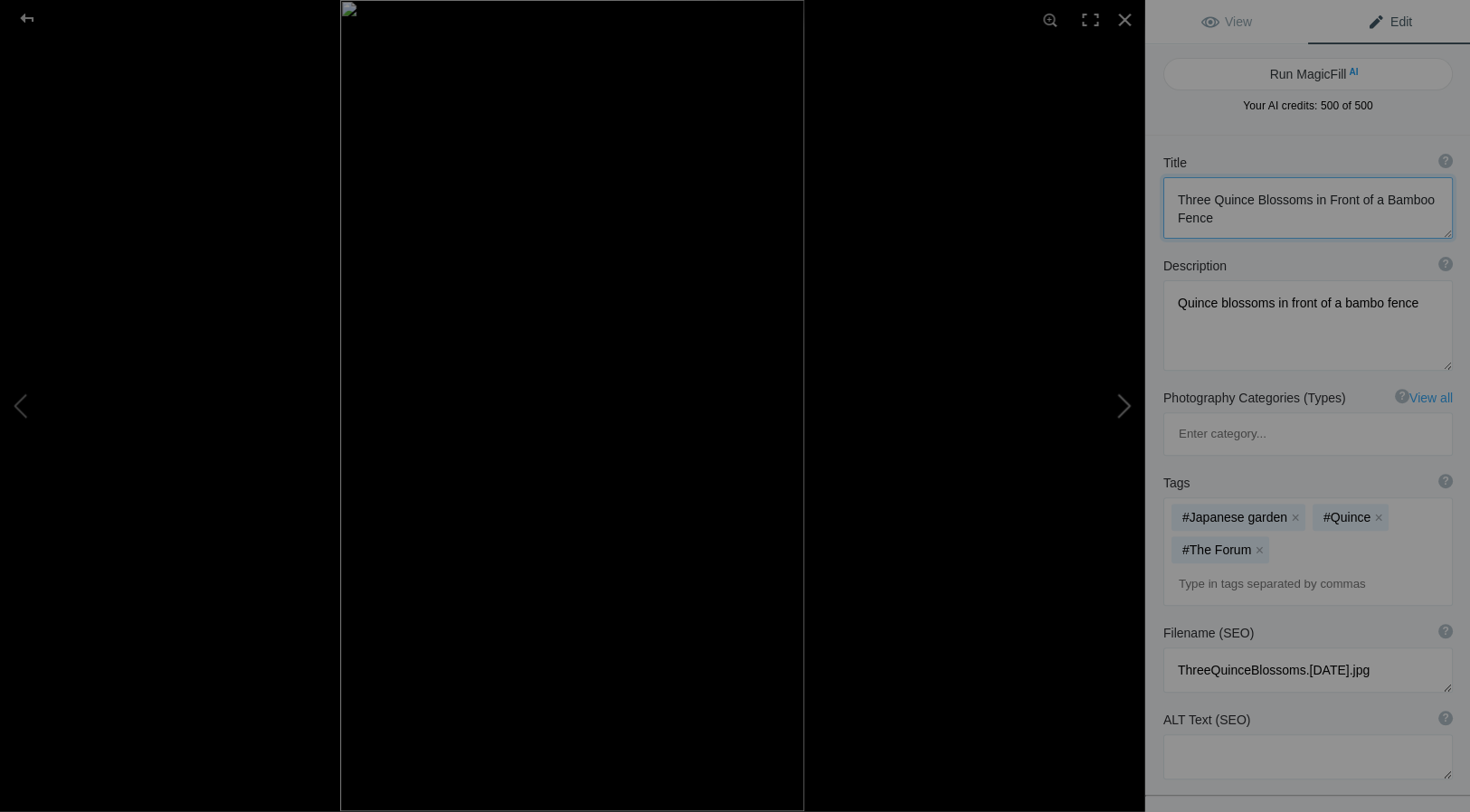
type textarea "Sunflower and Honeybee"
type textarea "SunflowerBee.10.6.25.jpg"
click at [1126, 18] on div at bounding box center [1125, 20] width 40 height 40
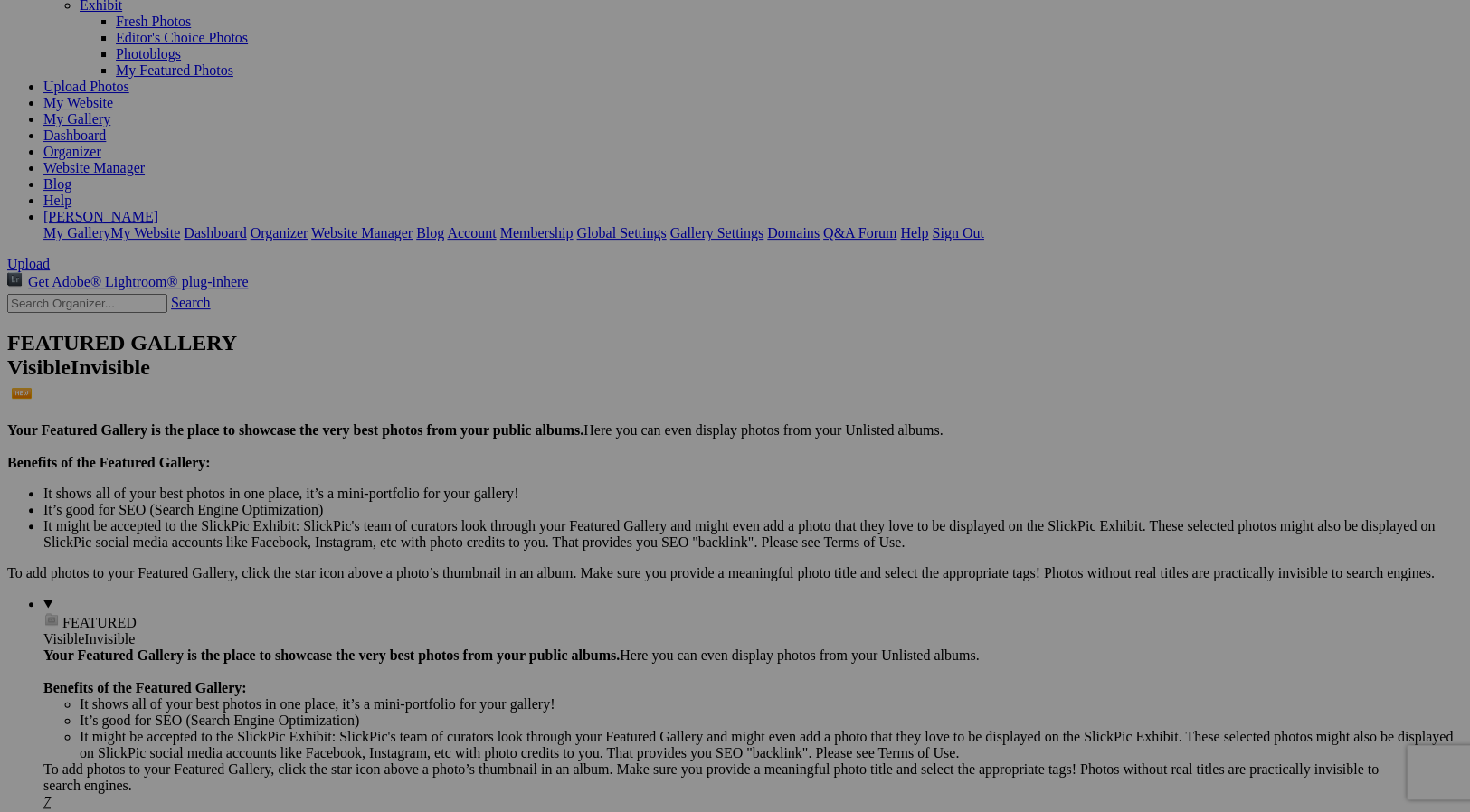
scroll to position [151, 0]
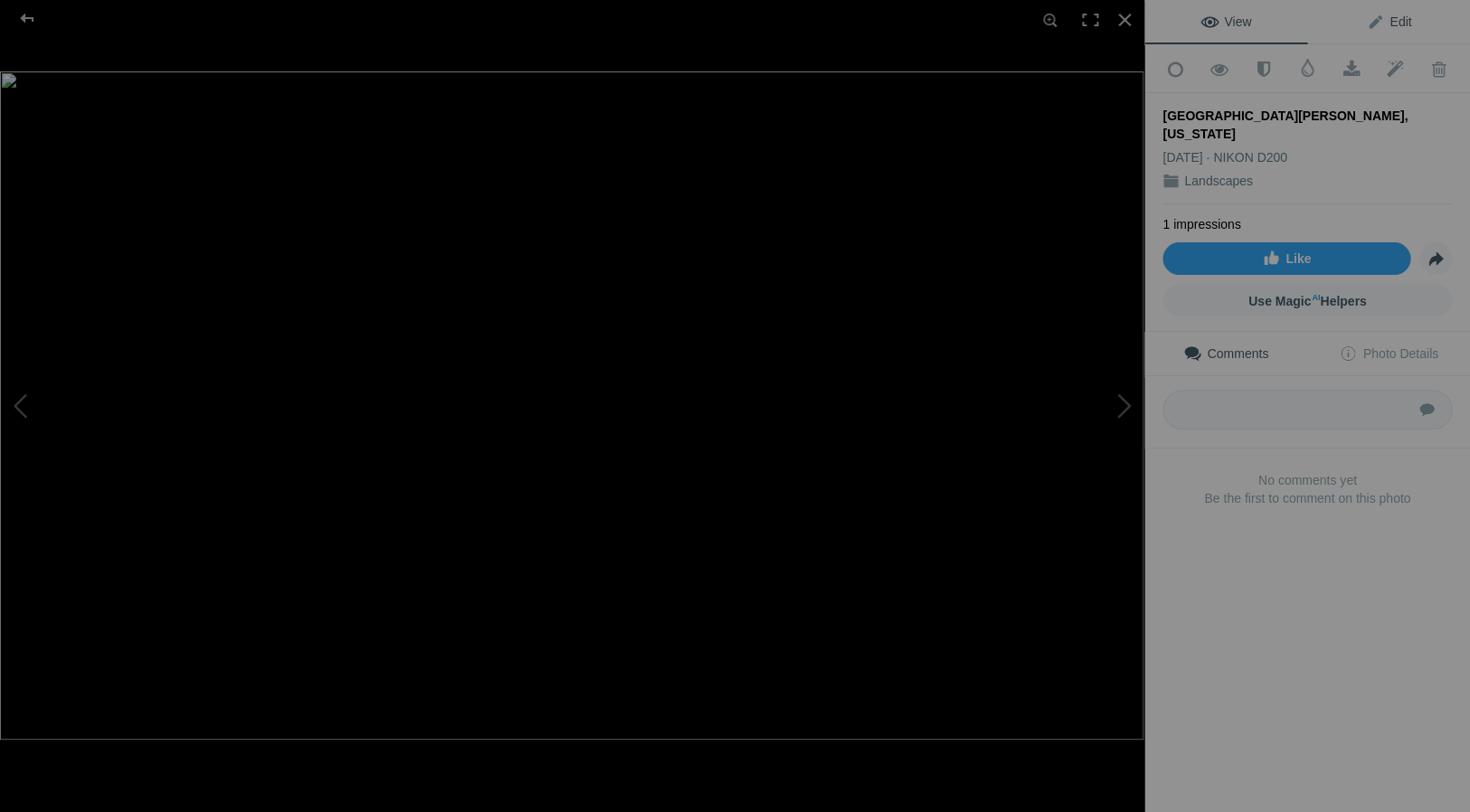
click at [1398, 19] on span "Edit" at bounding box center [1389, 22] width 46 height 15
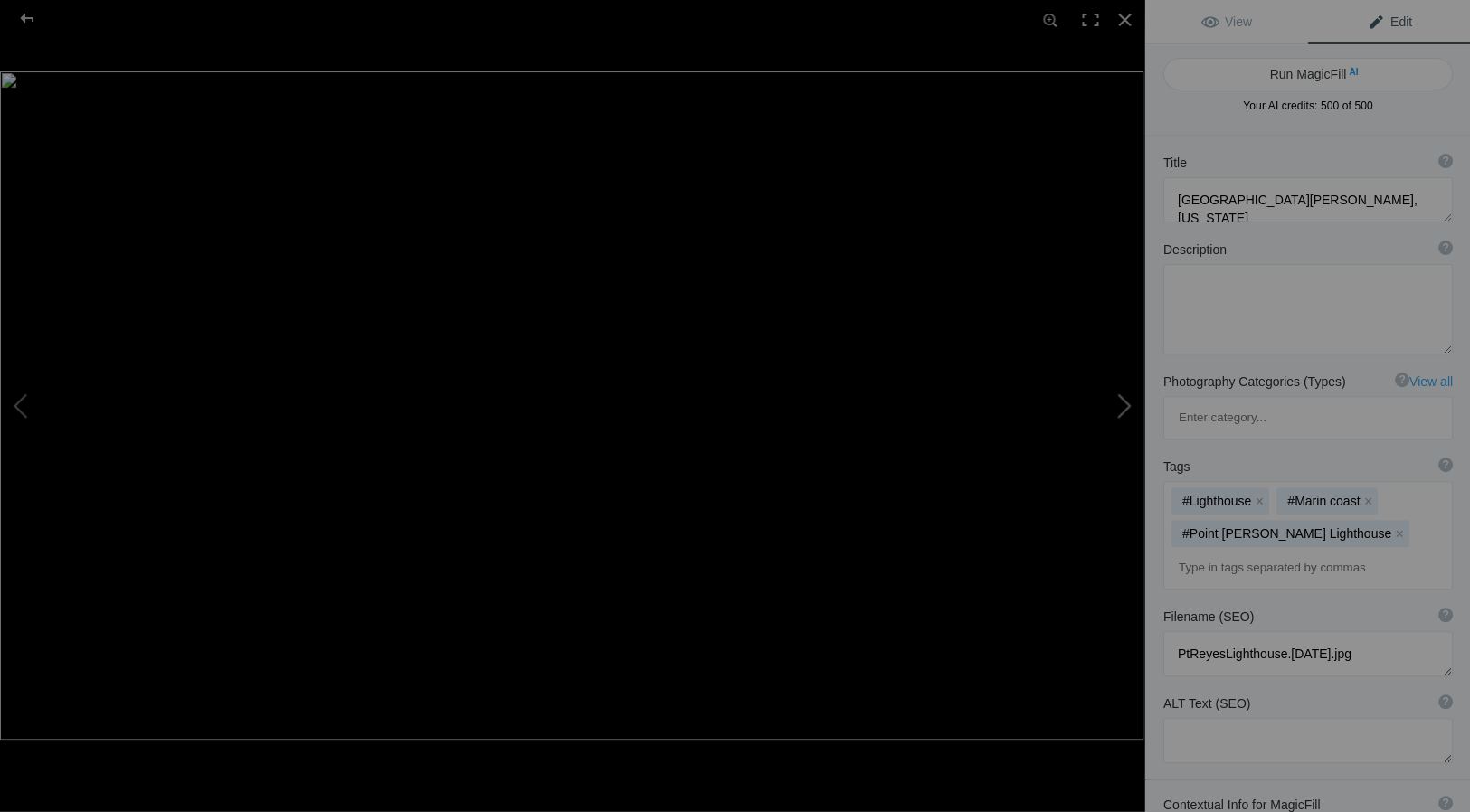
click at [1127, 401] on button at bounding box center [1076, 405] width 136 height 292
type textarea "San Francisco thru the [GEOGRAPHIC_DATA]"
type textarea "SF-HCC_3.jpg"
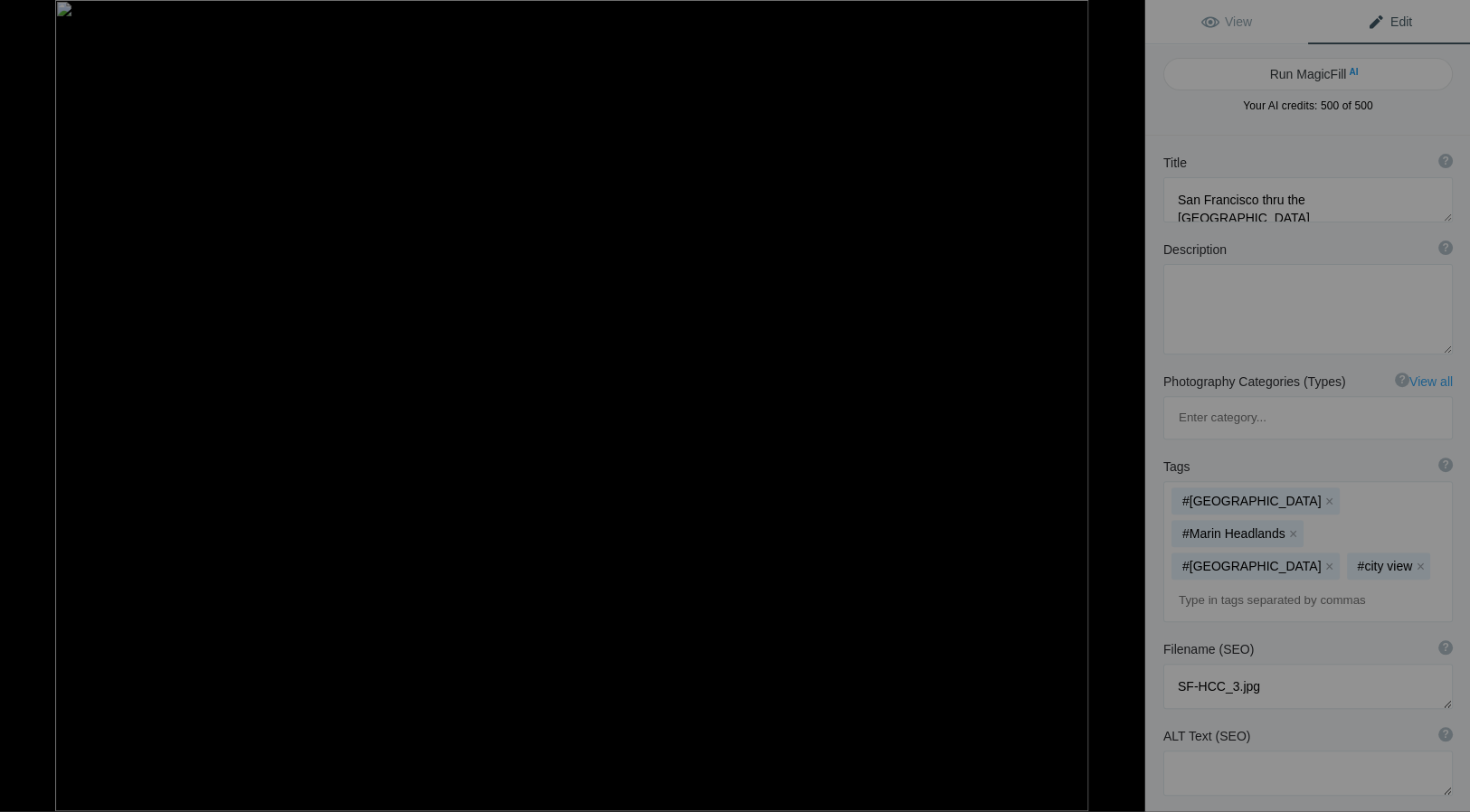
click at [1127, 401] on button at bounding box center [1076, 405] width 136 height 292
type textarea "93 Harbor Seals rest on shore, [GEOGRAPHIC_DATA], [US_STATE]"
type textarea "93HarborSeals.PtLobos.7.28.25-2.jpg"
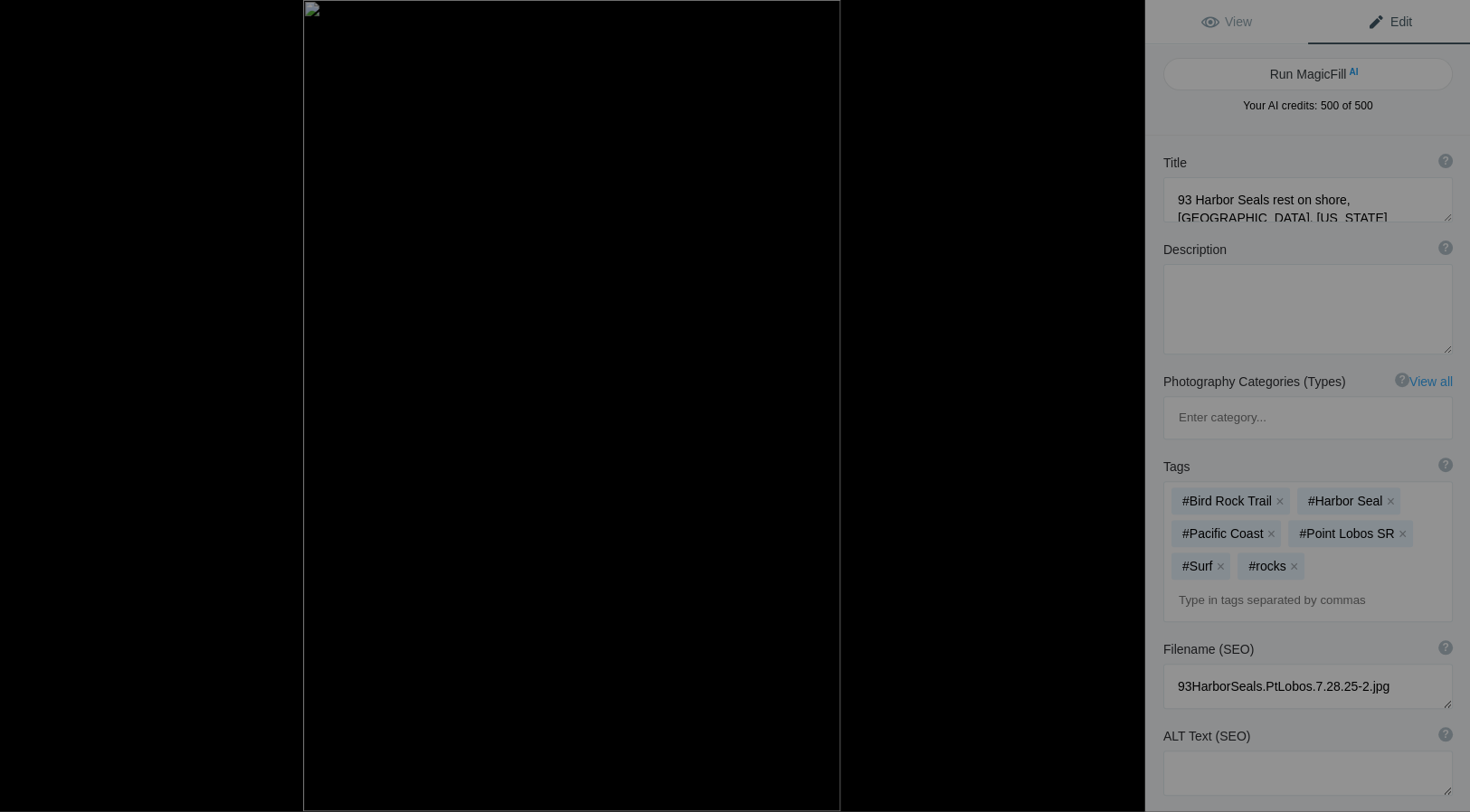
click at [1127, 401] on button at bounding box center [1076, 405] width 136 height 292
type textarea "Stones in Hollow, [GEOGRAPHIC_DATA], [US_STATE]"
type textarea "Stones_in_hollow.PtLobosSR_.7.28.25-2.jpg"
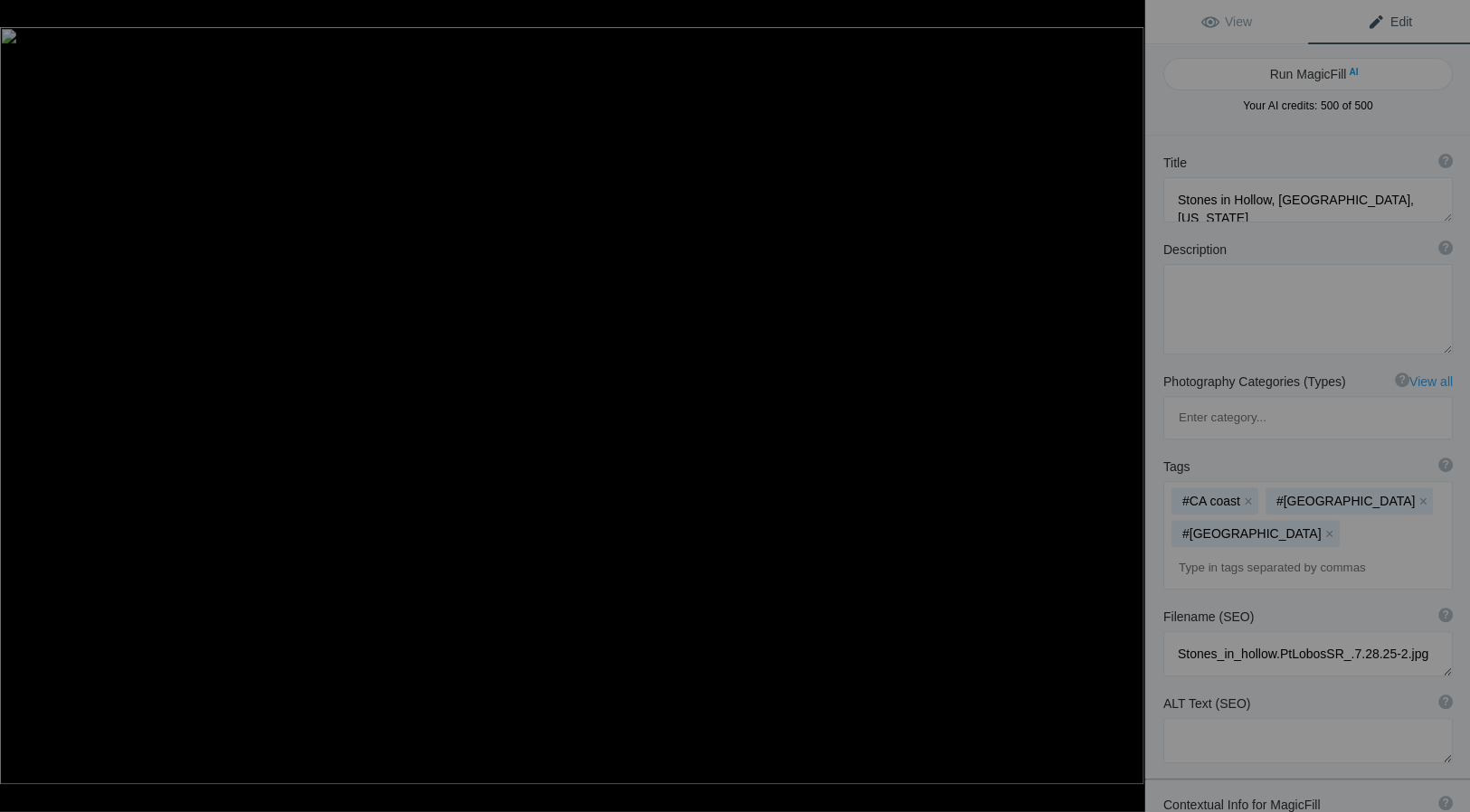
click at [1127, 401] on button at bounding box center [1076, 405] width 136 height 292
type textarea "Preening Great Egret, [GEOGRAPHIC_DATA] [GEOGRAPHIC_DATA], [US_STATE]"
type textarea "Preening_Egret._PacificGrove_.7.28.25.jpg"
click at [1127, 401] on button at bounding box center [1076, 405] width 136 height 292
type textarea "[GEOGRAPHIC_DATA], [US_STATE]"
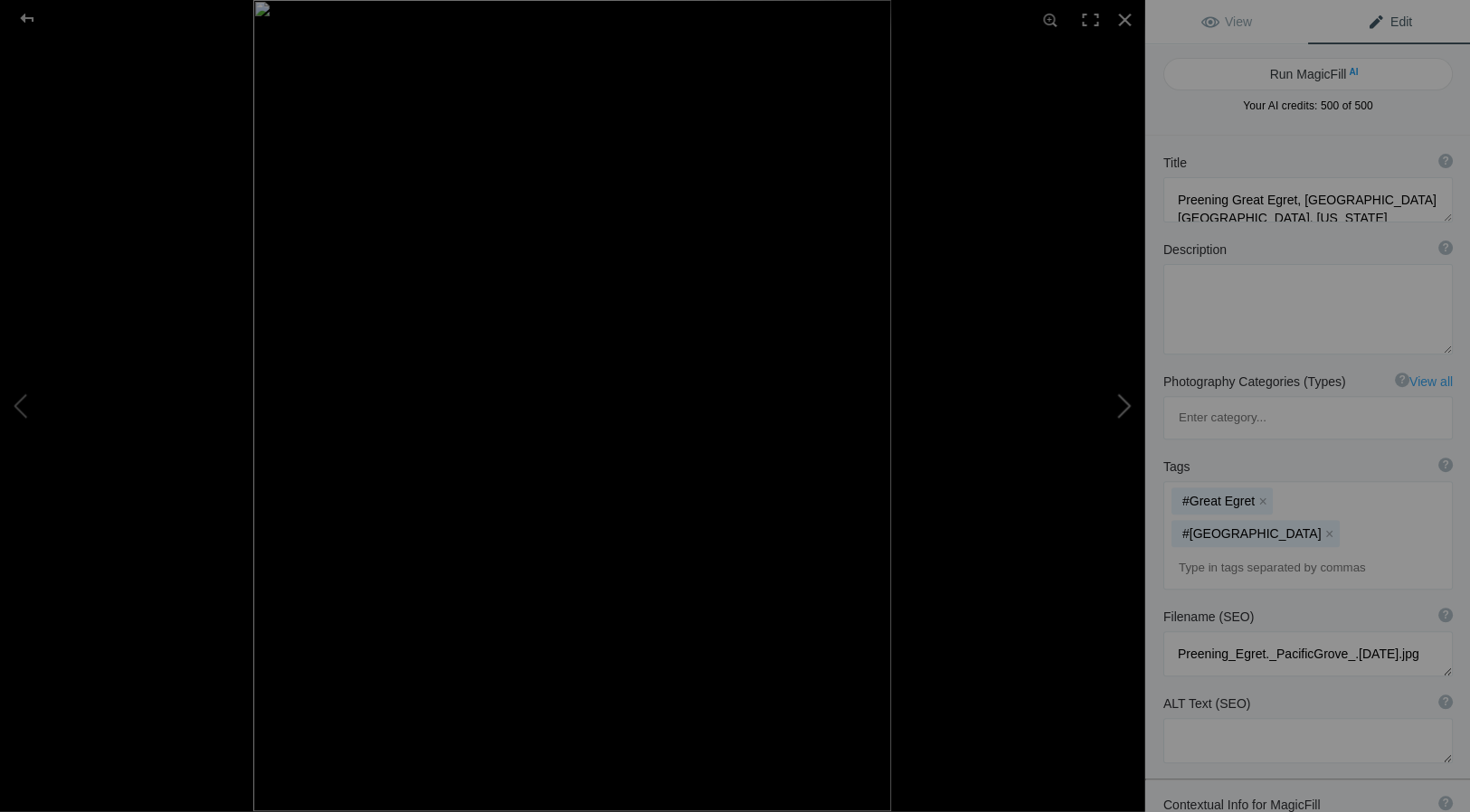
type textarea "2019ForumGalleryPigeonPtLH_004.jpg"
click at [1127, 401] on button at bounding box center [1076, 405] width 136 height 292
type textarea "Agave, [GEOGRAPHIC_DATA], [US_STATE]"
type textarea "2019ForumGallery-PGAgave_001.jpg"
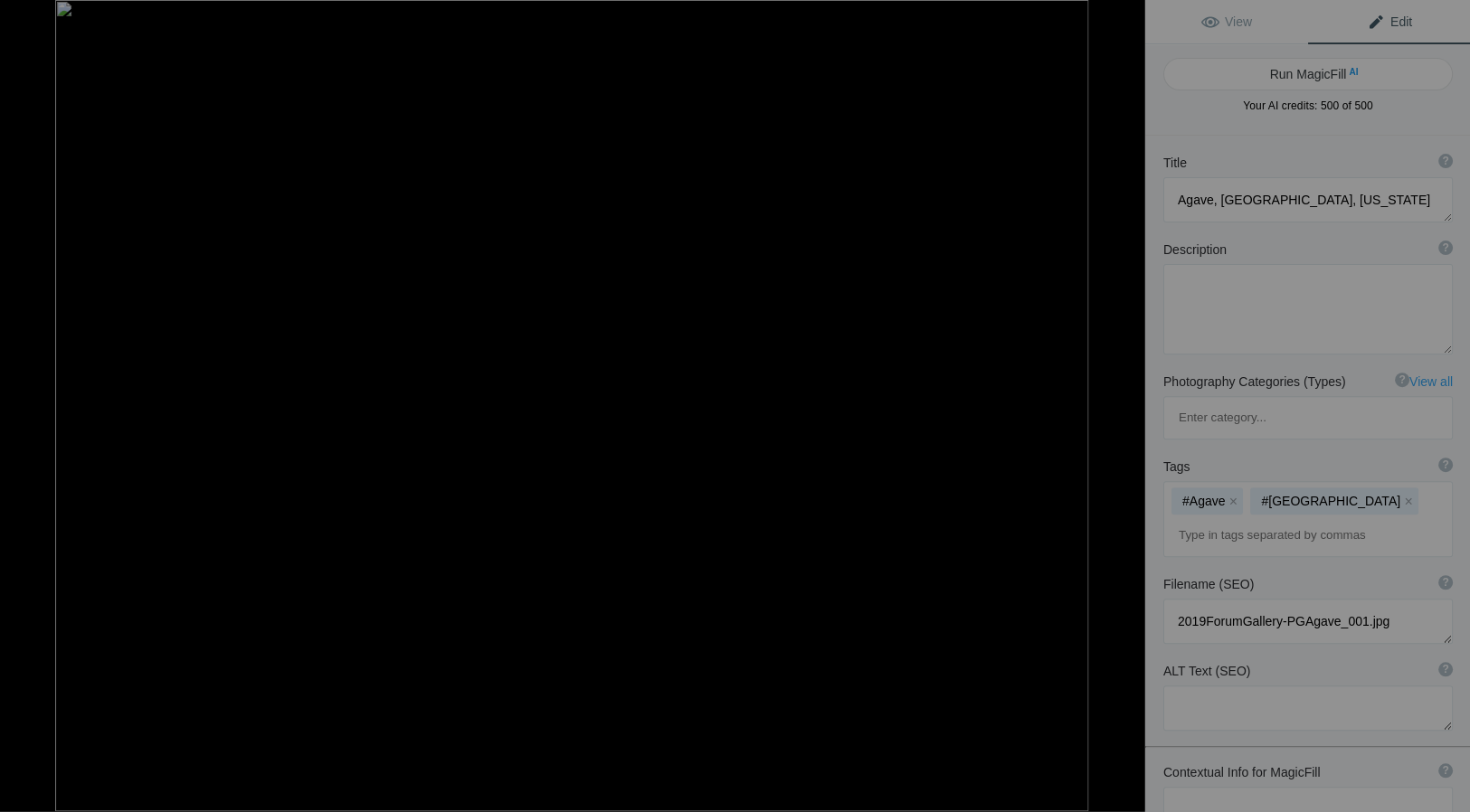
click at [1127, 401] on button at bounding box center [1076, 405] width 136 height 292
type textarea "Redwoods, Avenue of the Giants, [US_STATE]"
type textarea "Jim_Redwoods_Original-4.jpg"
click at [1079, 579] on img at bounding box center [571, 405] width 1143 height 362
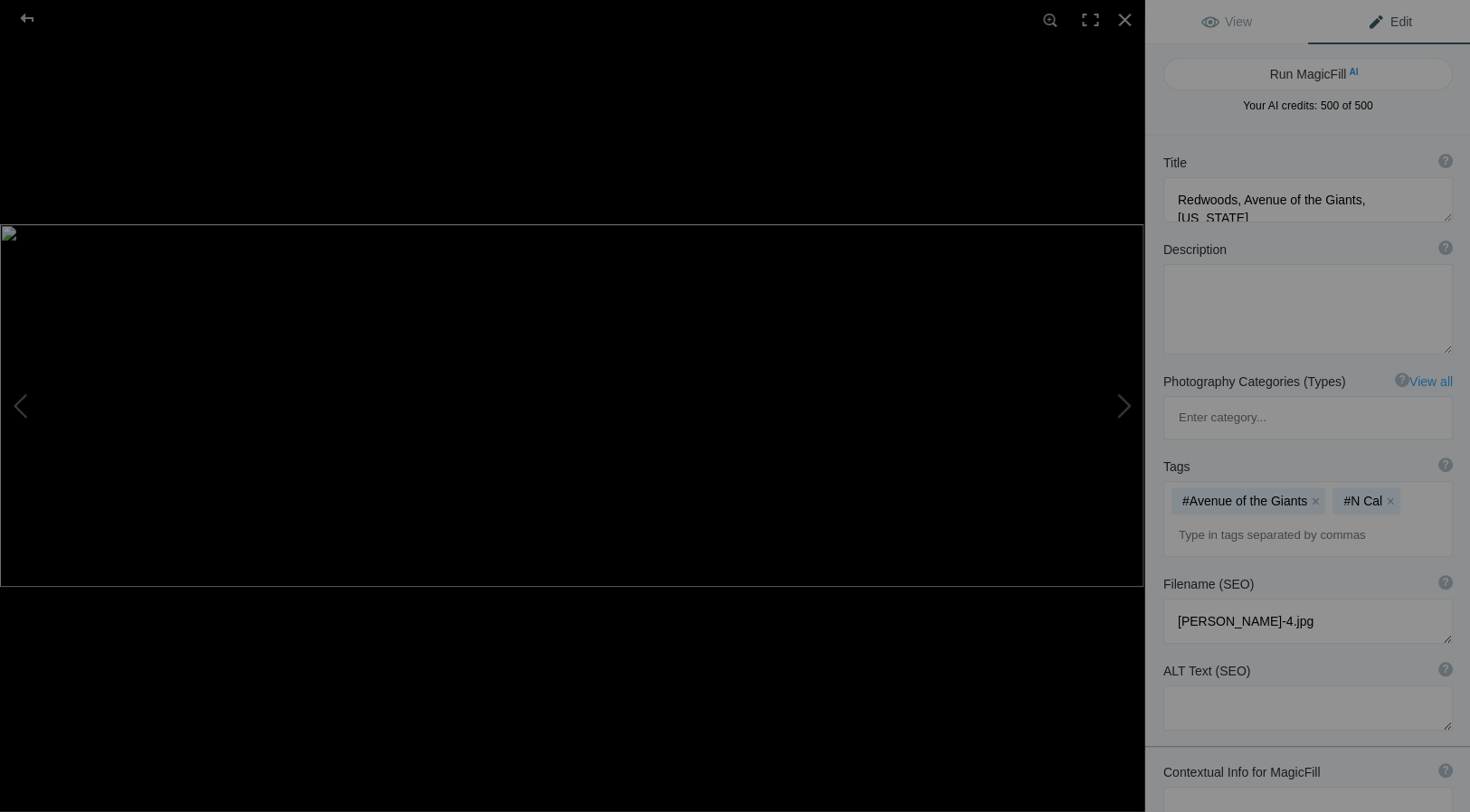
click at [1402, 19] on span "Edit" at bounding box center [1389, 22] width 46 height 15
click at [1126, 17] on div at bounding box center [1125, 20] width 40 height 40
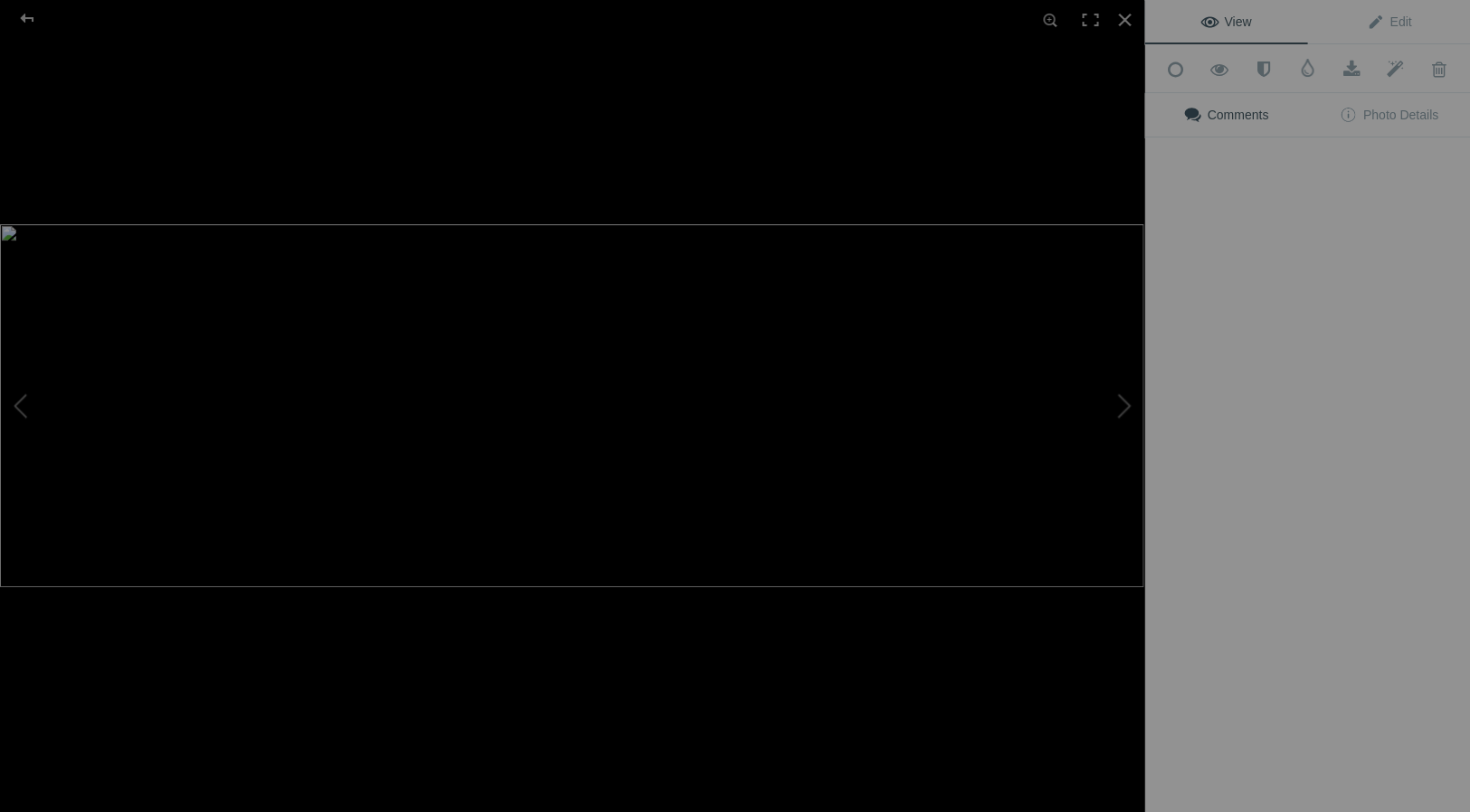
click at [491, 508] on img at bounding box center [571, 405] width 1143 height 362
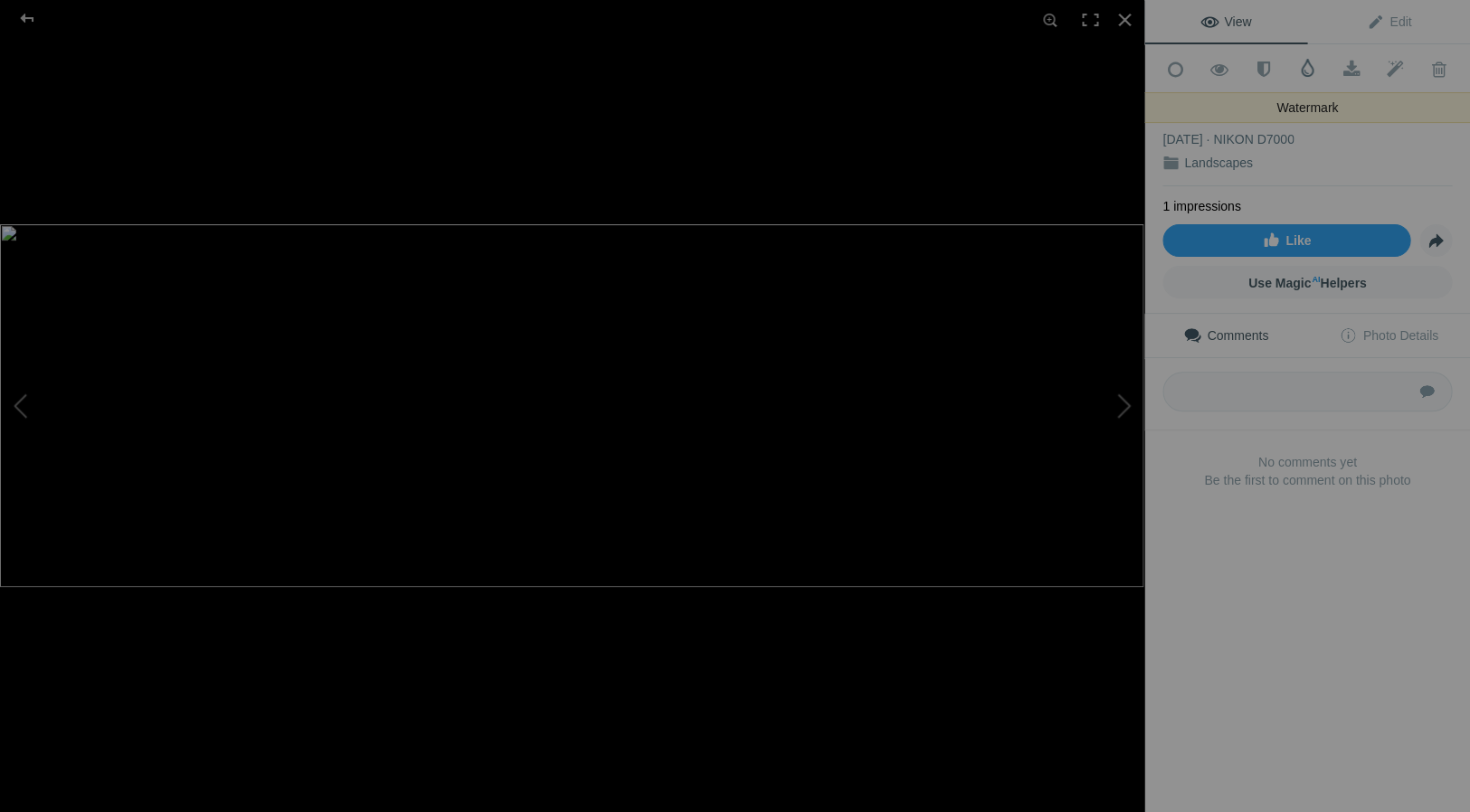
click at [1307, 66] on span at bounding box center [1307, 68] width 18 height 18
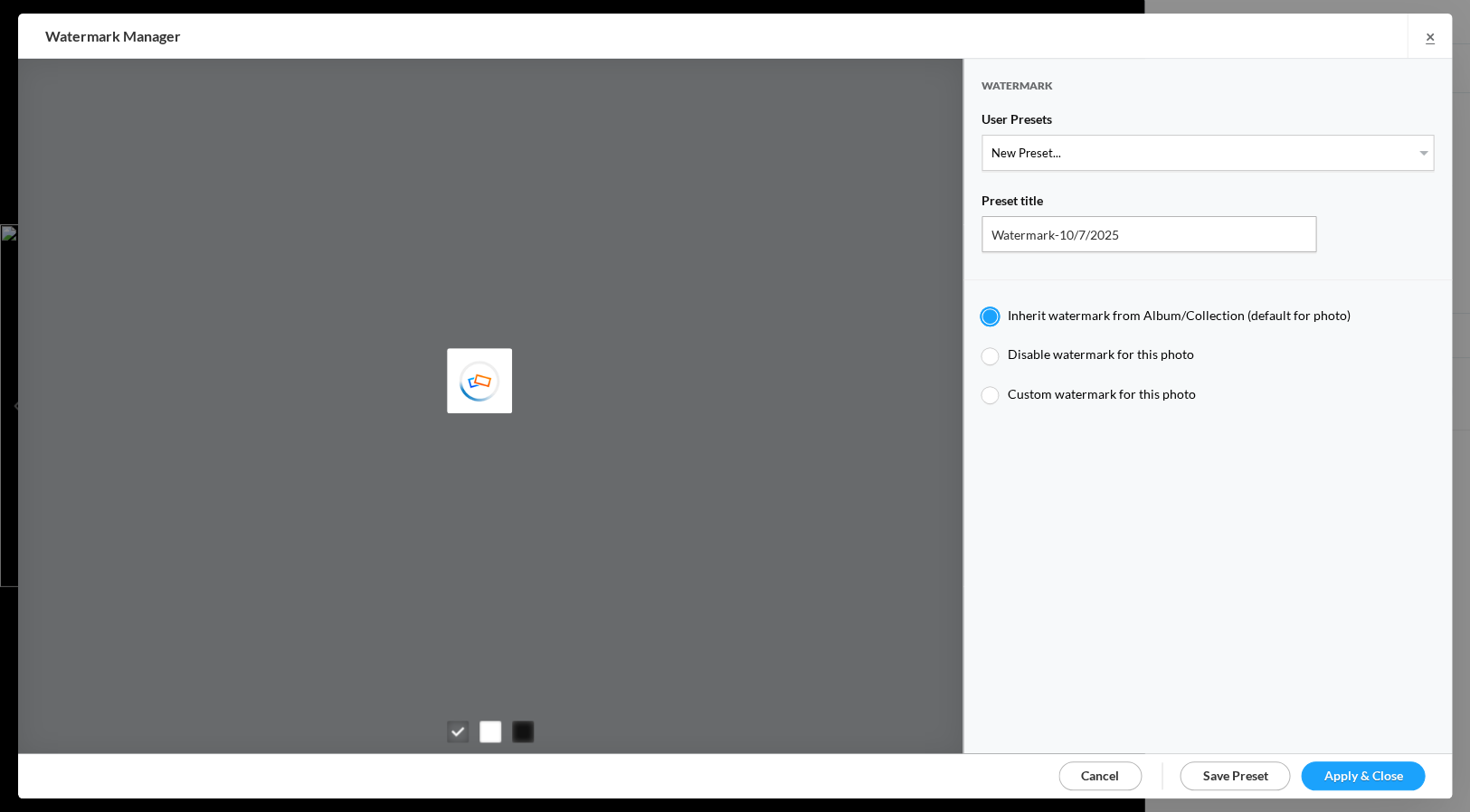
type input "Watermark-7/22/2025"
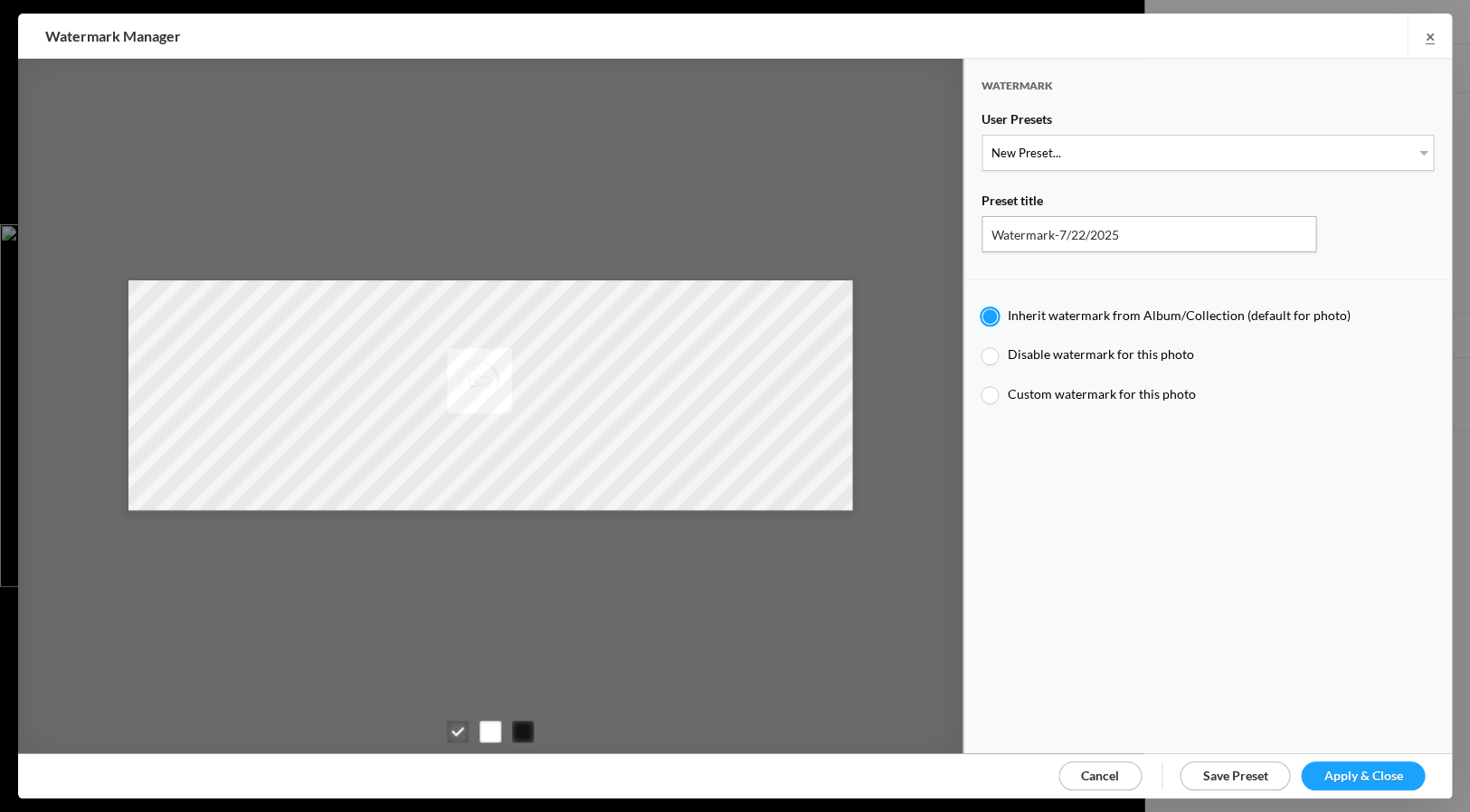
click at [992, 349] on div at bounding box center [990, 356] width 16 height 16
click at [982, 346] on input "Disable watermark for this photo" at bounding box center [981, 345] width 1 height 1
radio input "true"
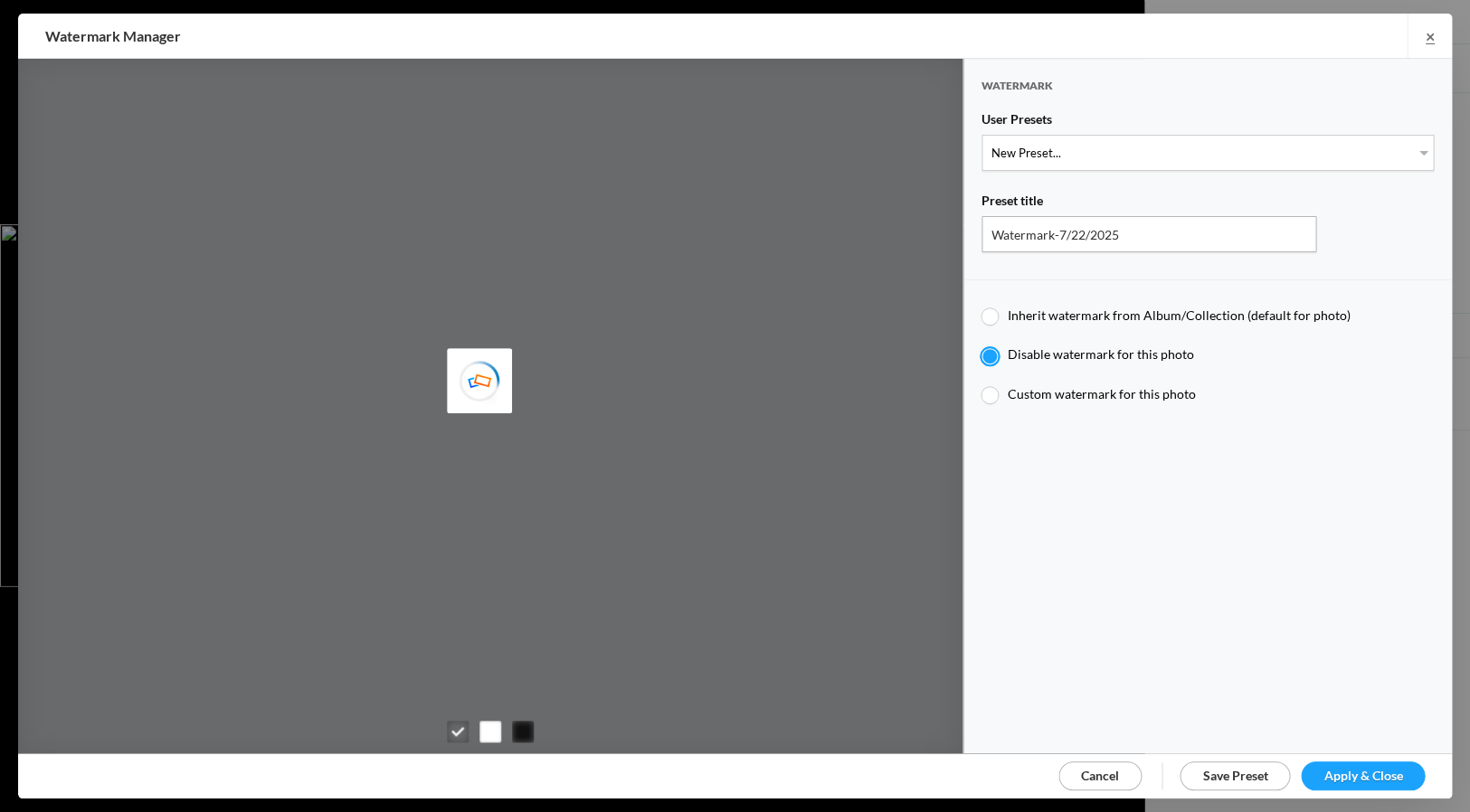
click at [1342, 771] on span "Apply & Close" at bounding box center [1363, 775] width 78 height 15
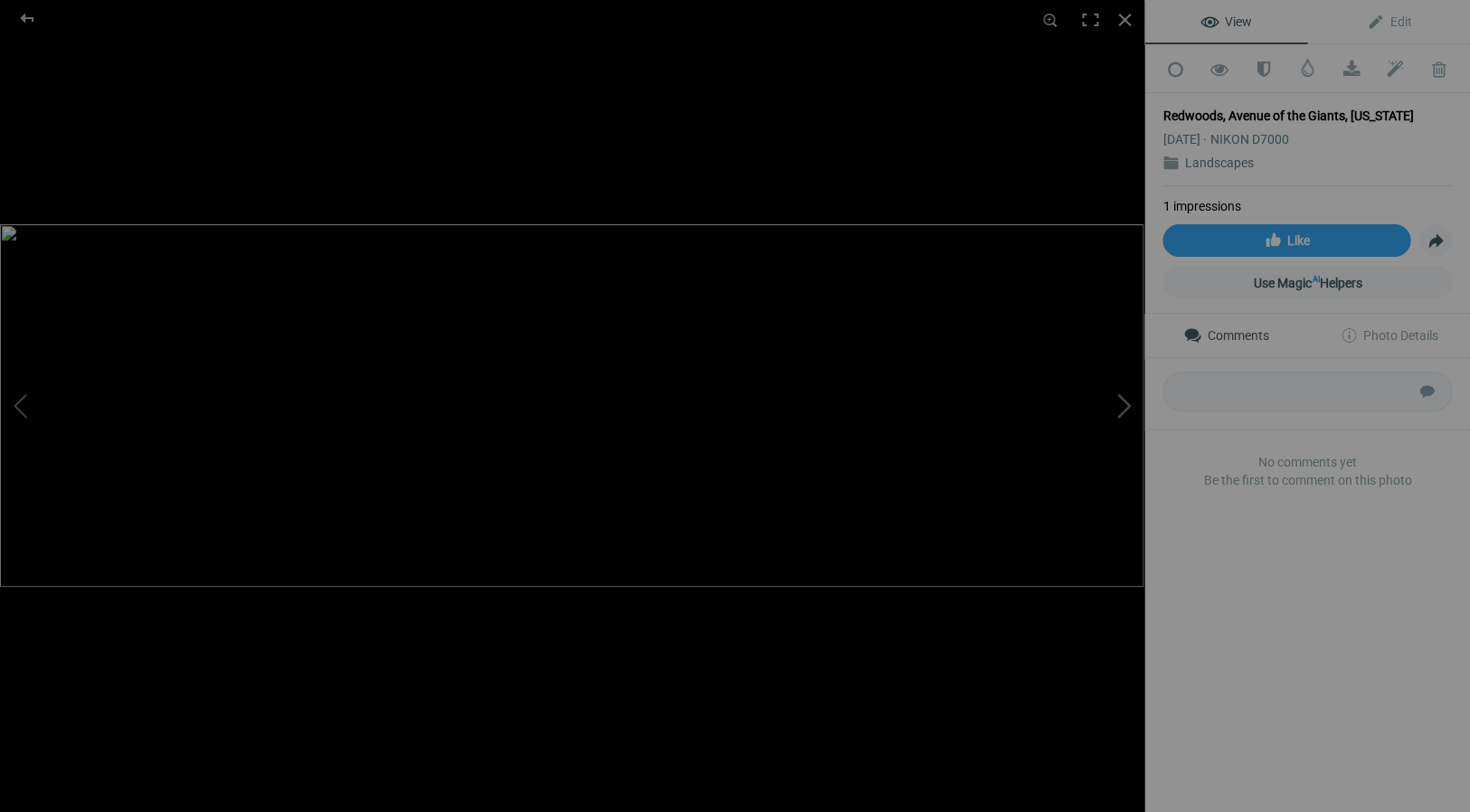
click at [1127, 401] on button at bounding box center [1076, 405] width 136 height 292
click at [1127, 402] on button at bounding box center [1076, 405] width 136 height 292
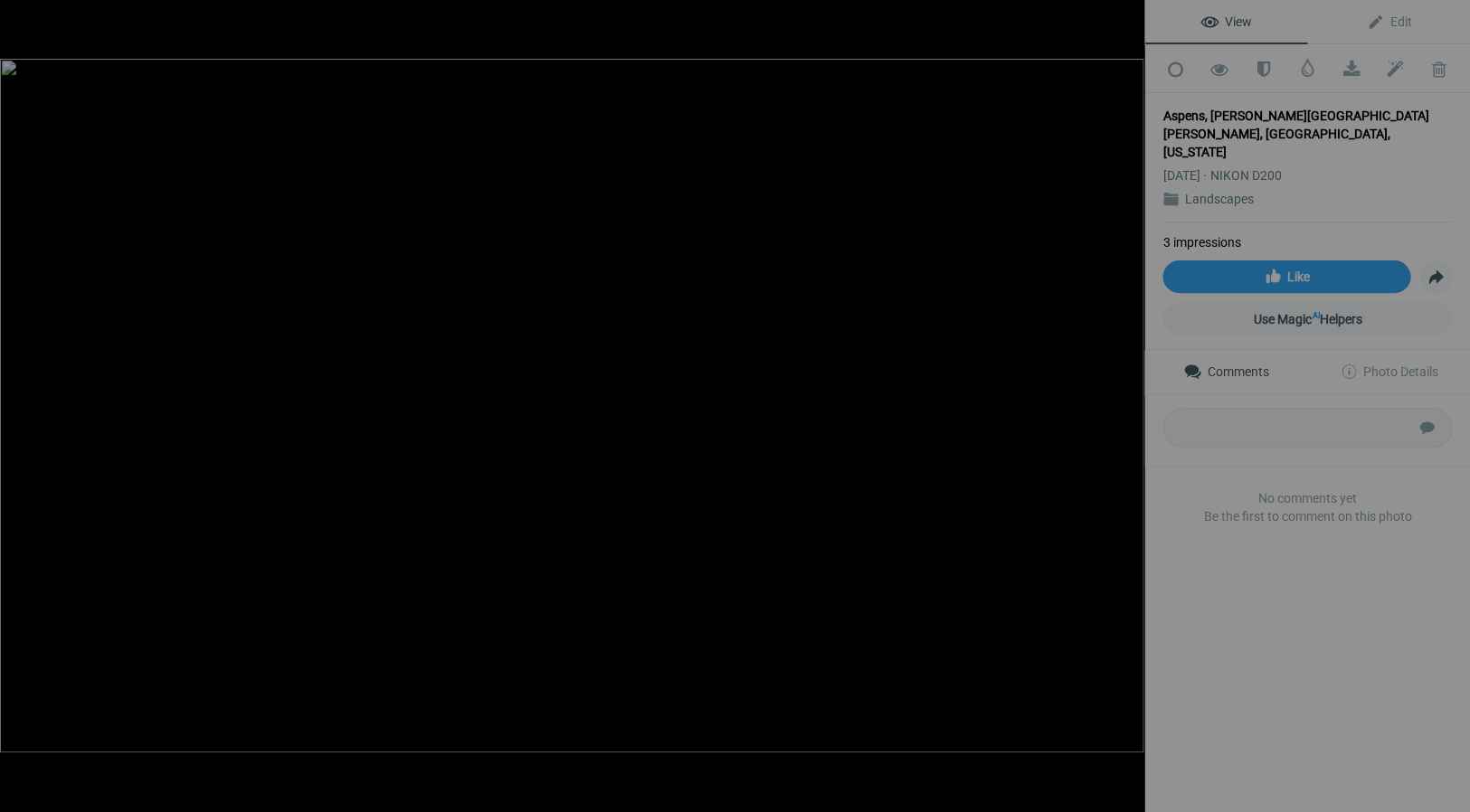
click at [1127, 402] on button at bounding box center [1076, 405] width 136 height 292
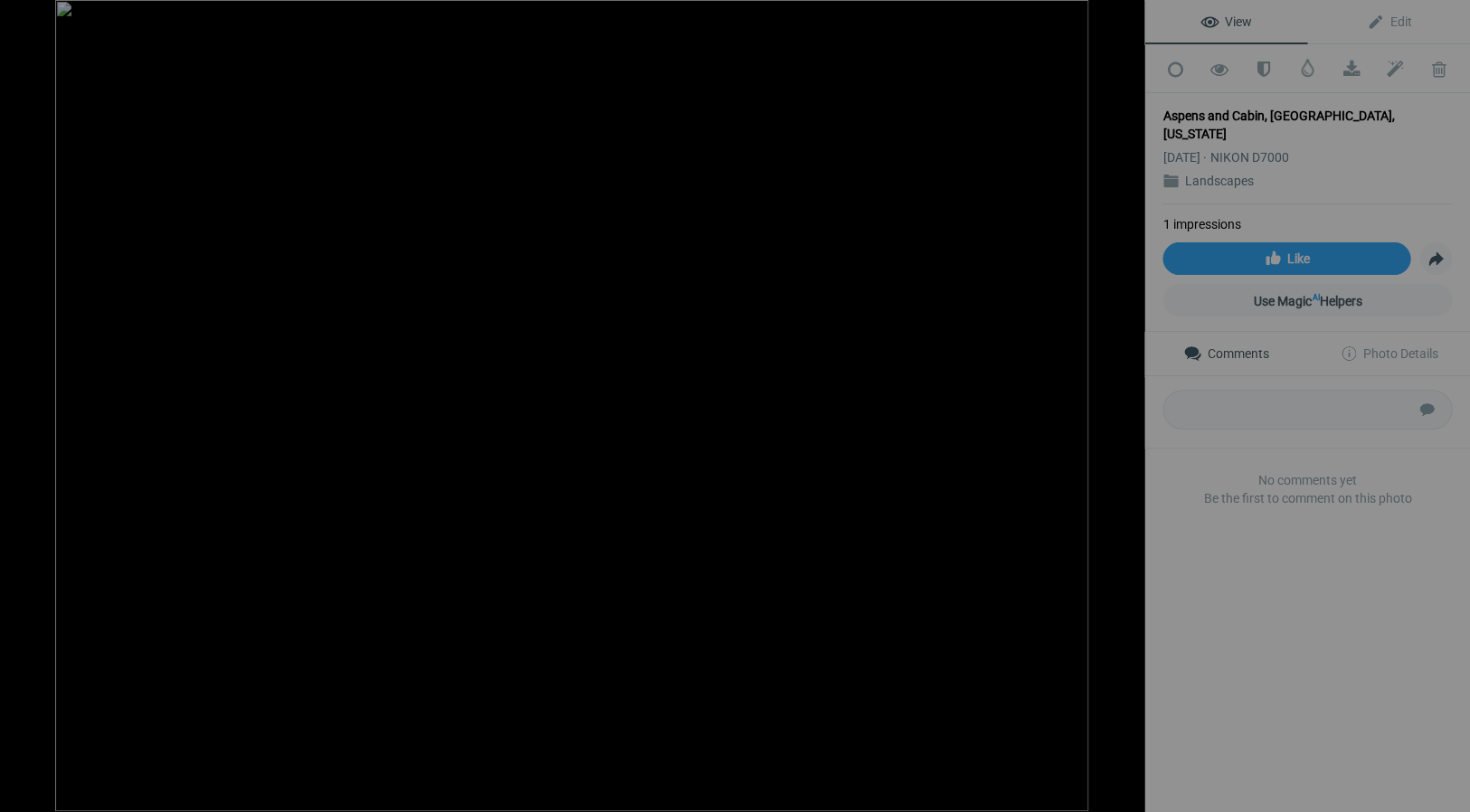
click at [1127, 402] on button at bounding box center [1076, 405] width 136 height 292
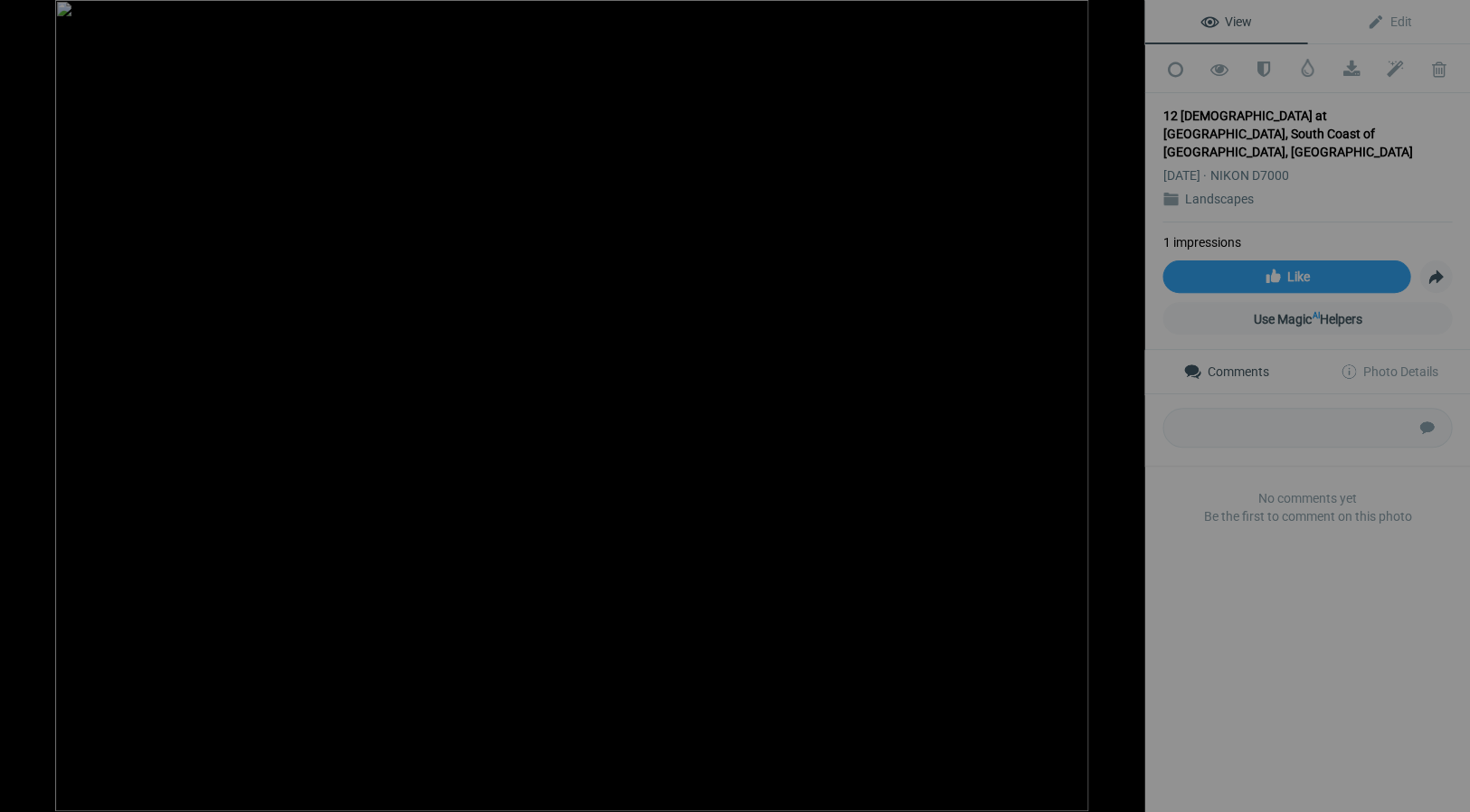
click at [1127, 402] on button at bounding box center [1076, 405] width 136 height 292
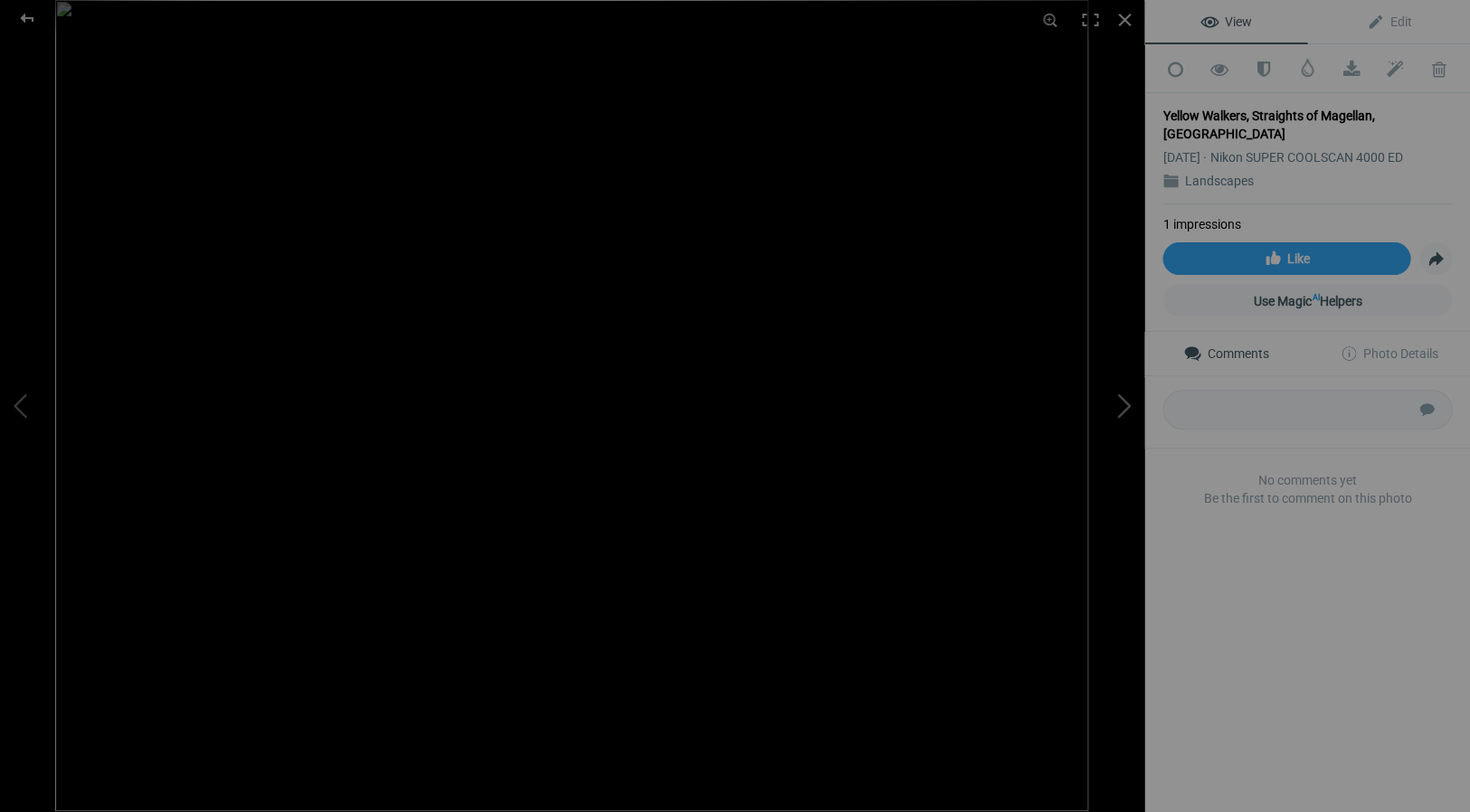
click at [1128, 402] on button at bounding box center [1076, 405] width 136 height 292
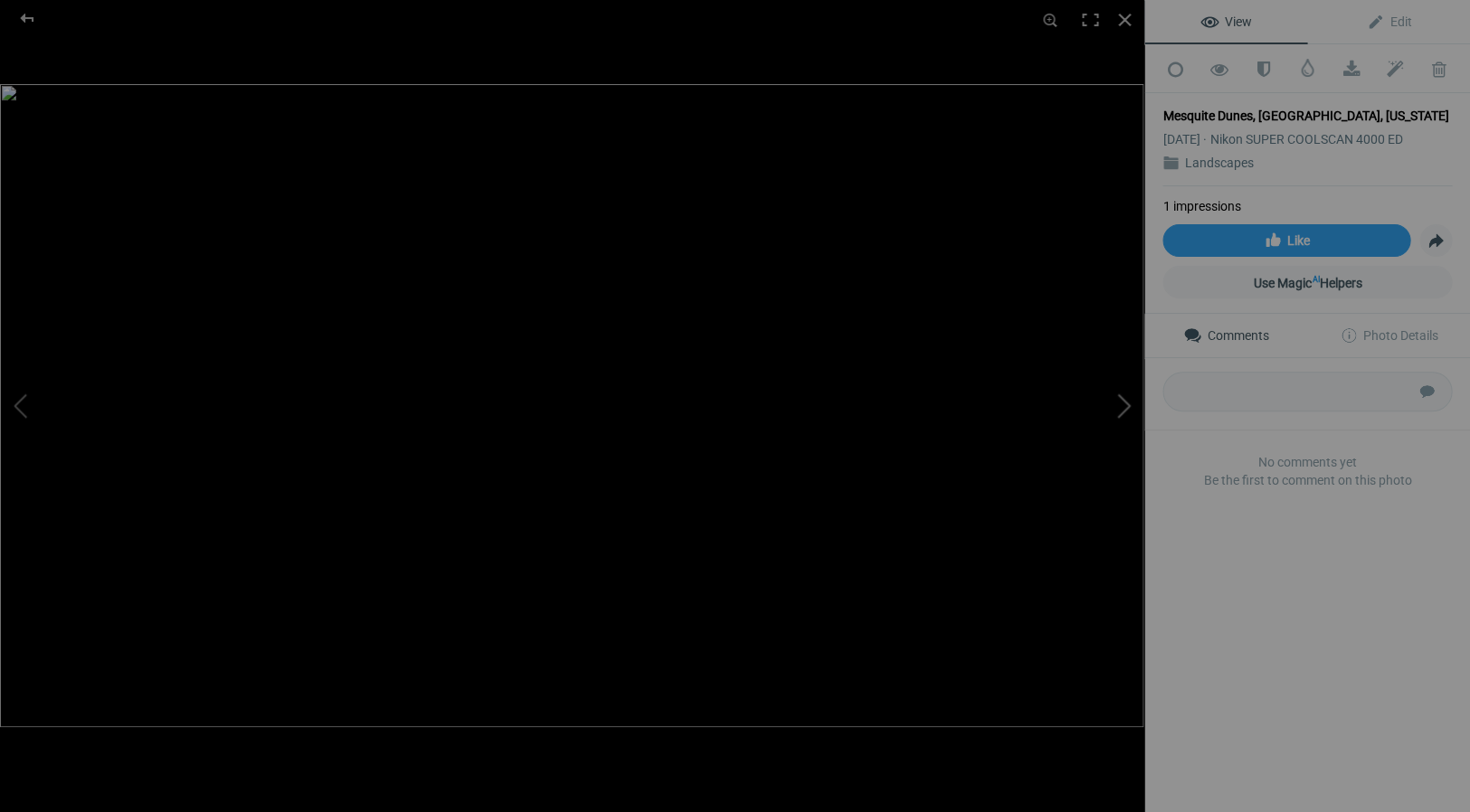
click at [1128, 402] on button at bounding box center [1076, 405] width 136 height 292
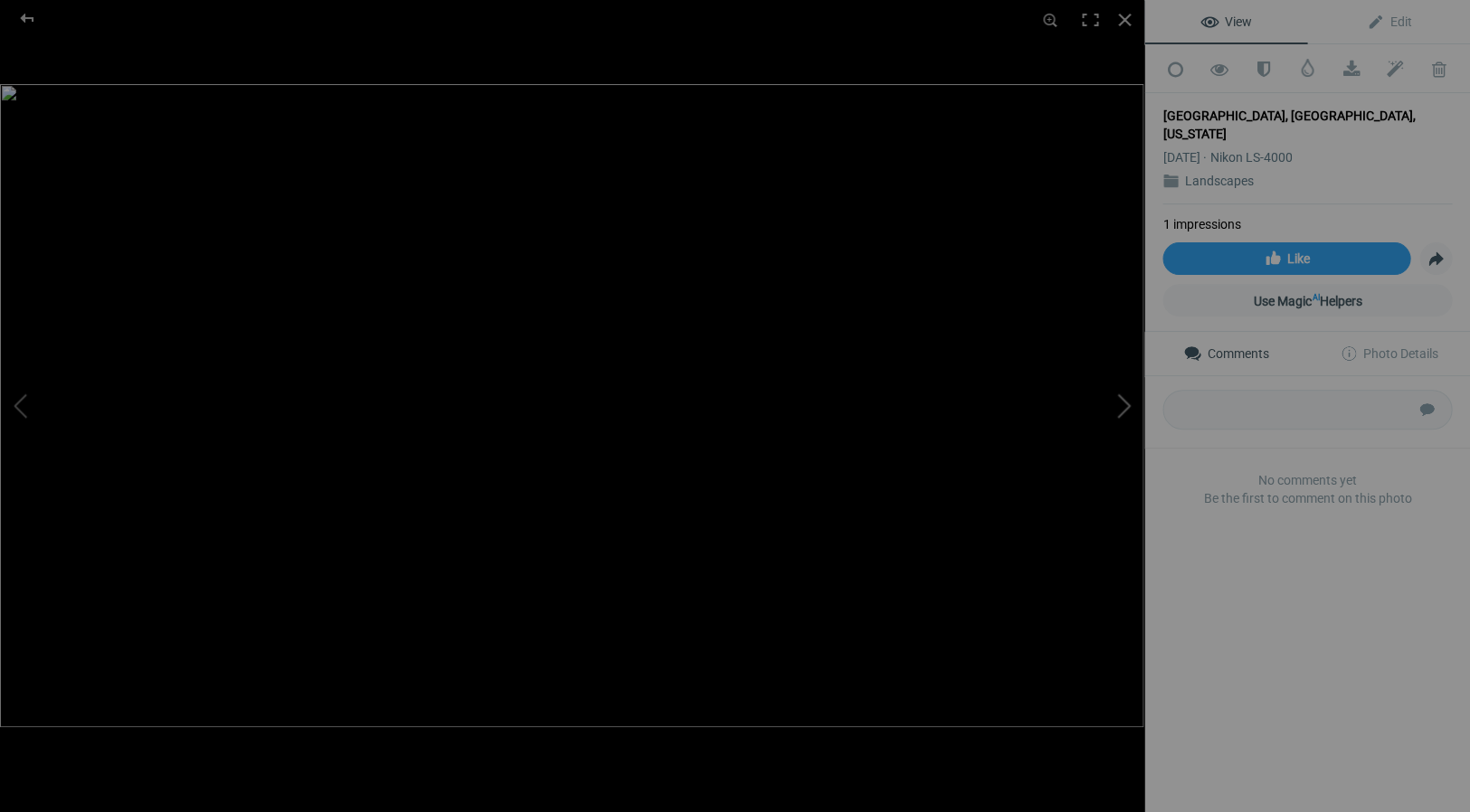
click at [1128, 403] on button at bounding box center [1076, 405] width 136 height 292
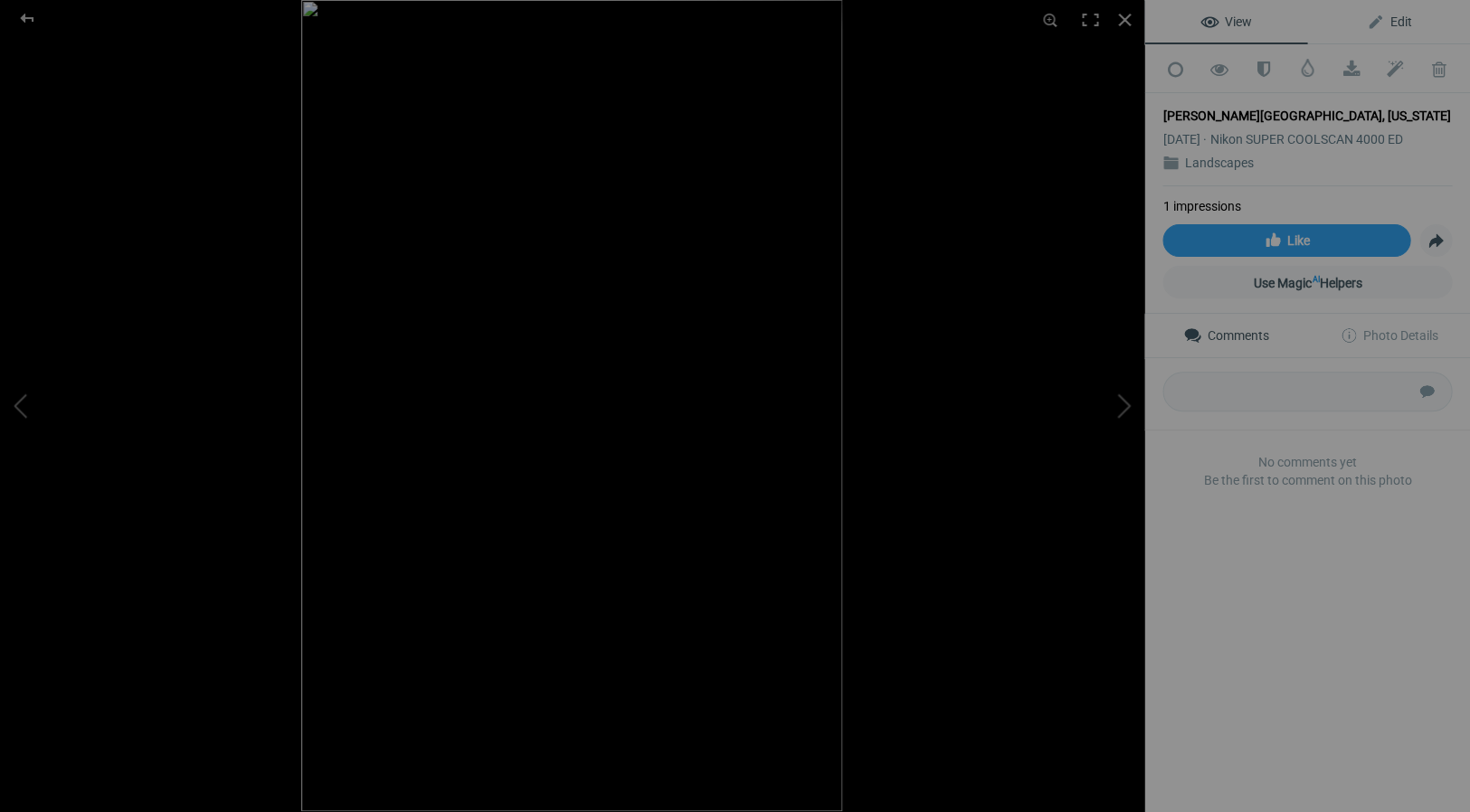
click at [1399, 19] on span "Edit" at bounding box center [1389, 22] width 46 height 15
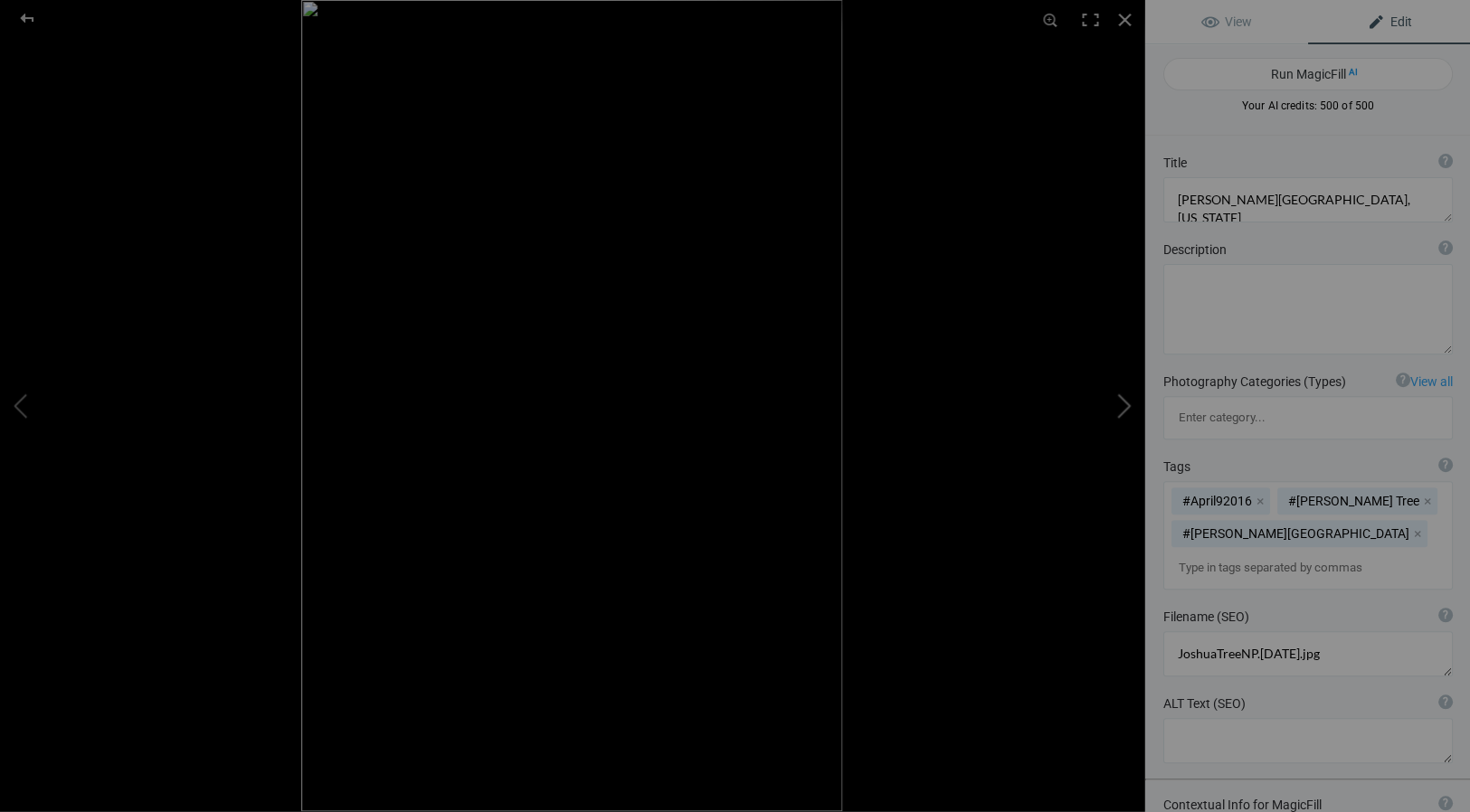
click at [1128, 404] on button at bounding box center [1076, 405] width 136 height 292
type textarea "Wildflowers and Fence, Anza [PERSON_NAME][GEOGRAPHIC_DATA], [US_STATE]"
type textarea "2019ForumGallery-ABDSP11x14_001.jpg"
click at [1128, 404] on button at bounding box center [1076, 405] width 136 height 292
type textarea "Verbena and Primrose, Anza [PERSON_NAME][GEOGRAPHIC_DATA], [US_STATE]"
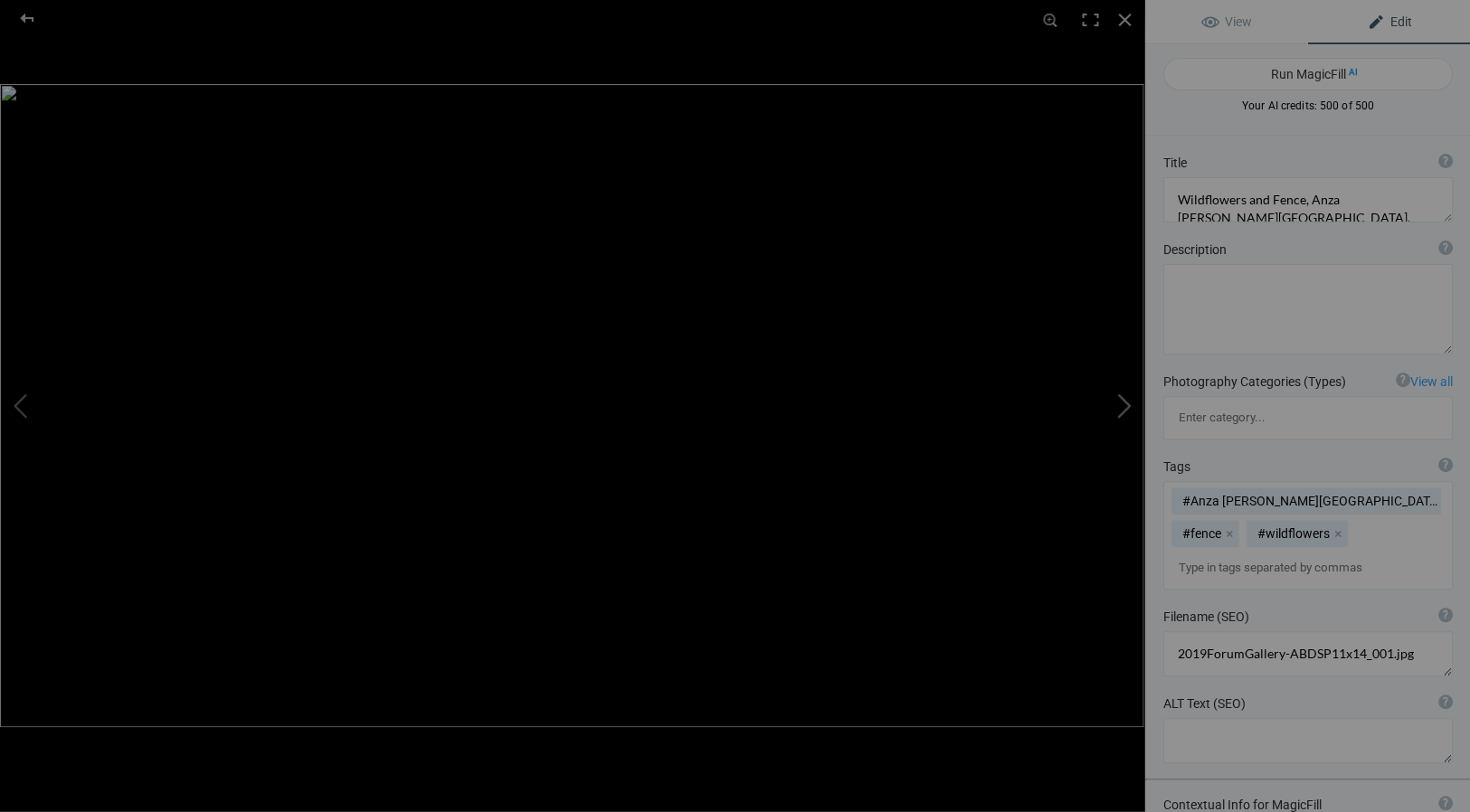
type textarea "ABDSP_VerbenaPrimrose(Framed)_(1920x1080).jpg"
click at [1128, 404] on button at bounding box center [1076, 405] width 136 height 292
type textarea "[GEOGRAPHIC_DATA], [US_STATE]"
type textarea "AVPR_Poppies_(1920x1080).jpg"
click at [1128, 404] on button at bounding box center [1076, 405] width 136 height 292
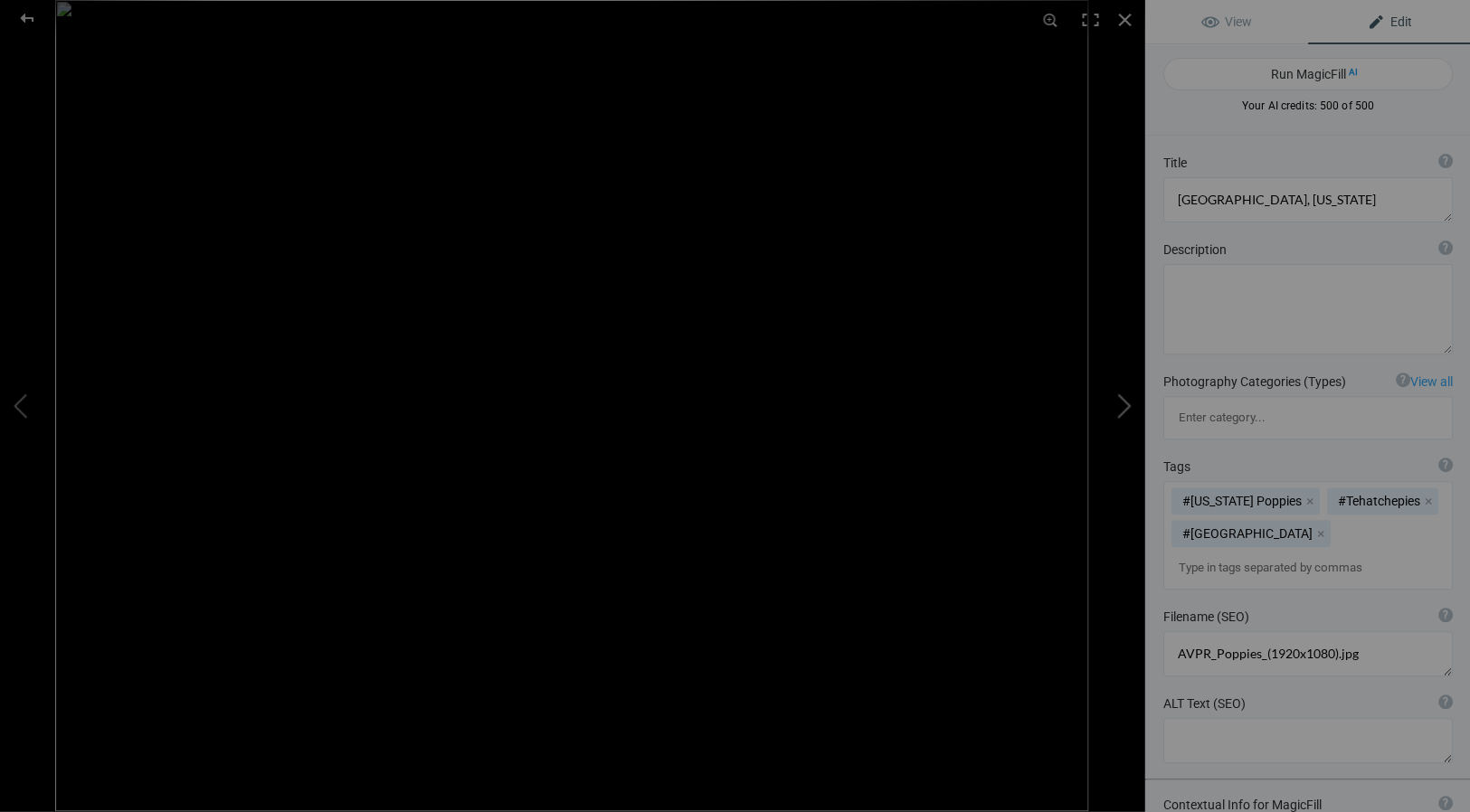
type textarea "Rainbow, Anza [PERSON_NAME][GEOGRAPHIC_DATA], [US_STATE]"
type textarea "2019ForumGallery-ABDSPRainbow_001.jpg"
click at [1128, 404] on button at bounding box center [1076, 405] width 136 height 292
type textarea "Mono Lake at [GEOGRAPHIC_DATA]"
type textarea "2022Gallery-MonoLake.jpg"
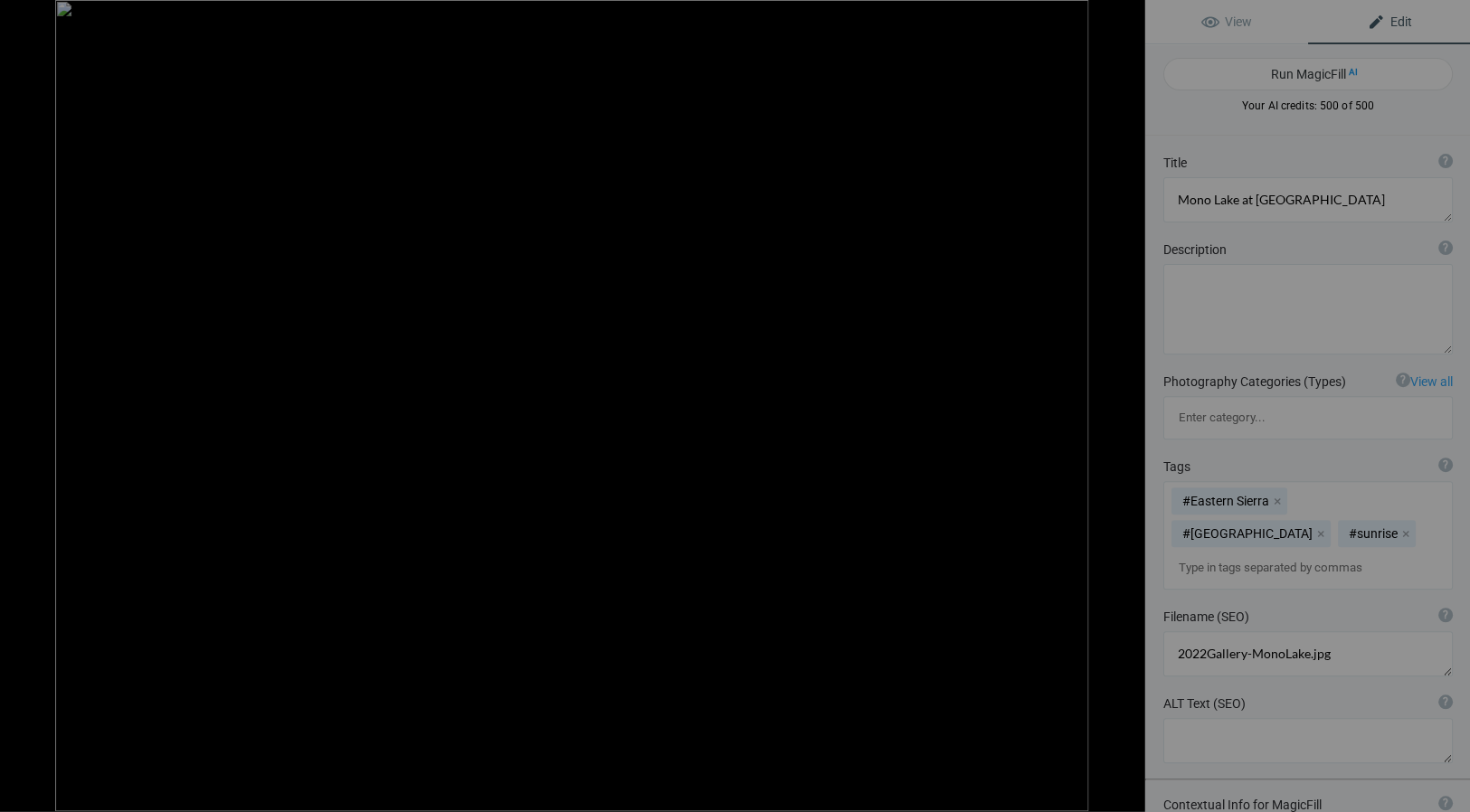
click at [1128, 404] on button at bounding box center [1076, 405] width 136 height 292
type textarea "[GEOGRAPHIC_DATA][PERSON_NAME], [US_STATE]"
type textarea "PtReyesLighthouse.7.27.25.jpg"
click at [1128, 404] on button at bounding box center [1076, 405] width 136 height 292
type textarea "San Francisco thru the [GEOGRAPHIC_DATA]"
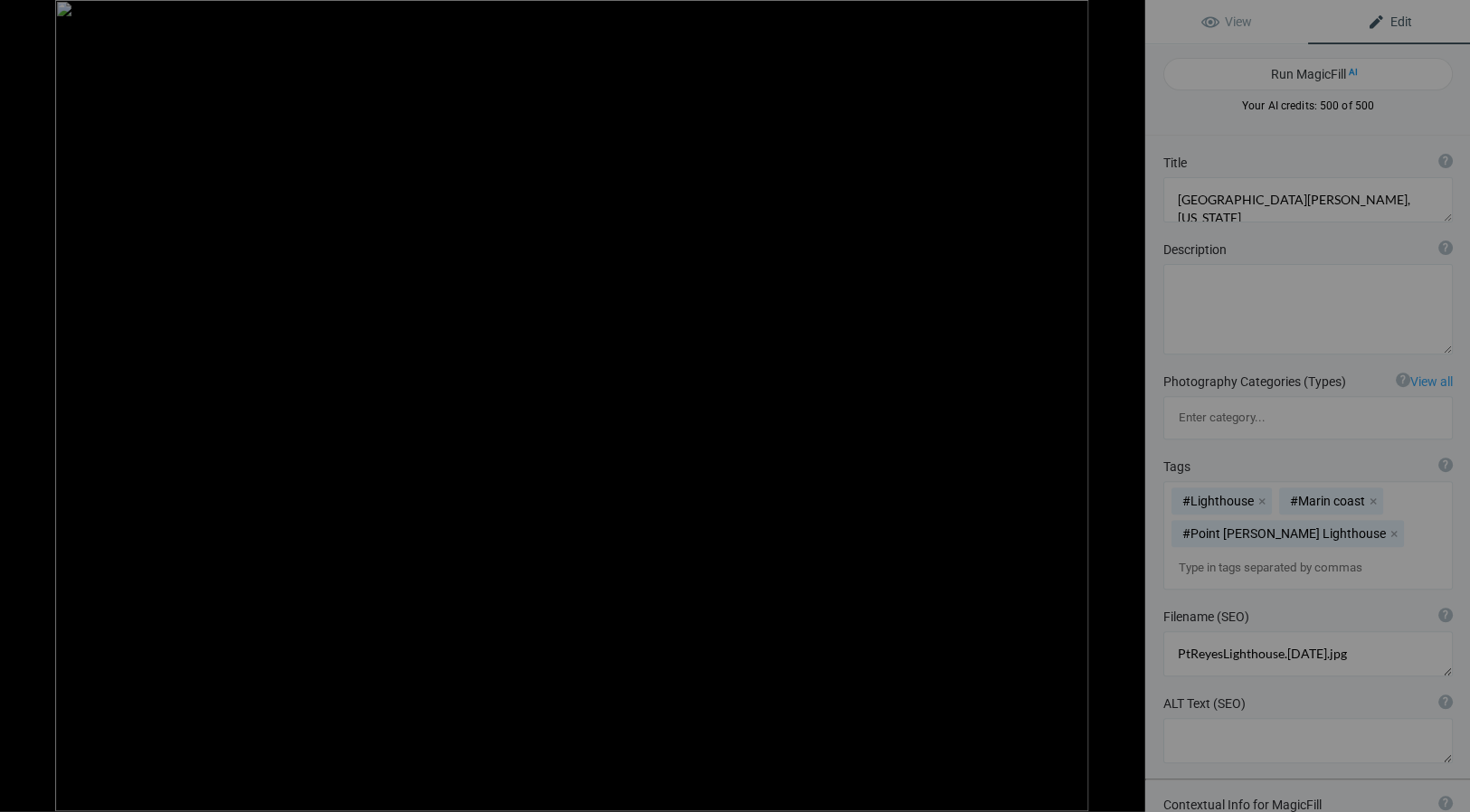
type textarea "SF-HCC_3.jpg"
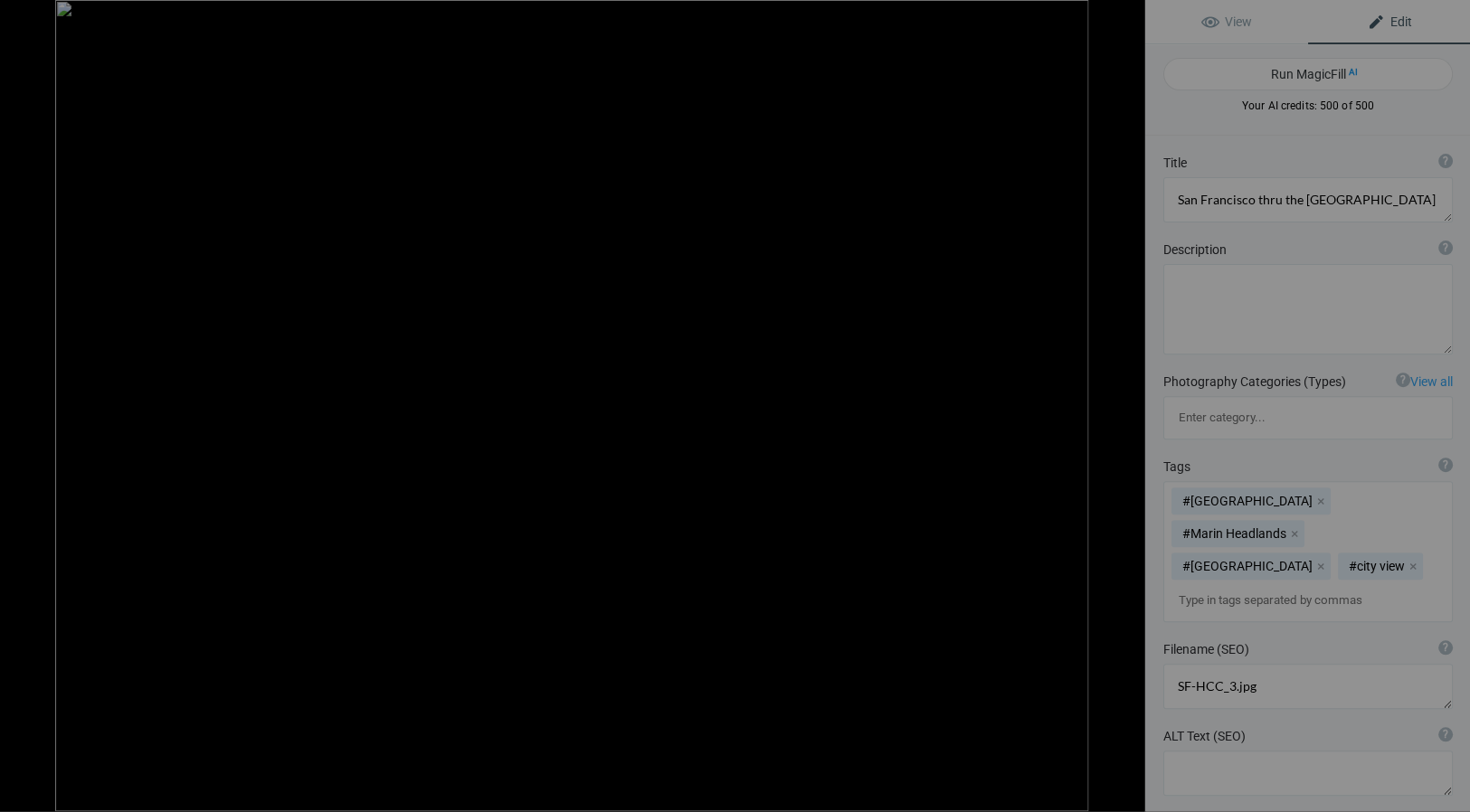
click at [1128, 404] on button at bounding box center [1076, 405] width 136 height 292
type textarea "93 Harbor Seals rest on shore, [GEOGRAPHIC_DATA], [US_STATE]"
type textarea "93HarborSeals.PtLobos.7.28.25-2.jpg"
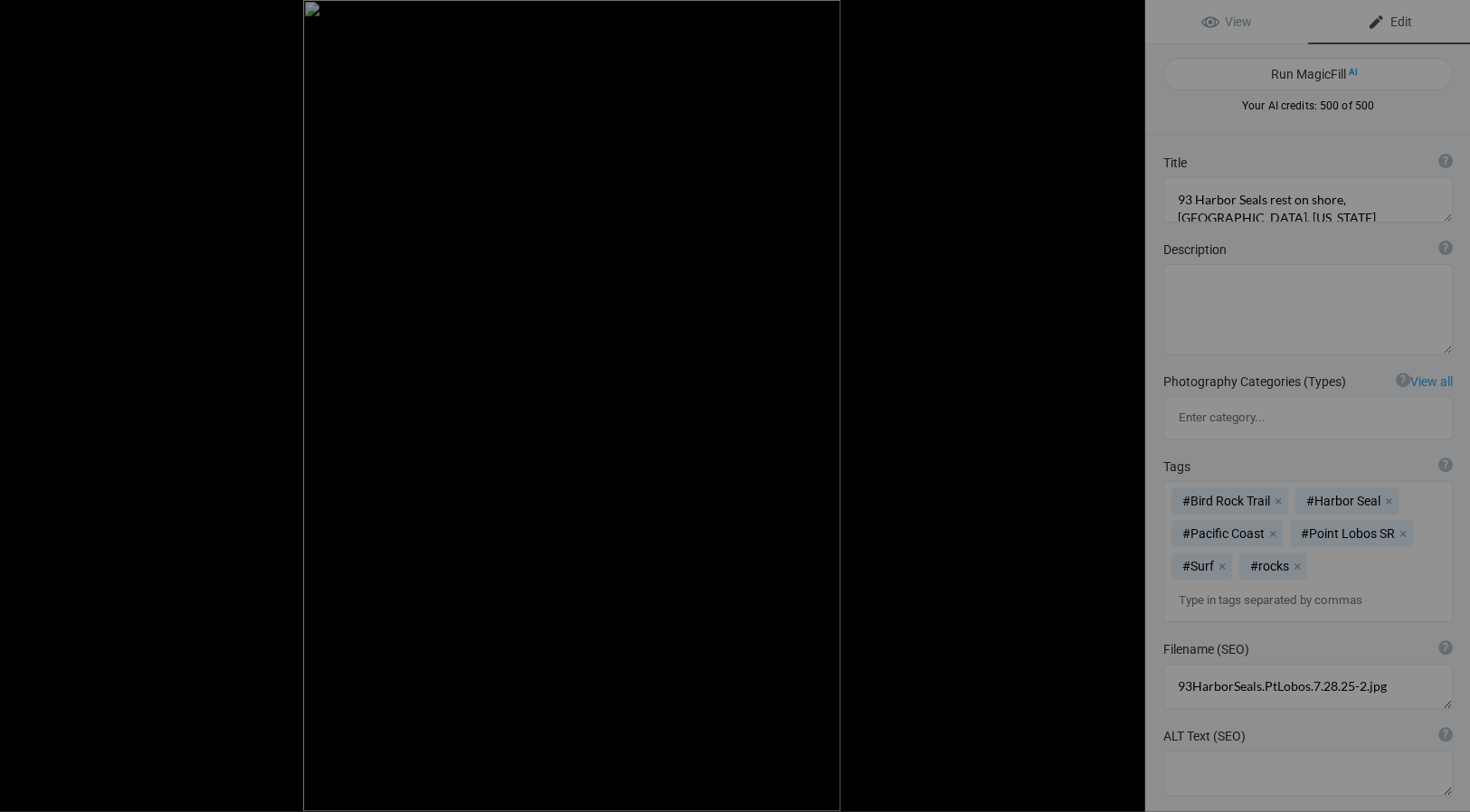
click at [1128, 404] on button at bounding box center [1076, 405] width 136 height 292
type textarea "Stones in Hollow, [GEOGRAPHIC_DATA], [US_STATE]"
type textarea "Stones_in_hollow.PtLobosSR_.7.28.25-2.jpg"
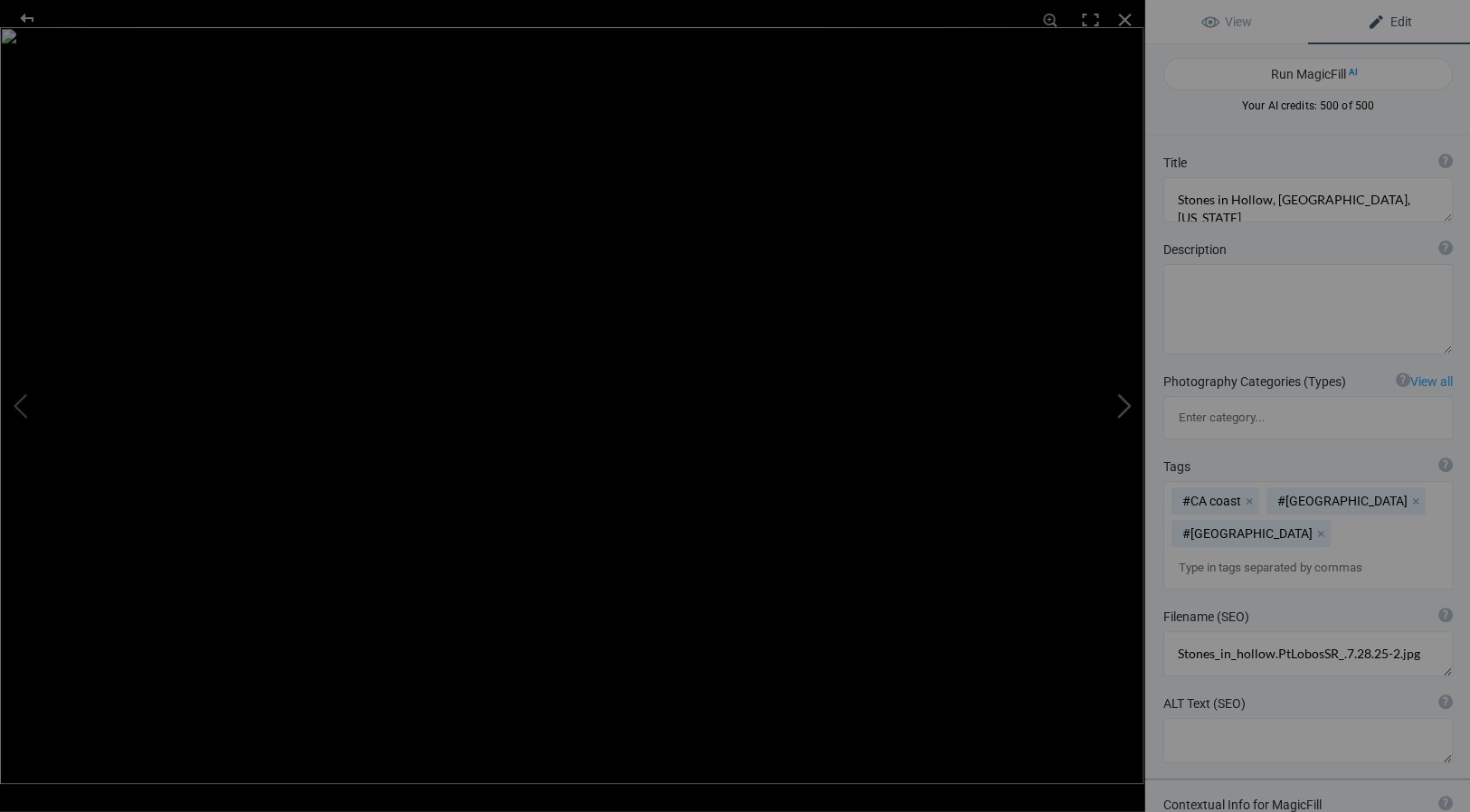
click at [1126, 405] on button at bounding box center [1076, 405] width 136 height 292
type textarea "Preening Great Egret, [GEOGRAPHIC_DATA] [GEOGRAPHIC_DATA], [US_STATE]"
type textarea "Preening_Egret._PacificGrove_.7.28.25.jpg"
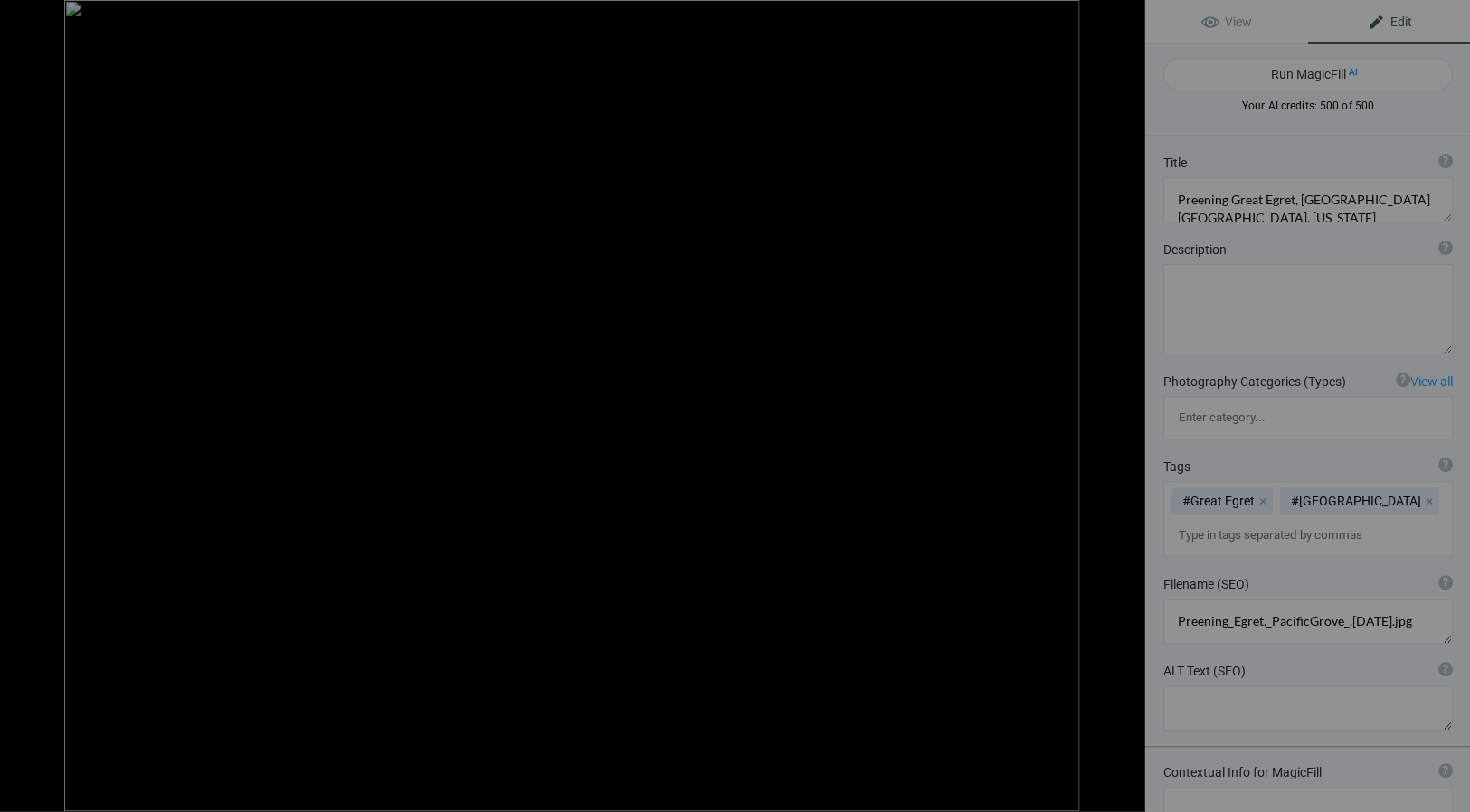
click at [1127, 405] on button at bounding box center [1076, 405] width 136 height 292
type textarea "[GEOGRAPHIC_DATA], [US_STATE]"
type textarea "2019ForumGalleryPigeonPtLH_004.jpg"
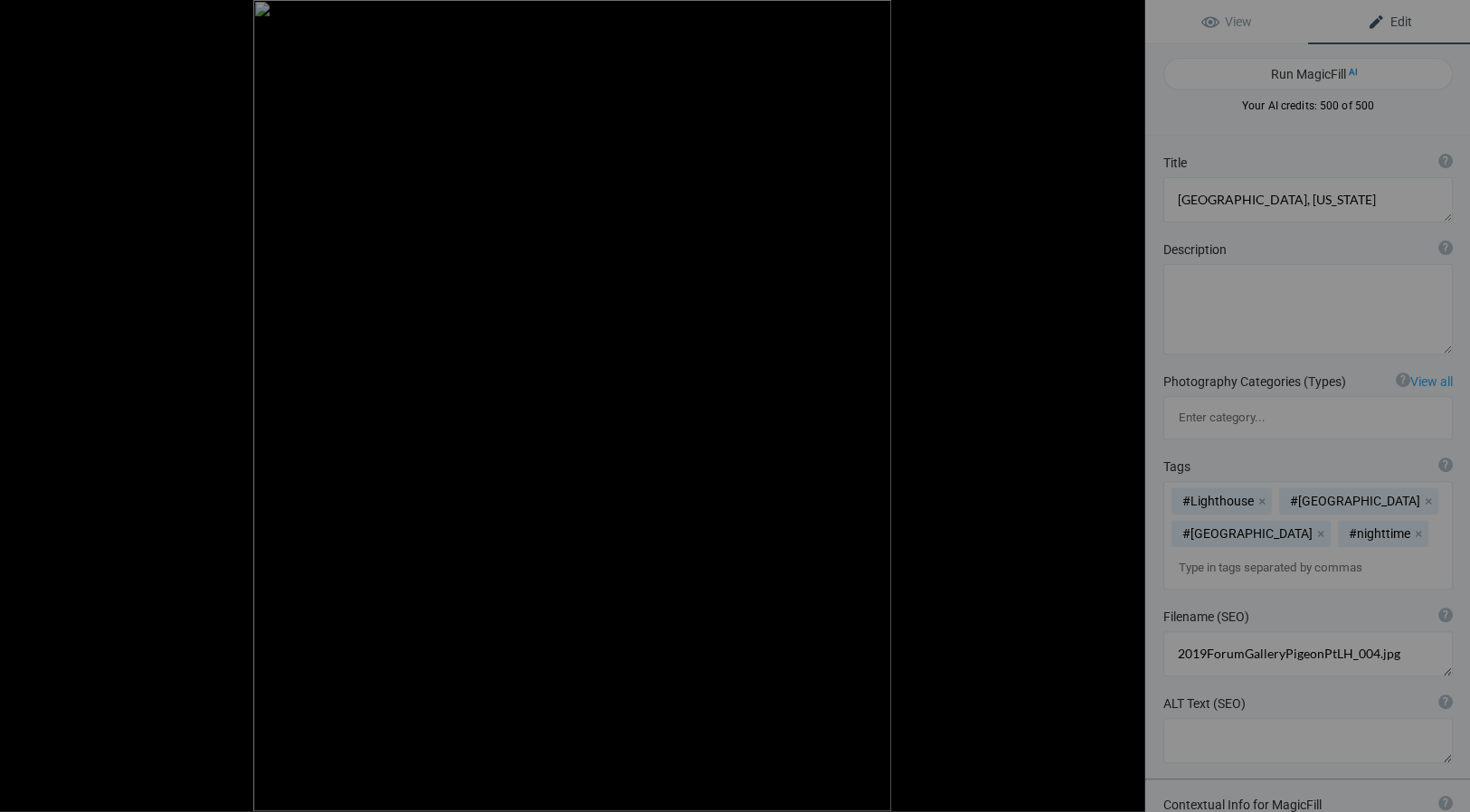
click at [1127, 405] on button at bounding box center [1076, 405] width 136 height 292
type textarea "Agave, [GEOGRAPHIC_DATA], [US_STATE]"
type textarea "2019ForumGallery-PGAgave_001.jpg"
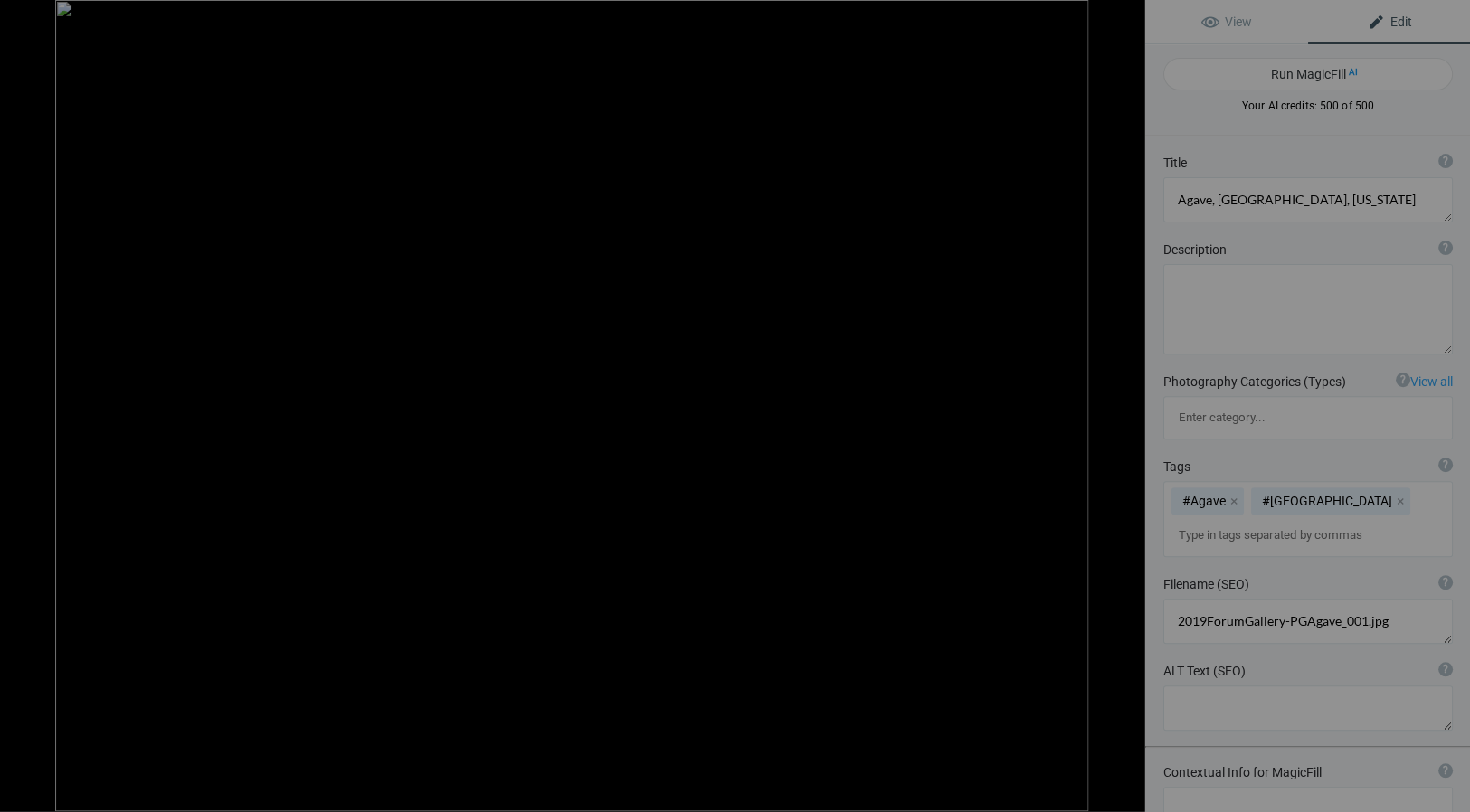
click at [1126, 405] on button at bounding box center [1076, 405] width 136 height 292
type textarea "Redwoods, Avenue of the Giants, [US_STATE]"
type textarea "Jim_Redwoods_Original-4.jpg"
click at [1127, 405] on button at bounding box center [1076, 405] width 136 height 292
type textarea "Sanderlings, [GEOGRAPHIC_DATA], [US_STATE]"
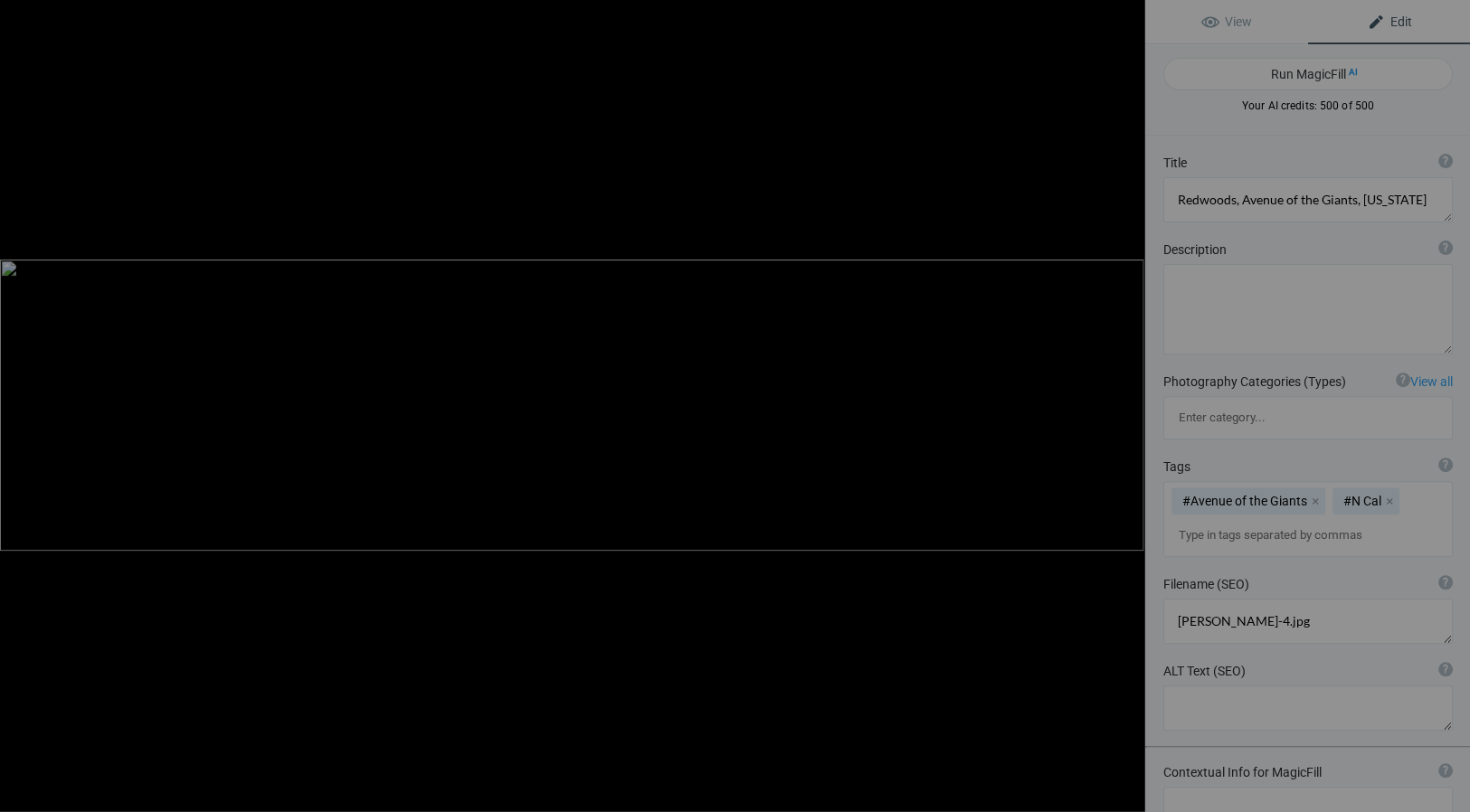
type textarea "AsilomarSanderlingsPano.jpg"
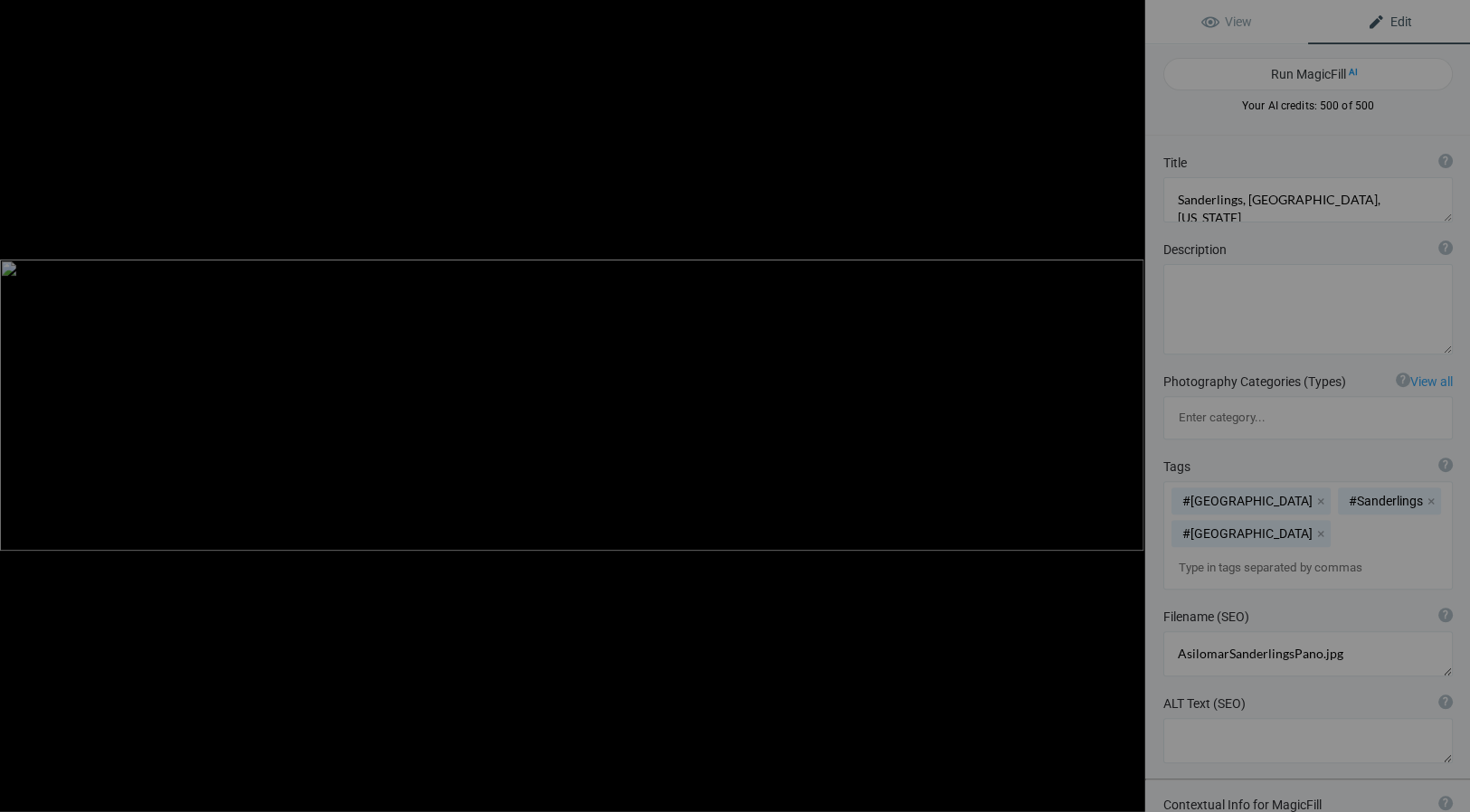
click at [1127, 405] on button at bounding box center [1076, 405] width 136 height 292
type textarea "Three Aspens, [GEOGRAPHIC_DATA], [US_STATE]"
type textarea "Three_AspensEasternSierra.7.27.25.jpg"
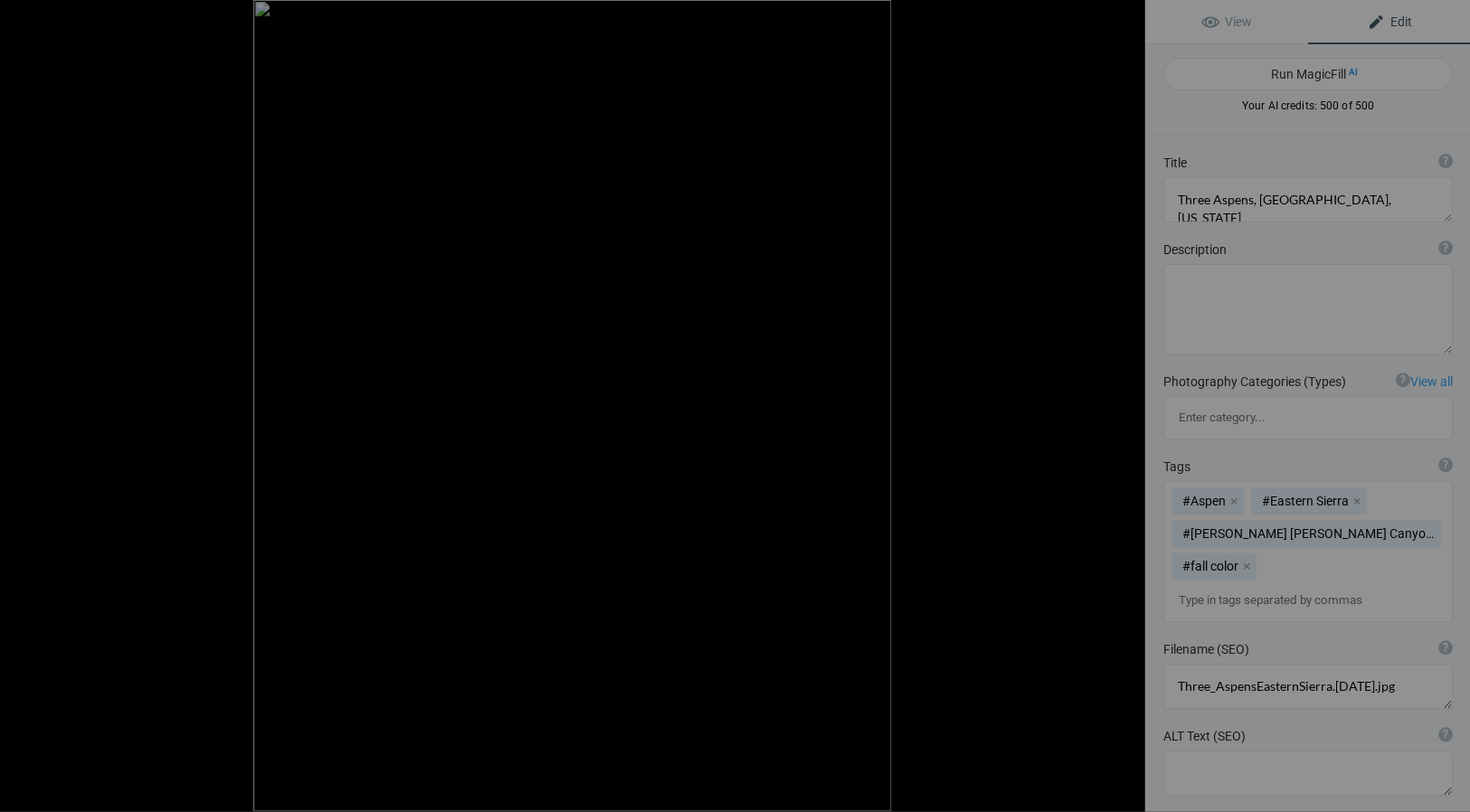
type textarea ".[GEOGRAPHIC_DATA], [US_STATE]"
type textarea "Aspens.EasternSierra.7.27.25.jpg"
click at [1123, 16] on div at bounding box center [1125, 20] width 40 height 40
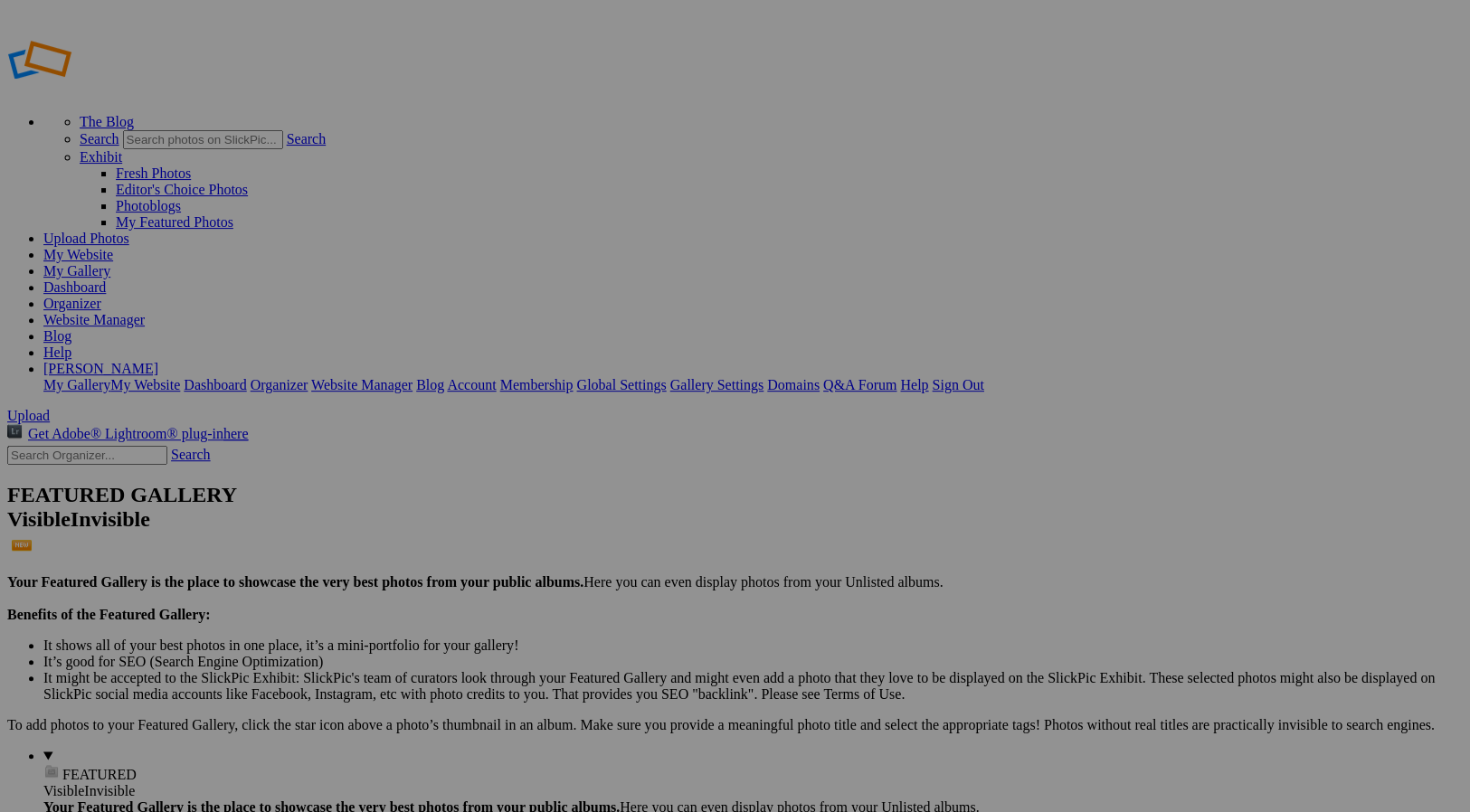
type input "Landscapes"
click at [113, 247] on link "My Website" at bounding box center [78, 254] width 69 height 15
click at [110, 263] on link "My Gallery" at bounding box center [77, 270] width 66 height 15
click at [113, 247] on link "My Website" at bounding box center [78, 254] width 69 height 15
click at [110, 263] on link "My Gallery" at bounding box center [77, 270] width 66 height 15
